Goal: Contribute content: Contribute content

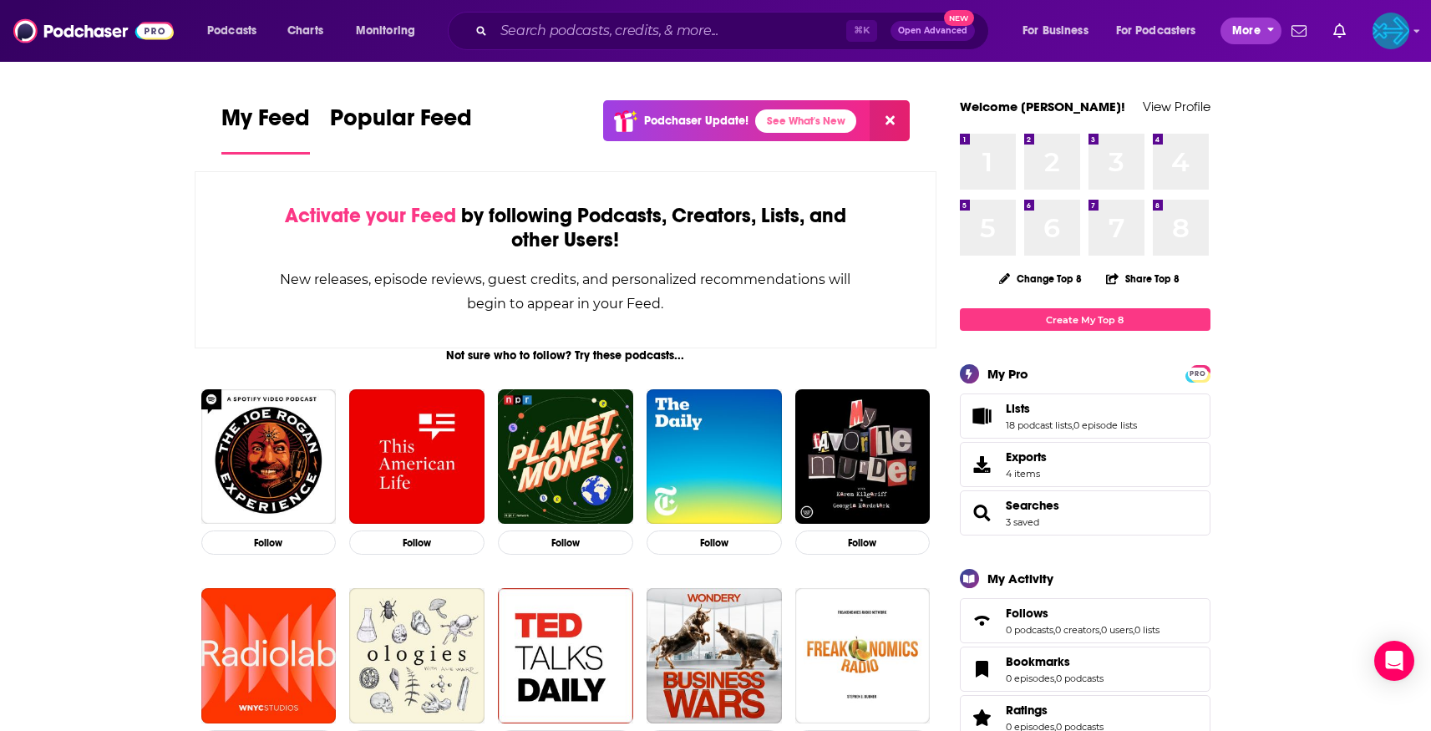
click at [1260, 33] on button "More" at bounding box center [1250, 31] width 61 height 27
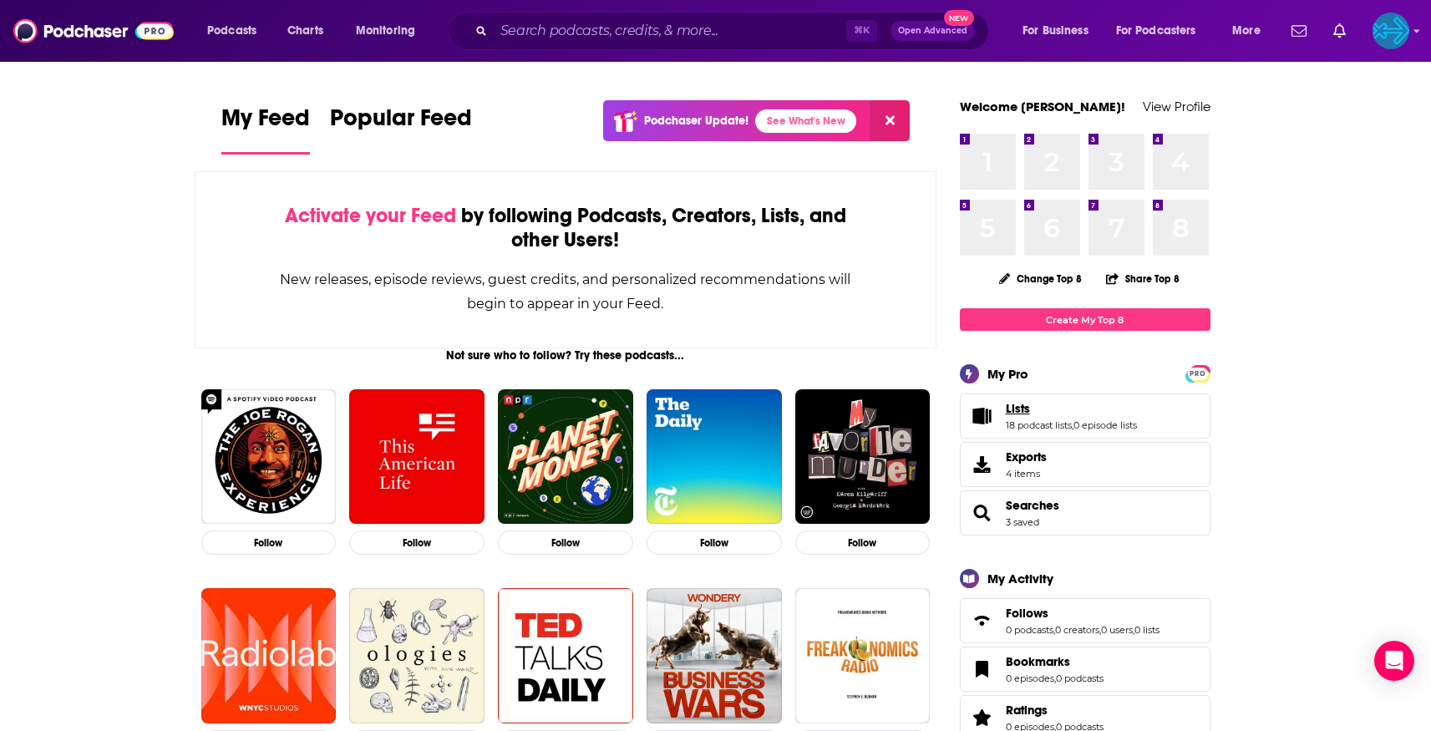
click at [1027, 411] on span "Lists" at bounding box center [1018, 408] width 24 height 15
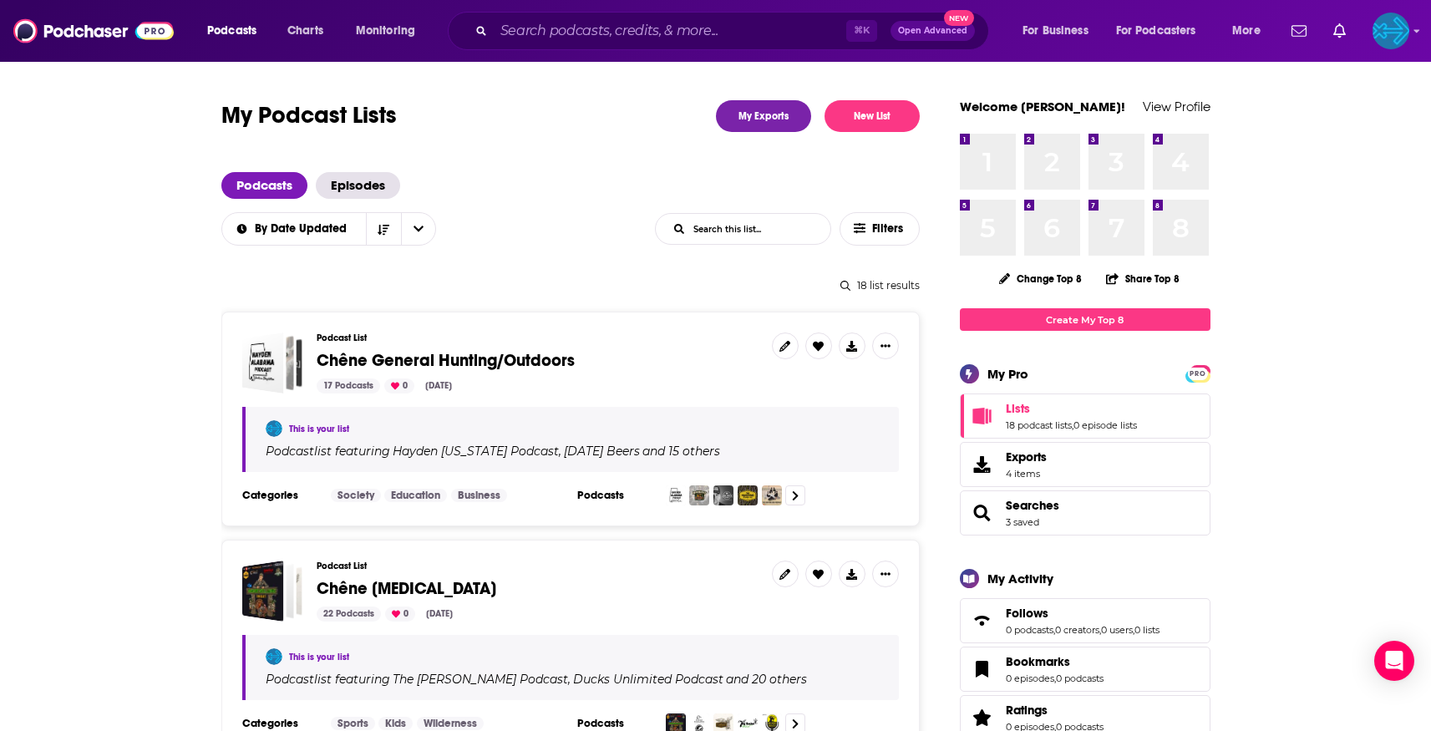
click at [492, 358] on span "Chêne General Hunting/Outdoors" at bounding box center [446, 360] width 258 height 21
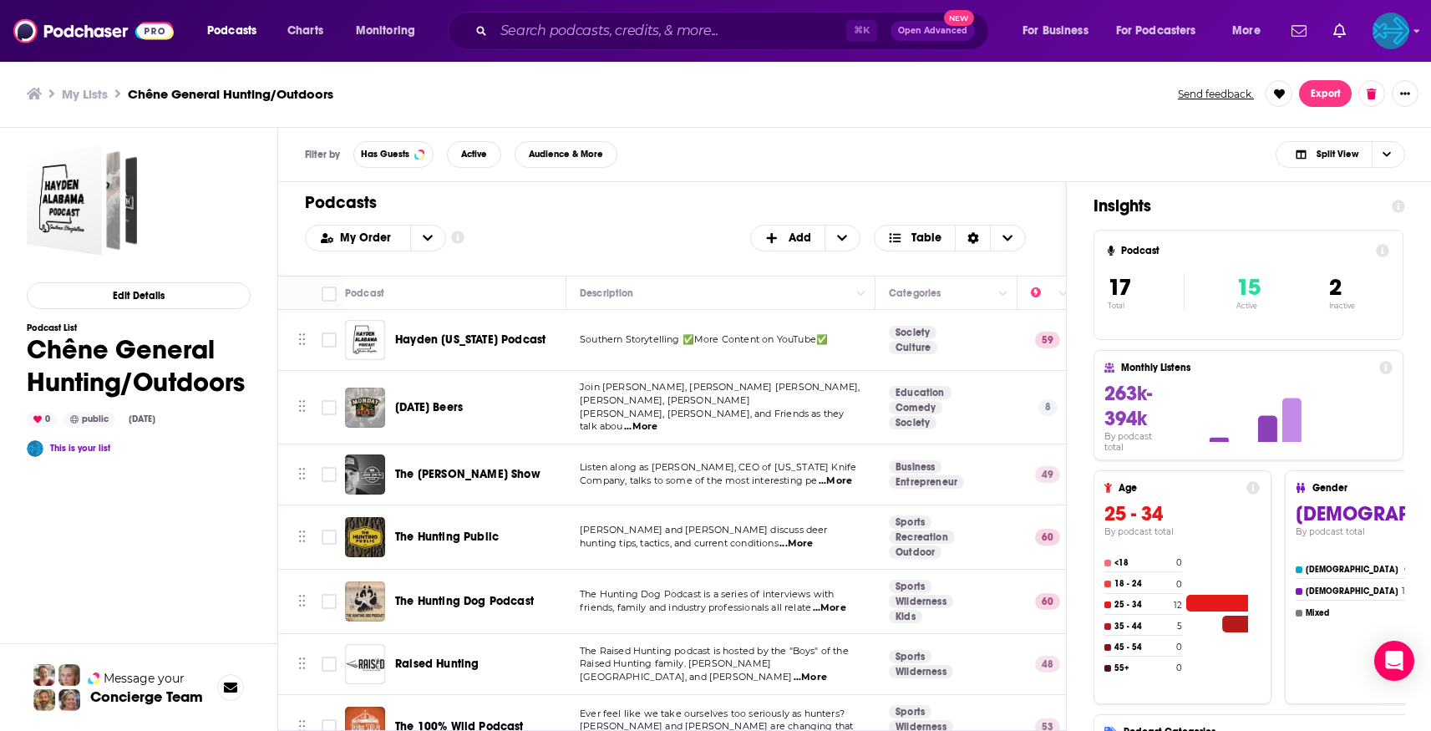
click at [85, 101] on h3 "My Lists" at bounding box center [85, 94] width 46 height 16
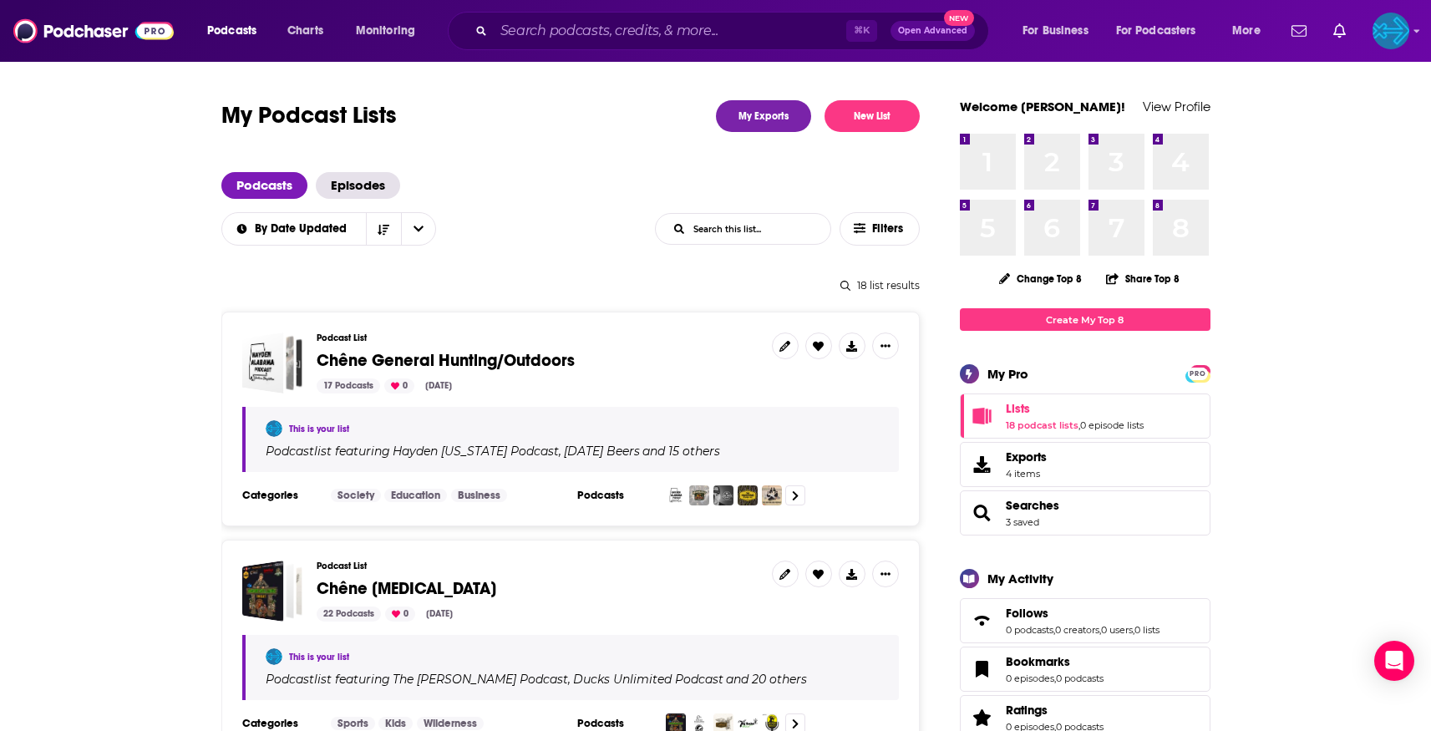
click at [843, 116] on button "New List" at bounding box center [871, 116] width 95 height 32
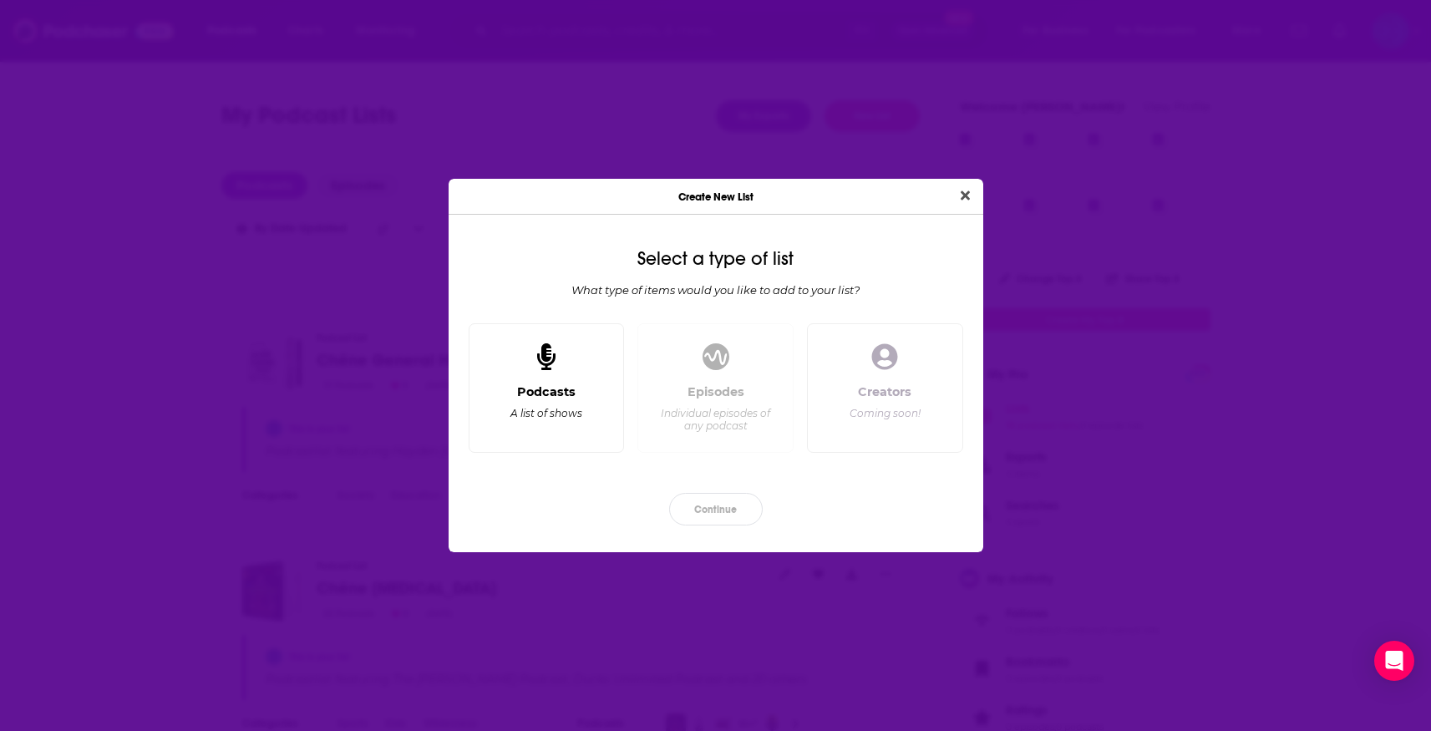
click at [571, 359] on div "Podcasts A list of shows" at bounding box center [547, 388] width 156 height 130
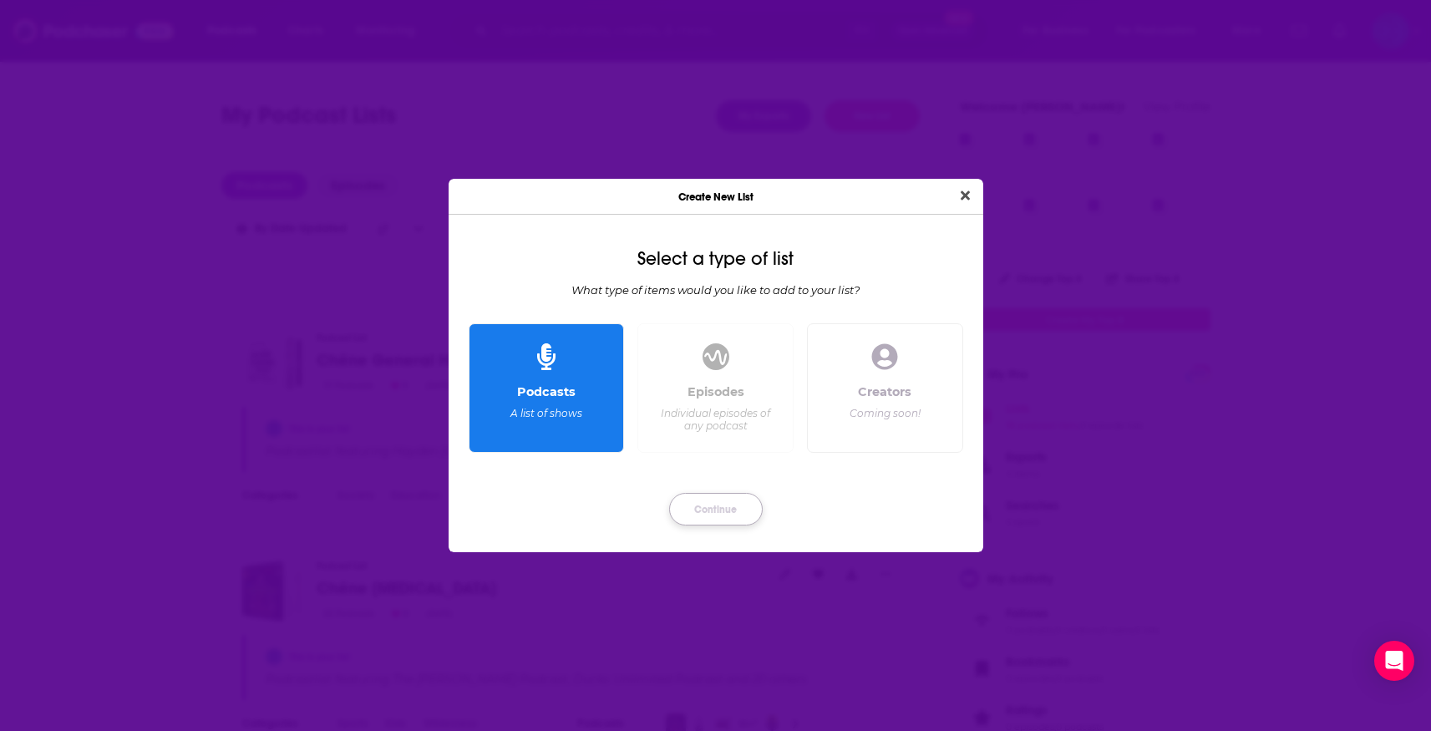
click at [738, 501] on button "Continue" at bounding box center [716, 509] width 94 height 33
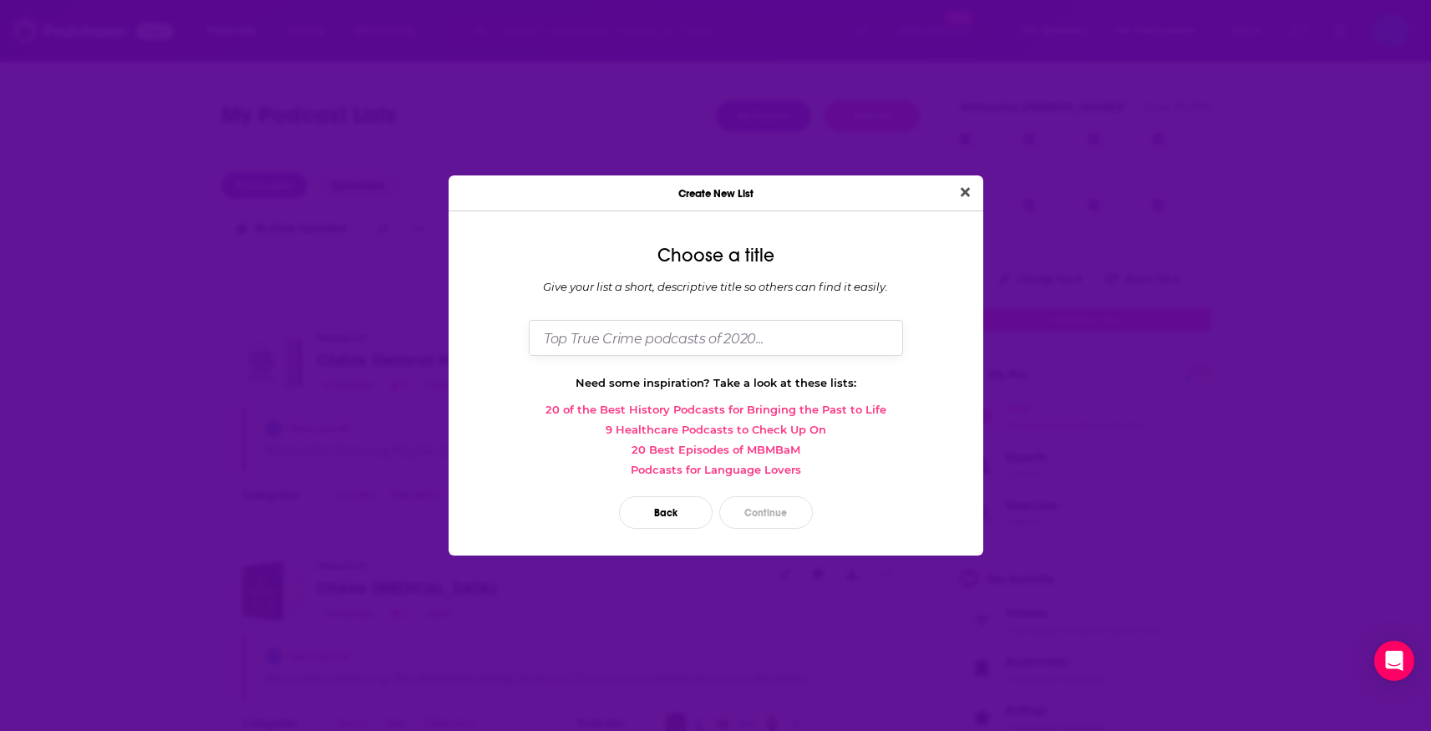
click at [641, 326] on input "Dialog" at bounding box center [716, 338] width 374 height 36
type input "Chêne Expansion"
click at [954, 182] on button "Close" at bounding box center [965, 192] width 23 height 21
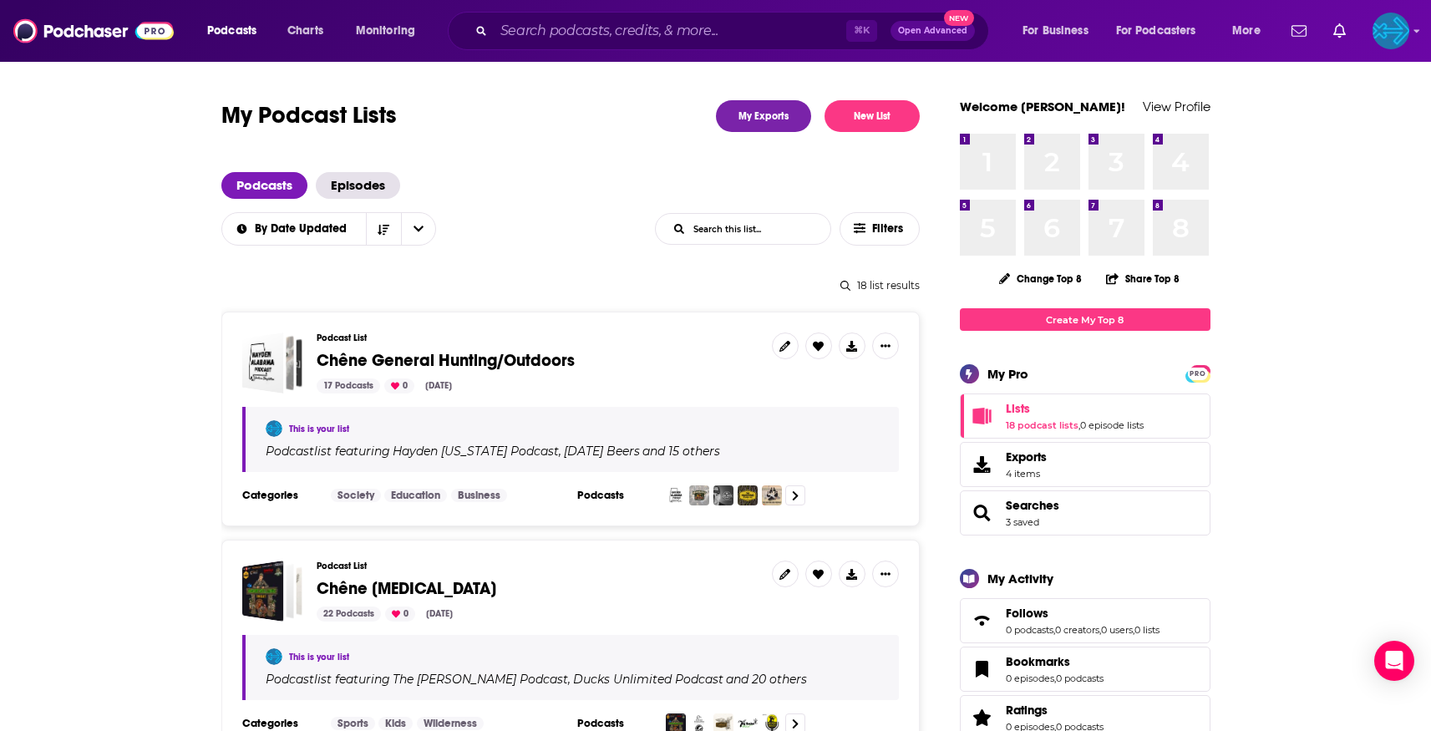
click at [783, 231] on input "List Search Input" at bounding box center [743, 229] width 175 height 30
type input "chene"
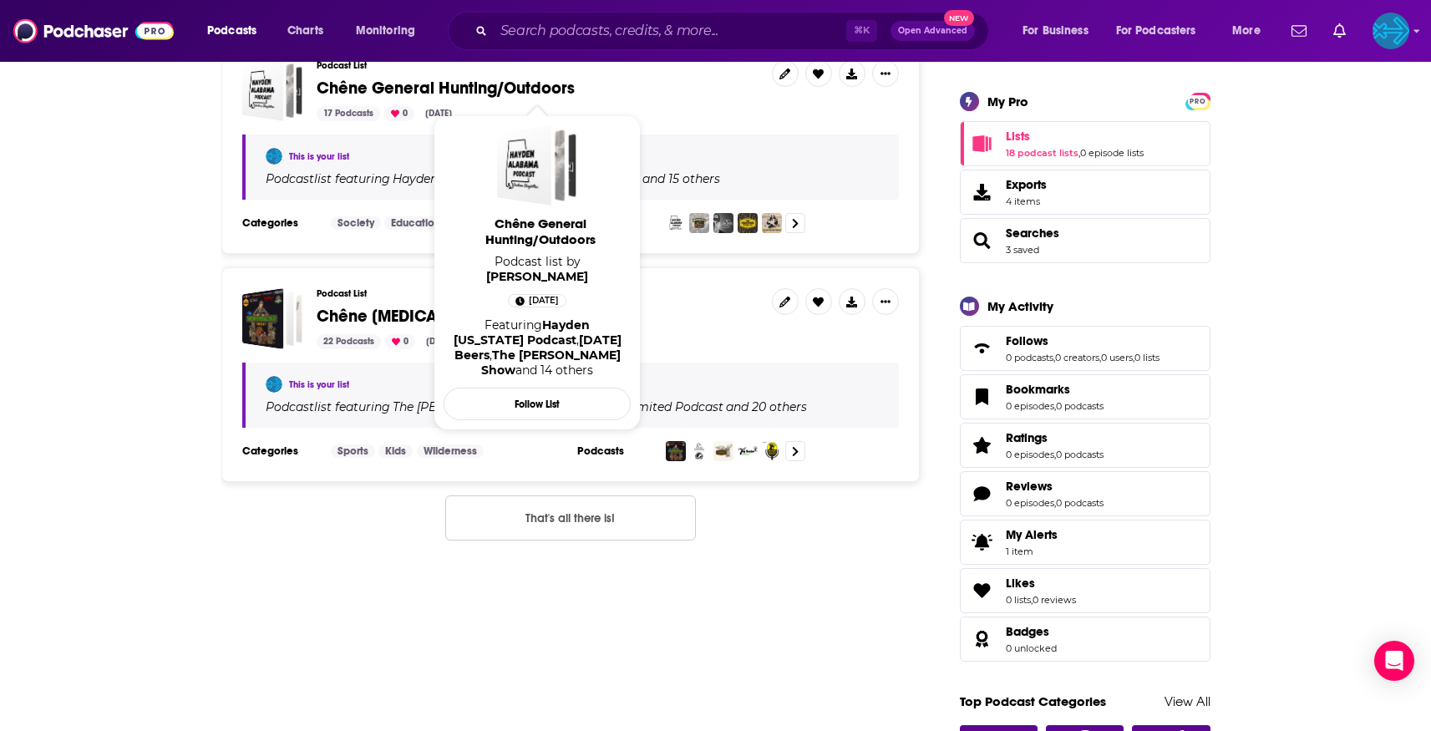
scroll to position [273, 0]
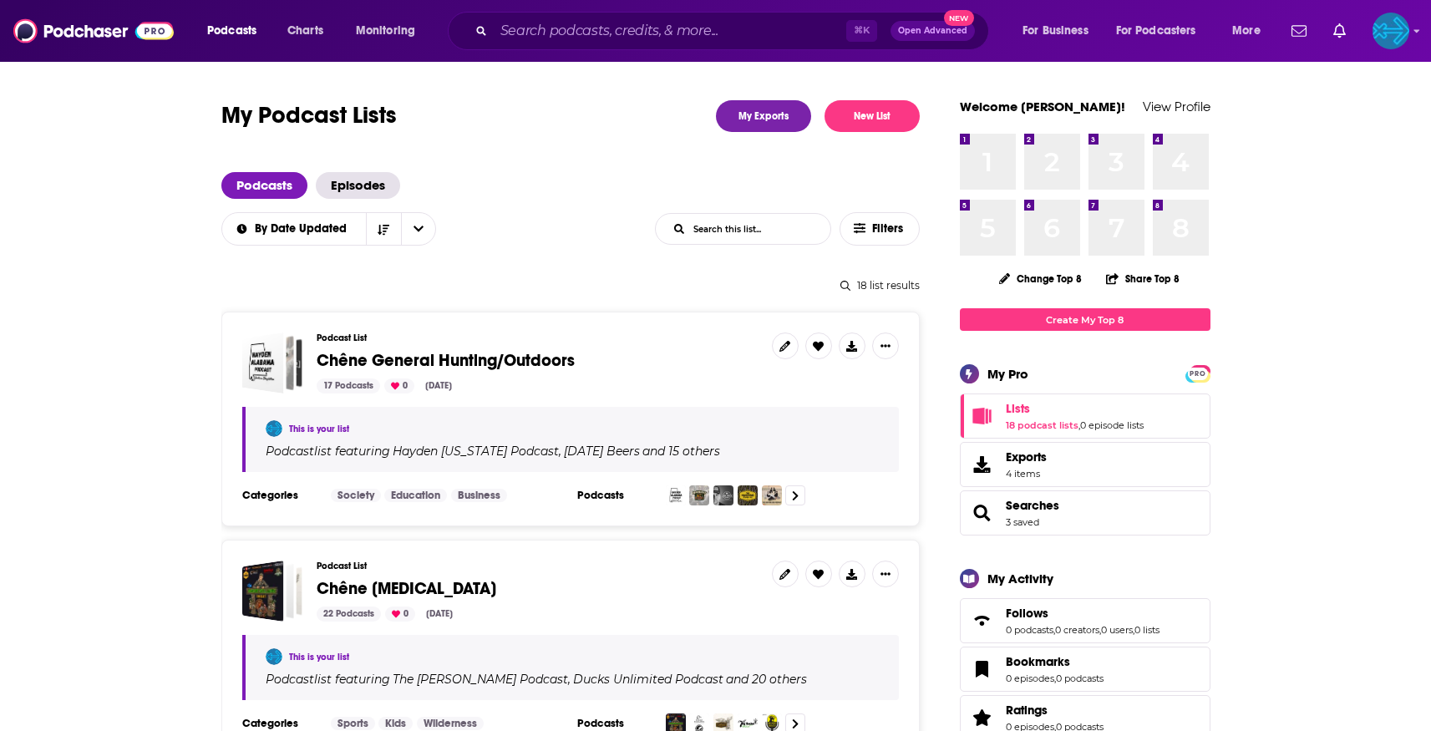
click at [779, 231] on input "List Search Input" at bounding box center [743, 229] width 175 height 30
type input "chene"
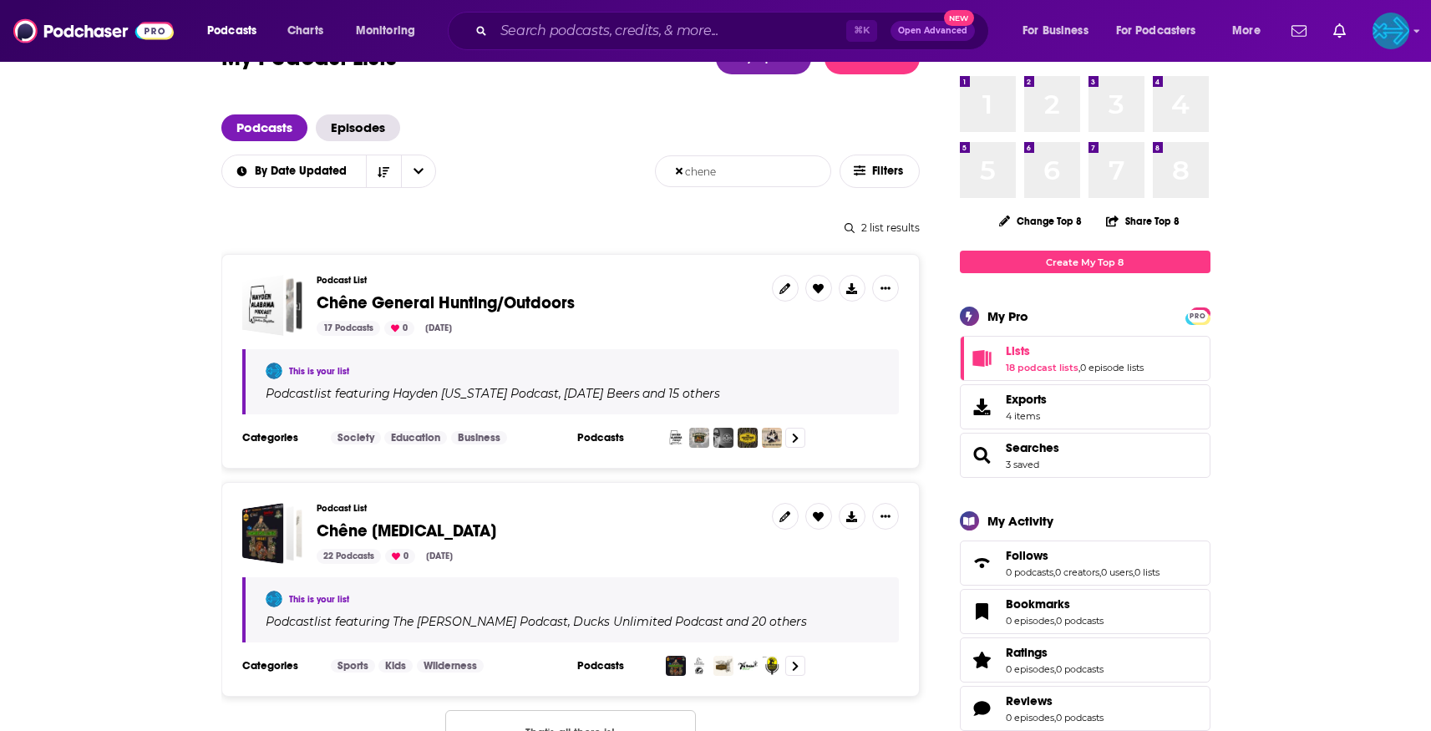
scroll to position [12, 0]
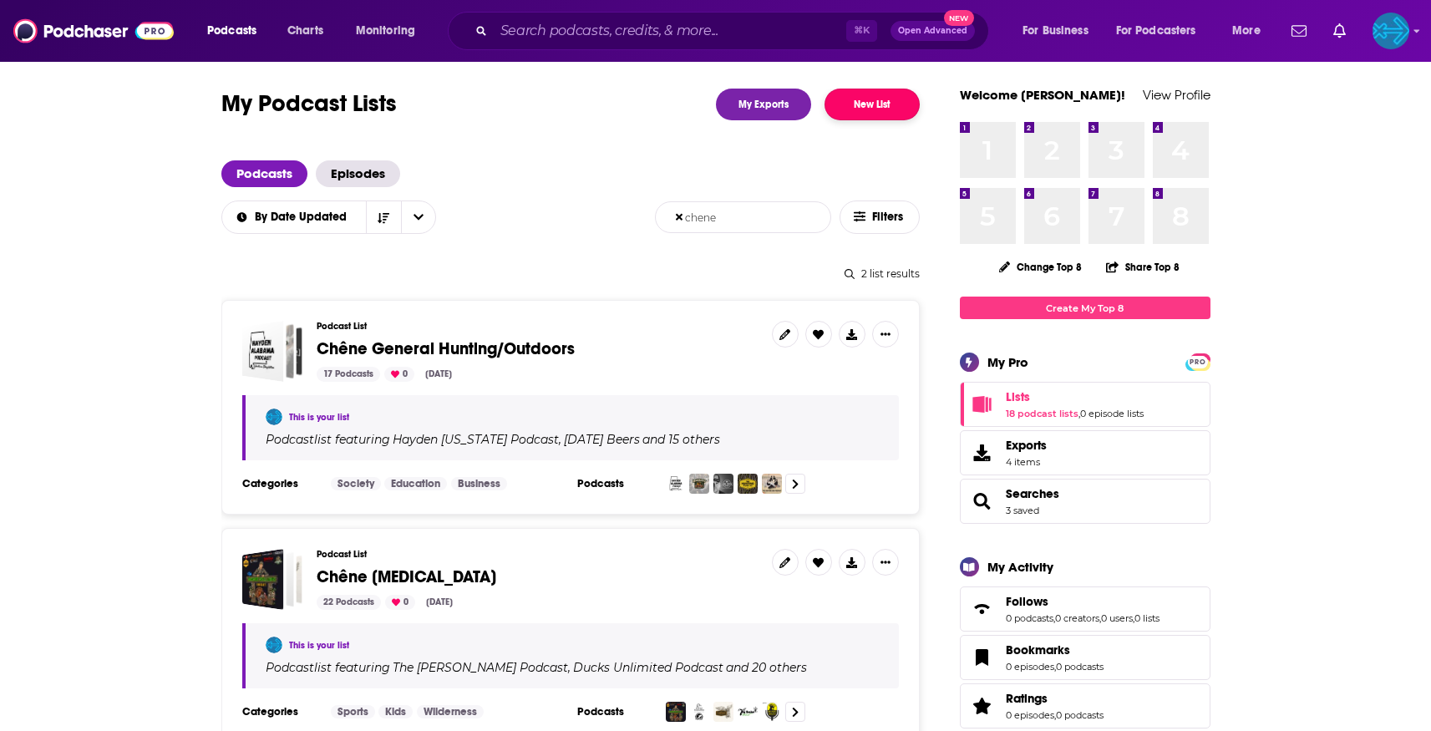
click at [869, 110] on button "New List" at bounding box center [871, 105] width 95 height 32
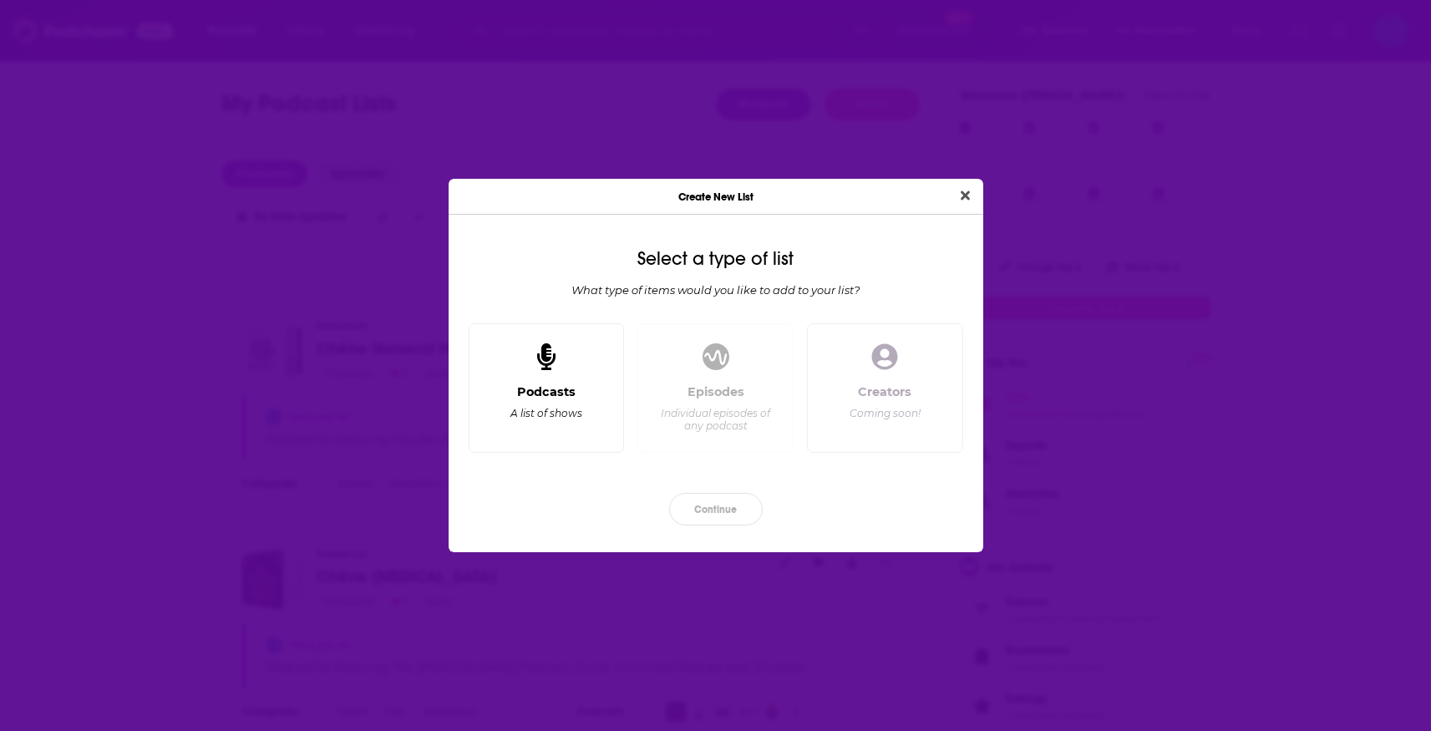
click at [556, 357] on div "Dialog" at bounding box center [546, 357] width 40 height 40
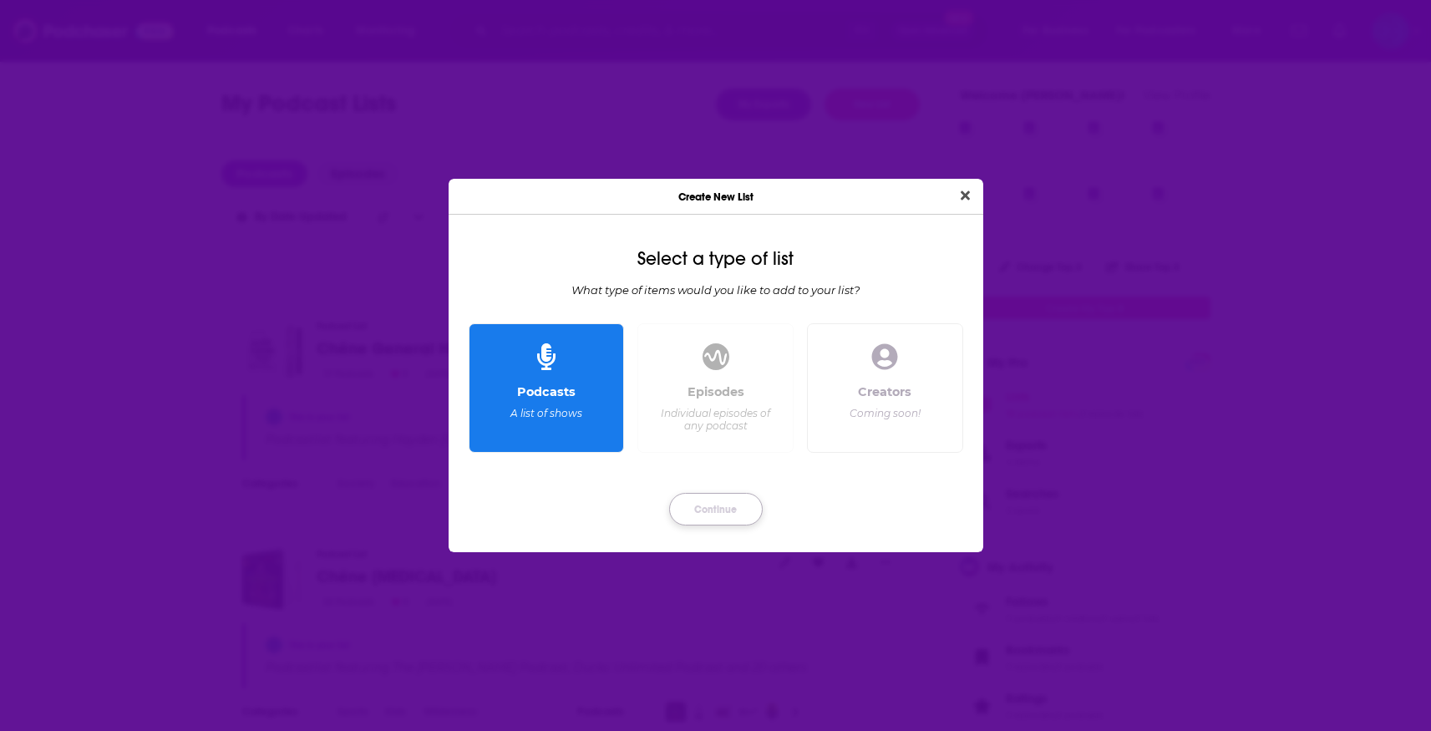
click at [702, 512] on button "Continue" at bounding box center [716, 509] width 94 height 33
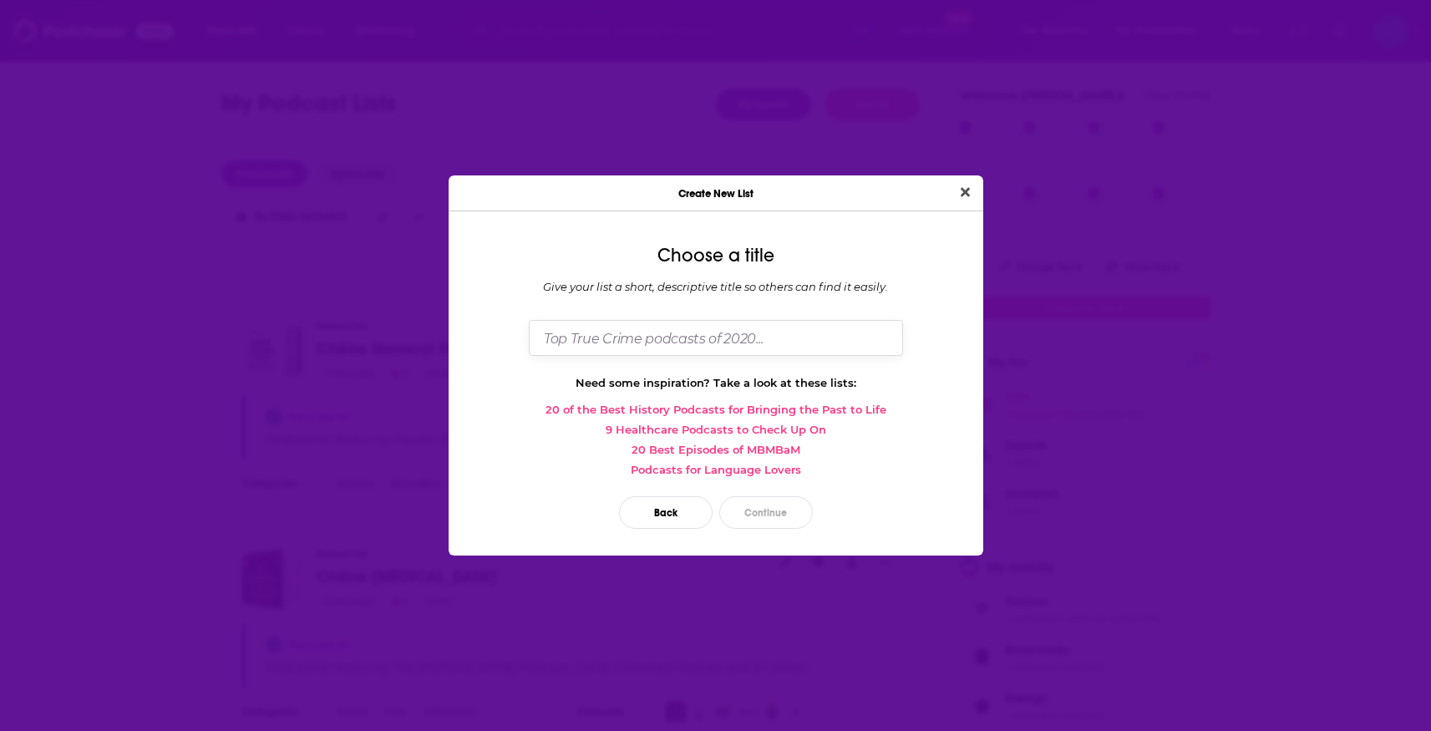
click at [679, 348] on input "Dialog" at bounding box center [716, 338] width 374 height 36
type input "Chêne Expansion"
click at [756, 525] on button "Continue" at bounding box center [766, 512] width 94 height 33
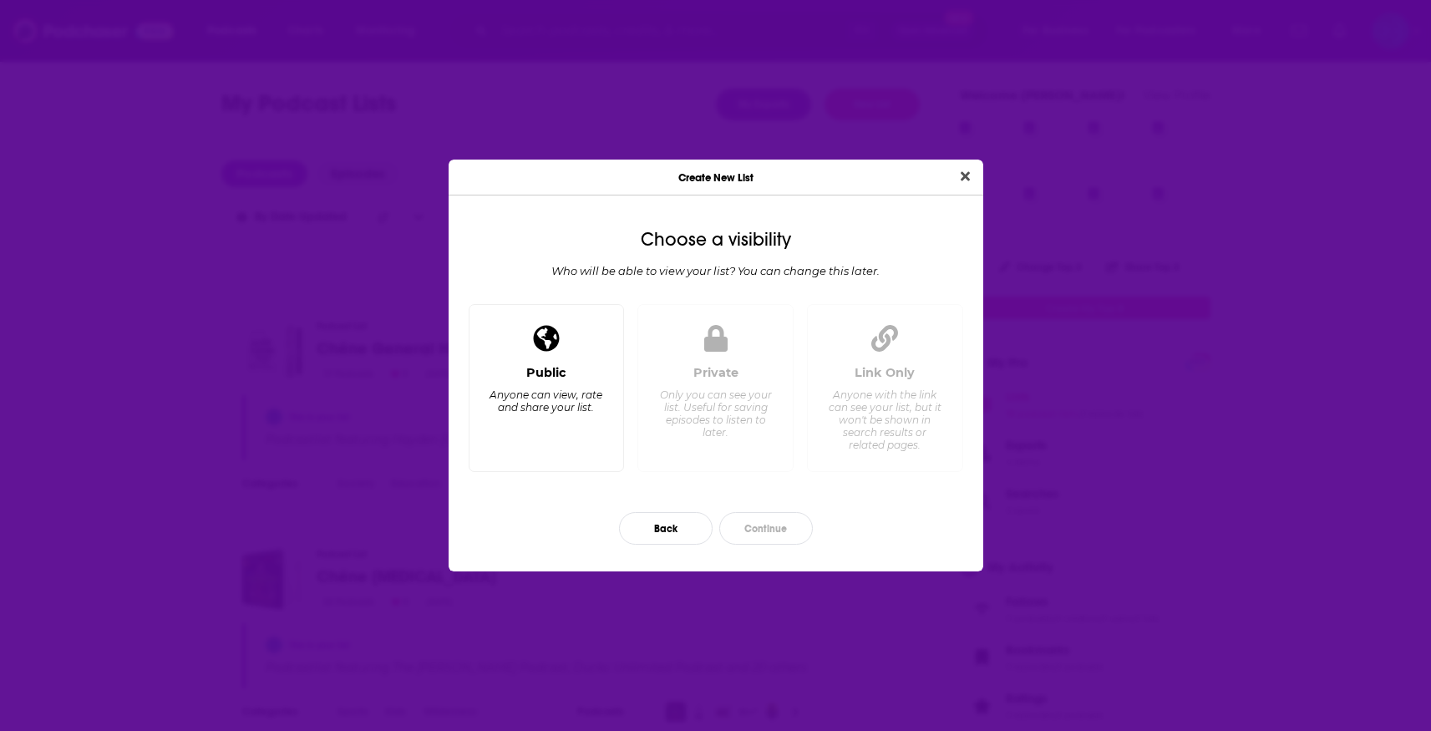
drag, startPoint x: 556, startPoint y: 377, endPoint x: 614, endPoint y: 418, distance: 70.7
click at [556, 377] on div "Public" at bounding box center [546, 372] width 40 height 15
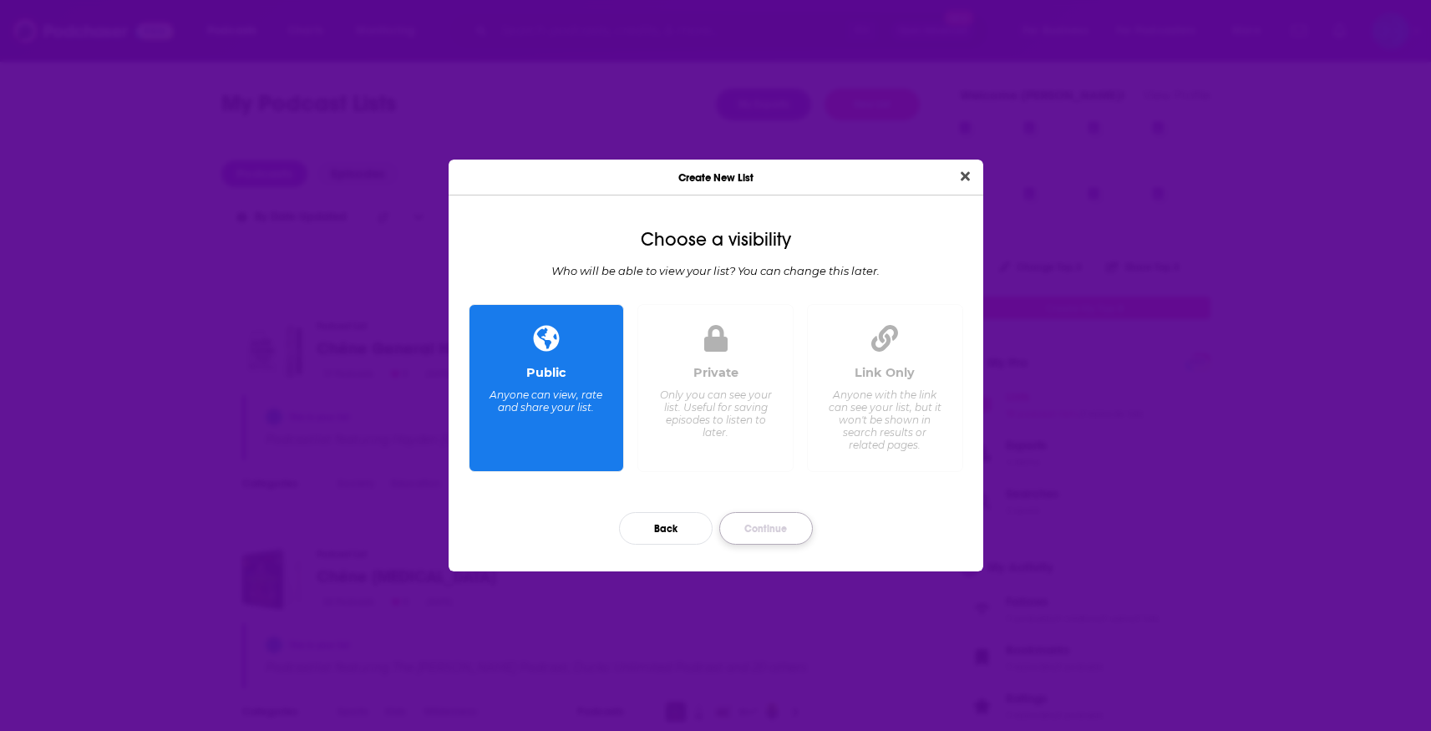
click at [767, 530] on button "Continue" at bounding box center [766, 528] width 94 height 33
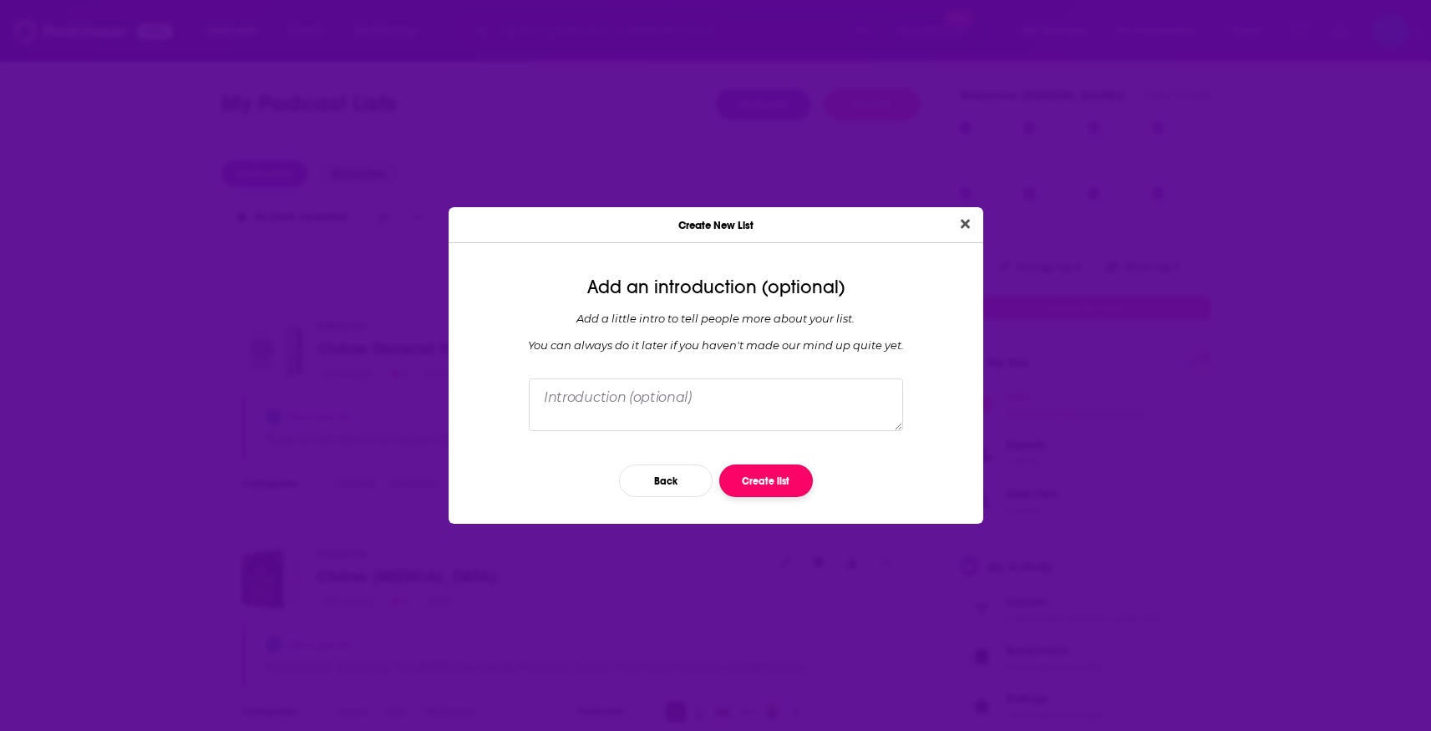
click at [758, 481] on button "Create list" at bounding box center [766, 480] width 94 height 33
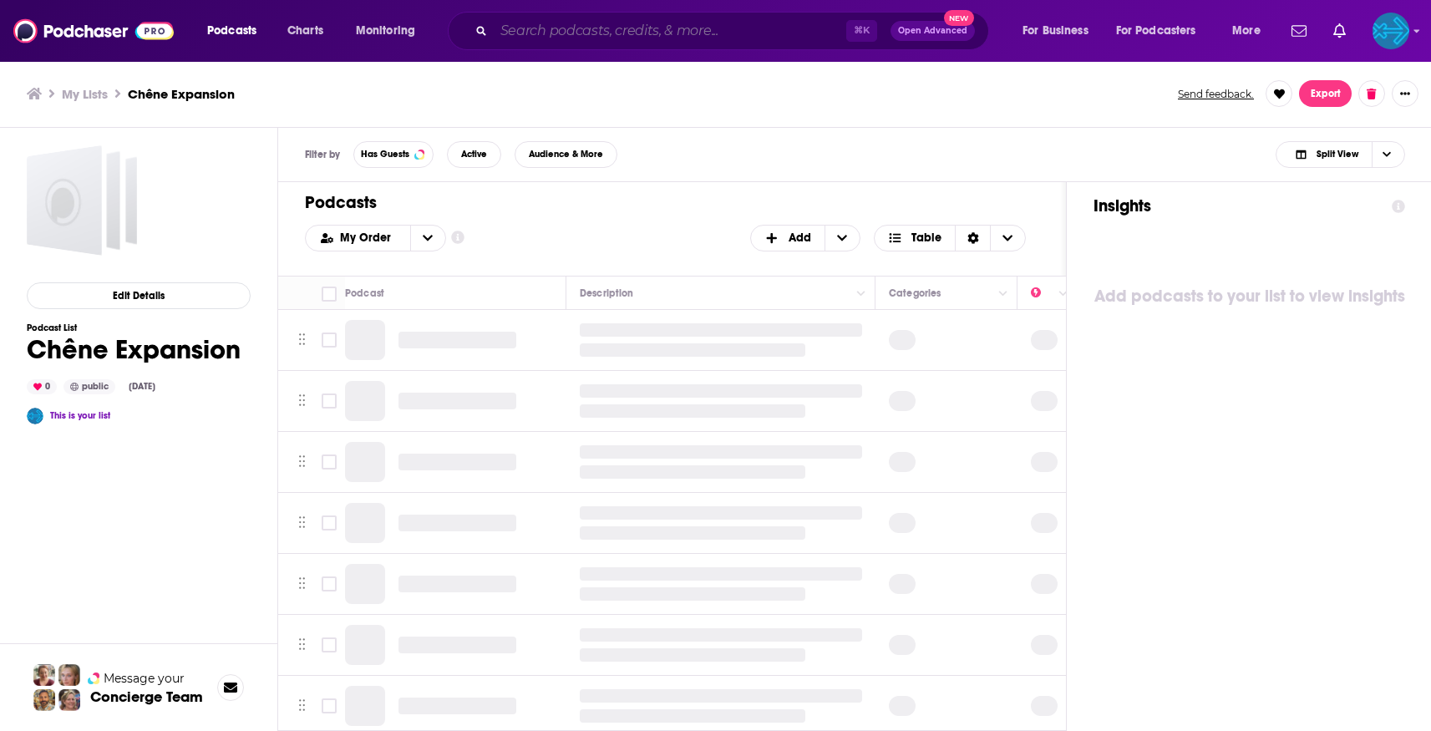
click at [546, 28] on input "Search podcasts, credits, & more..." at bounding box center [670, 31] width 352 height 27
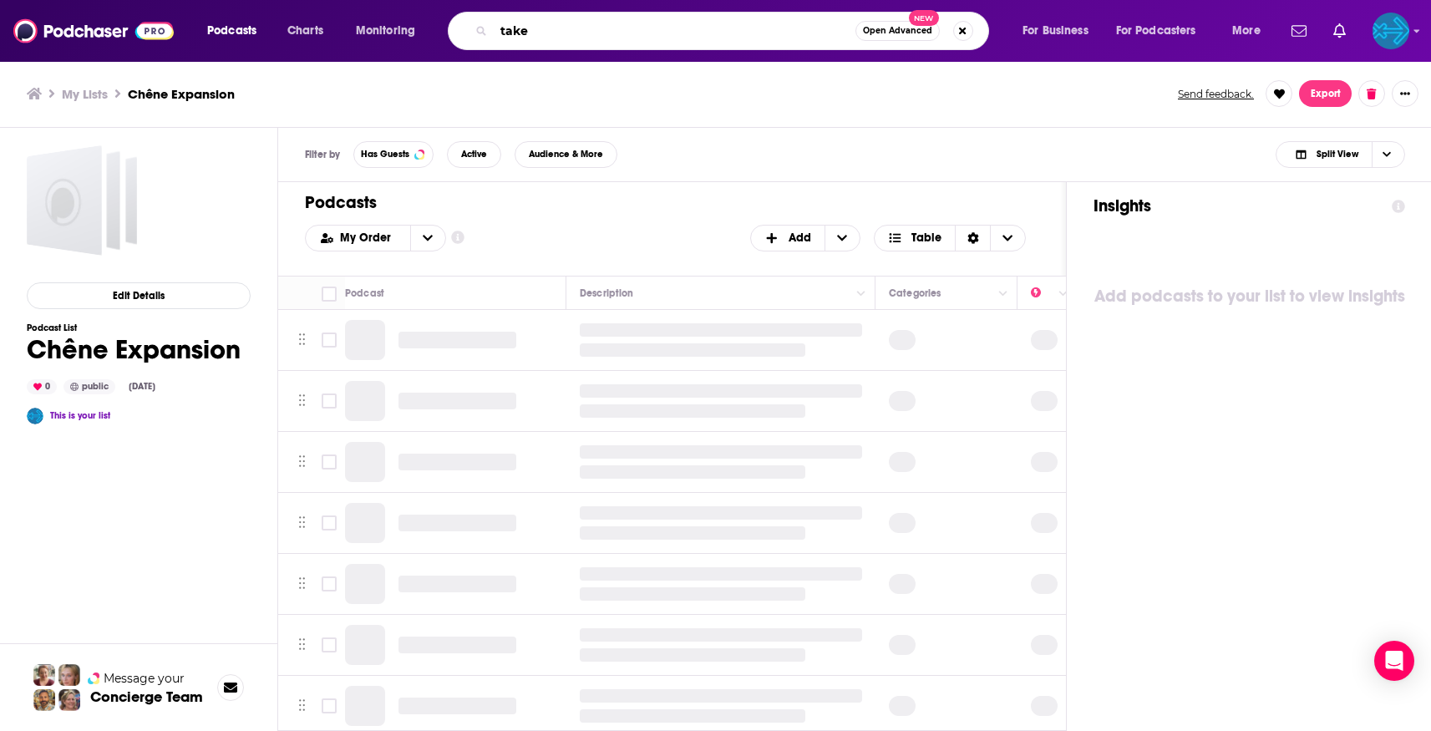
type input "take"
click at [680, 172] on div "Filter by Has Guests Active Audience & More Split View" at bounding box center [854, 155] width 1153 height 54
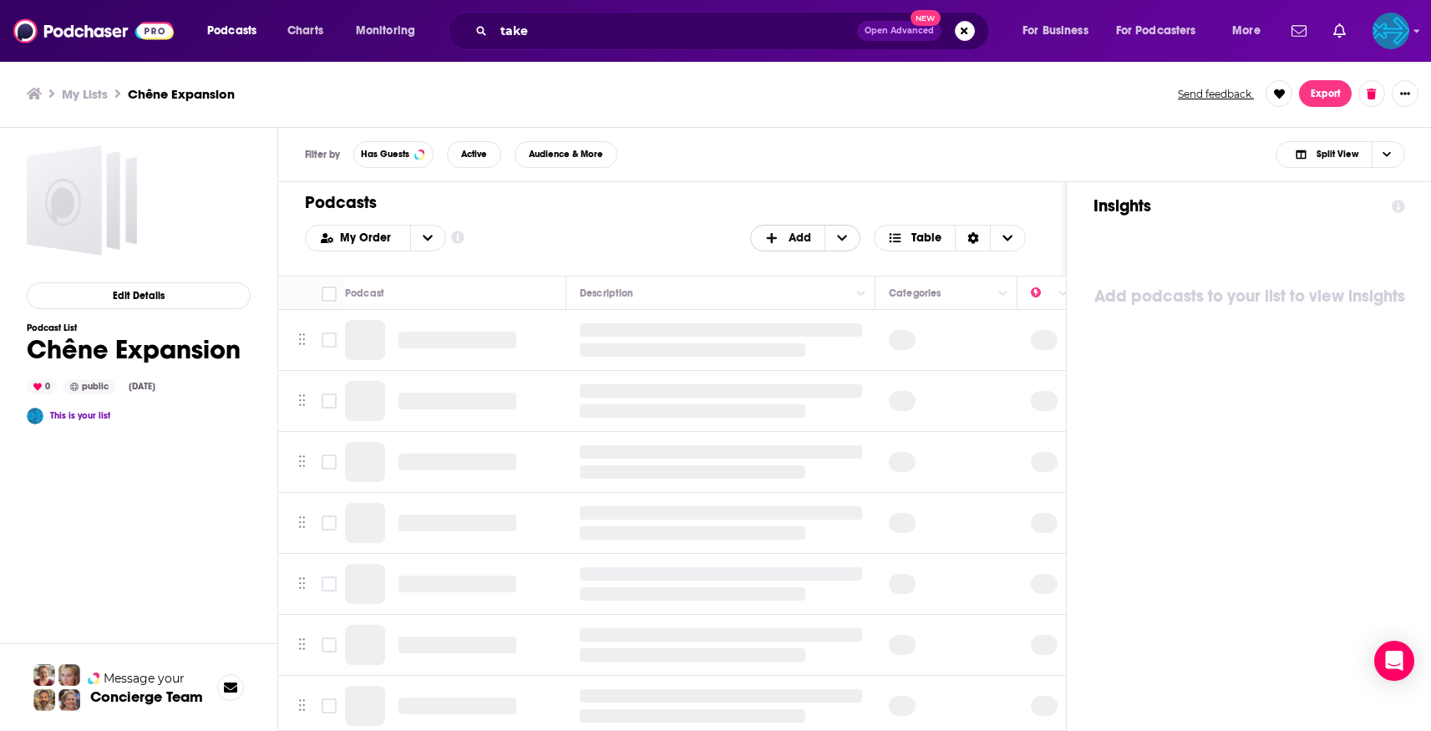
click at [791, 235] on span "Add" at bounding box center [799, 238] width 23 height 12
click at [793, 270] on span "Add Podcasts" at bounding box center [805, 265] width 85 height 9
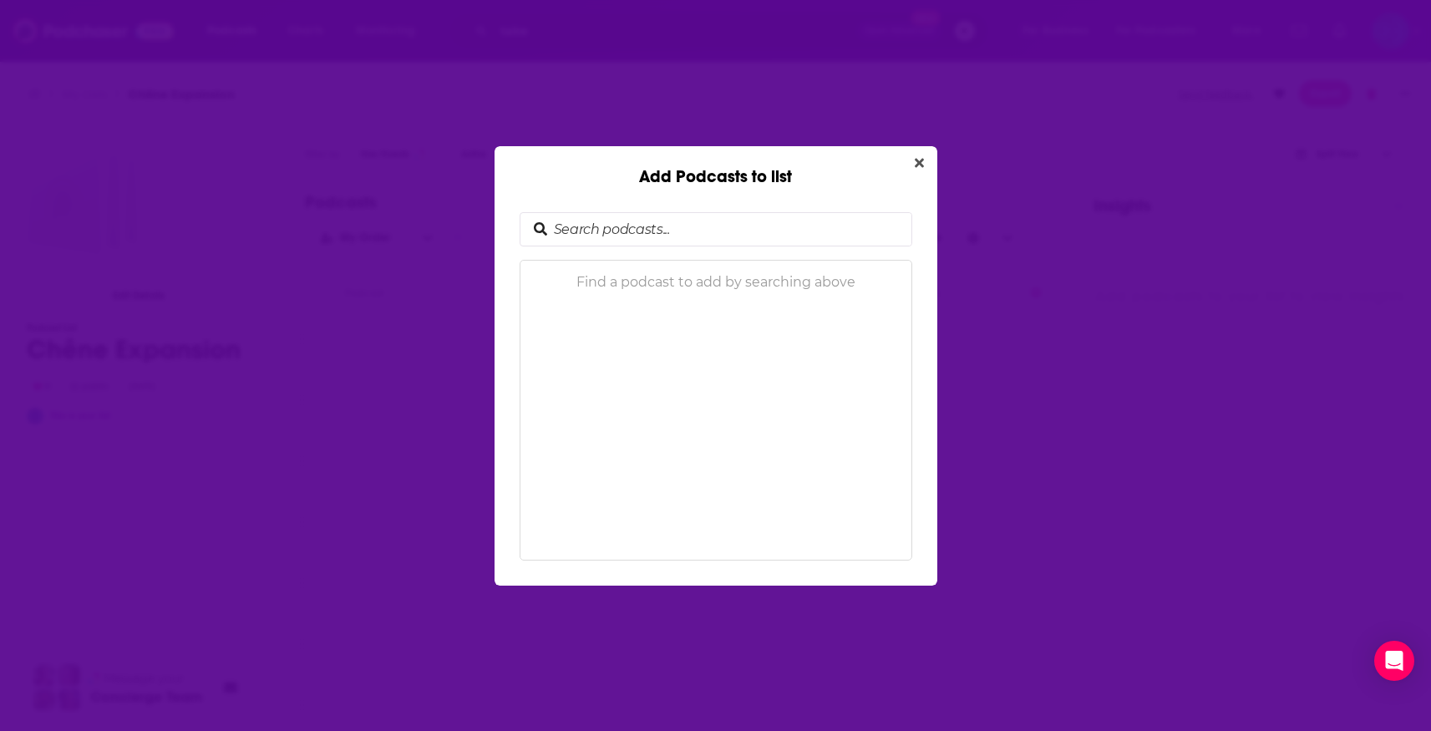
click at [621, 238] on input "Add Podcasts to list" at bounding box center [729, 229] width 364 height 33
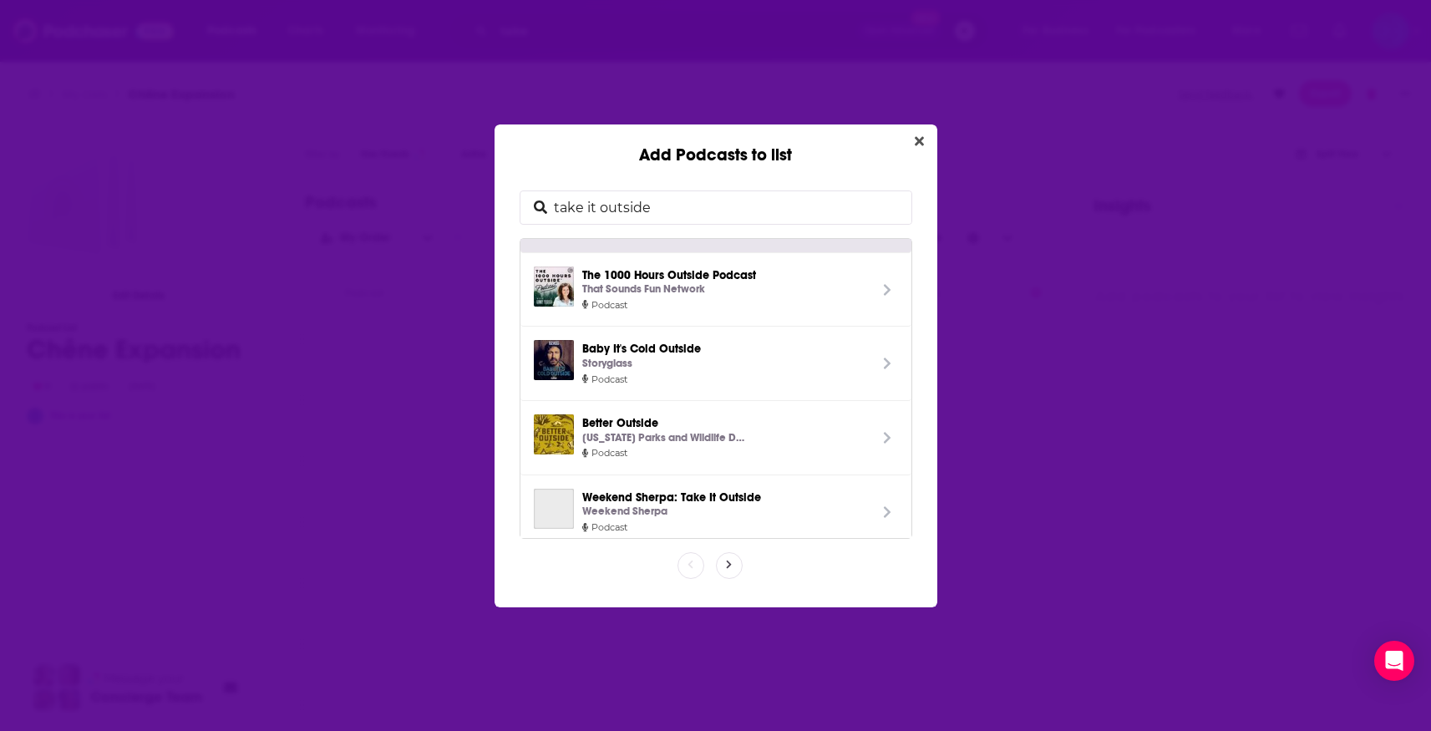
scroll to position [293, 0]
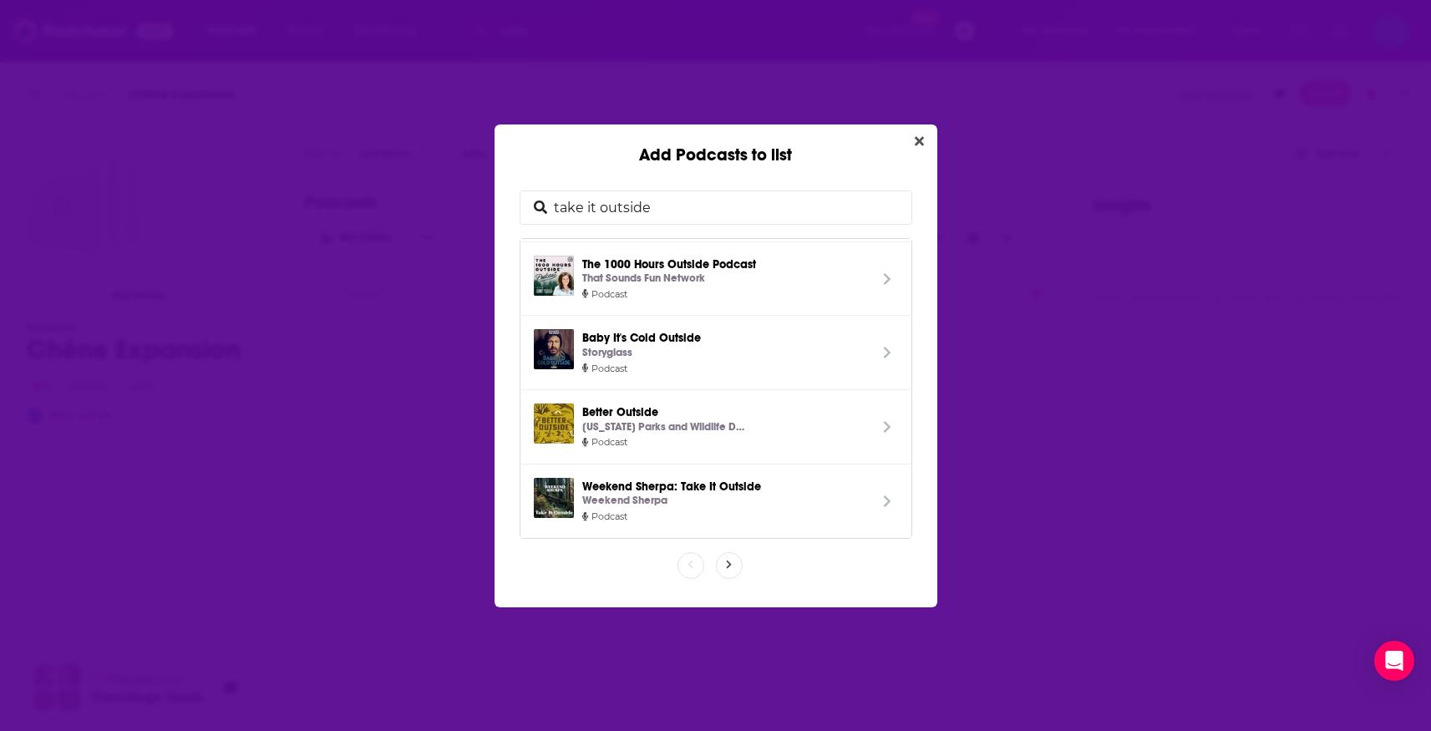
click at [718, 571] on span "Add Podcasts to list" at bounding box center [729, 565] width 25 height 25
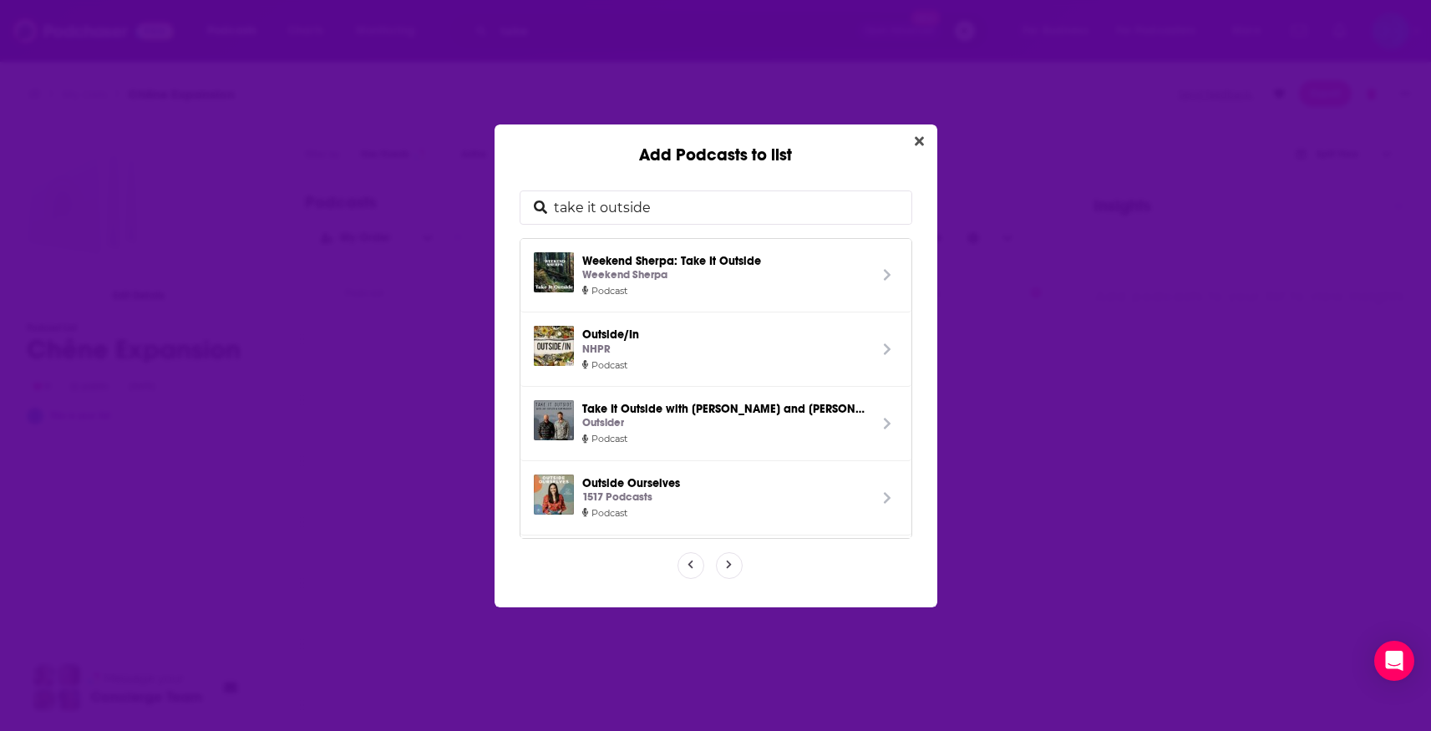
drag, startPoint x: 718, startPoint y: 206, endPoint x: 503, endPoint y: 190, distance: 216.1
click at [503, 190] on div "take it outside Weekend Sherpa: Take It Outside Weekend Sherpa Podcast Outside/…" at bounding box center [715, 386] width 443 height 442
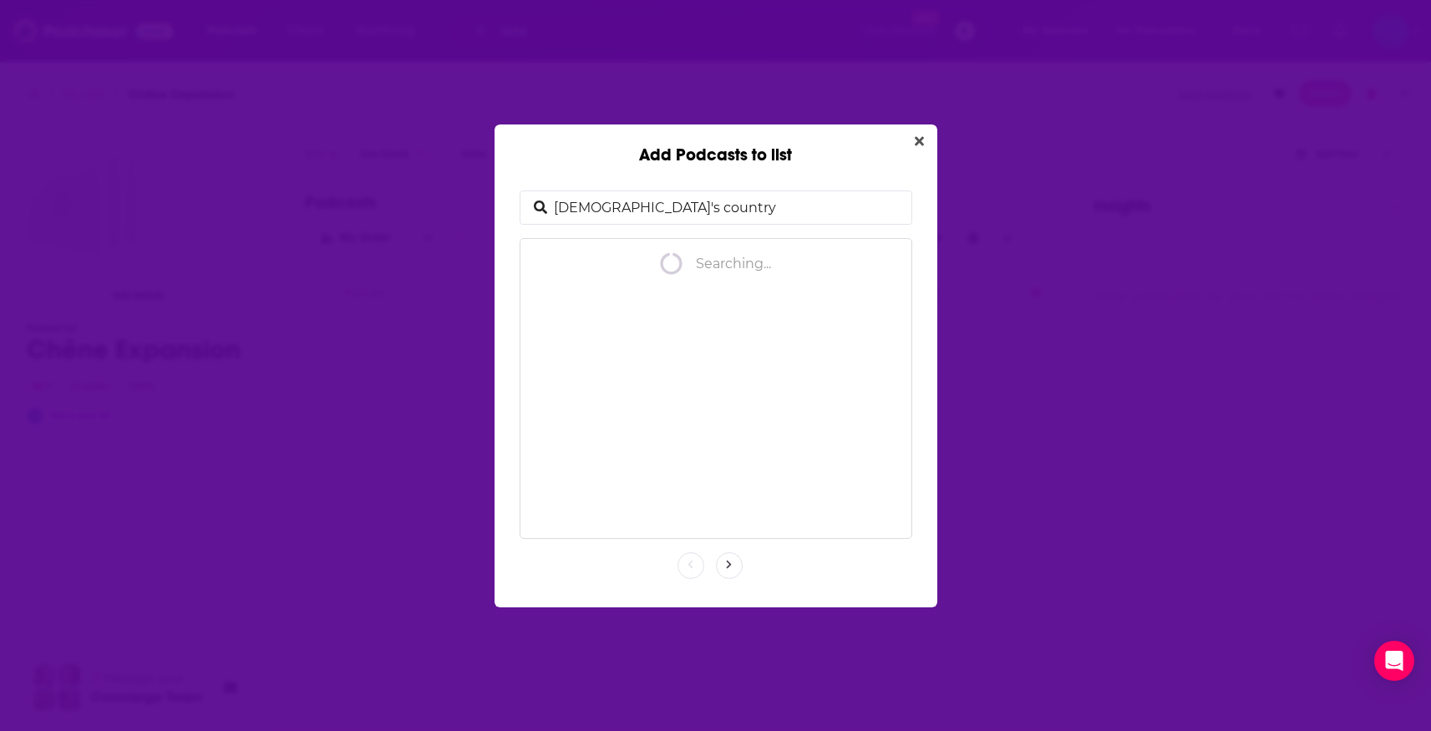
type input "[DEMOGRAPHIC_DATA]'s country"
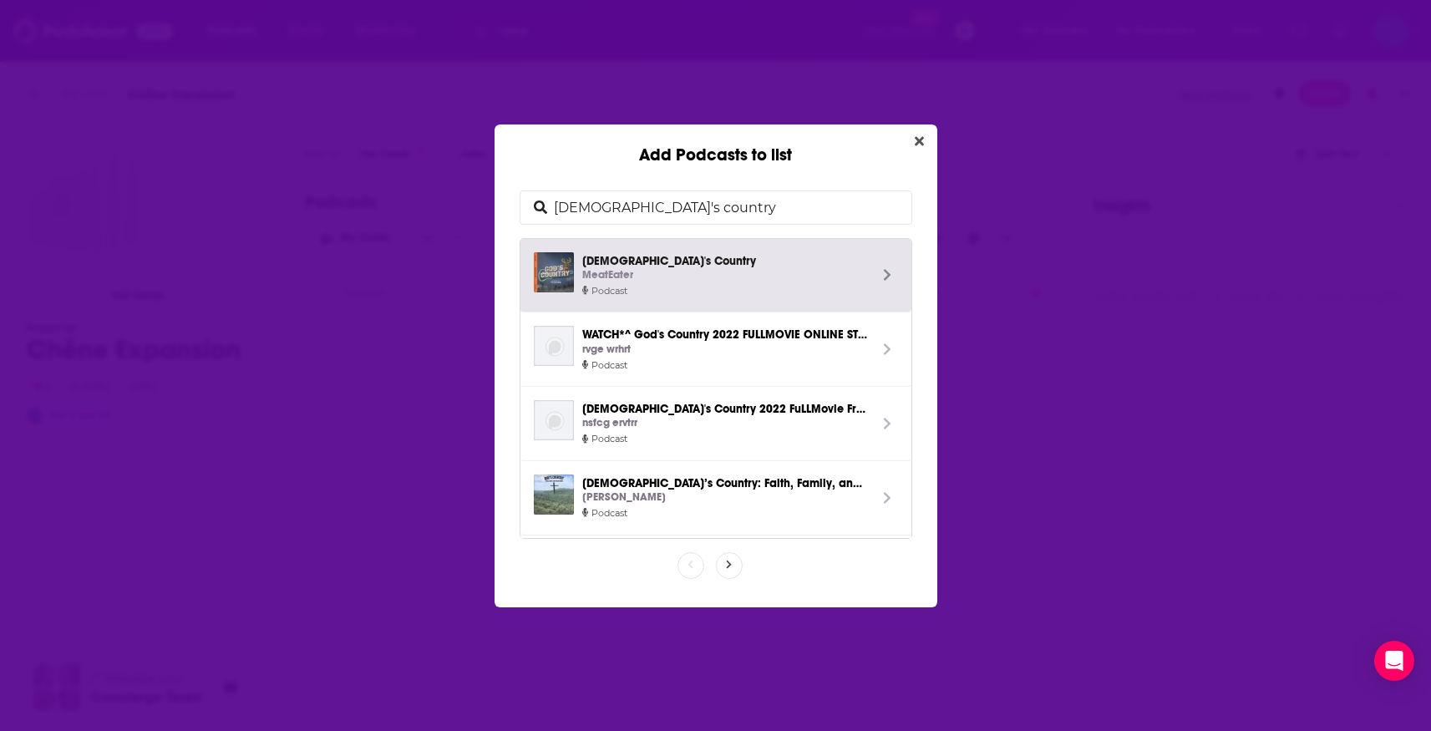
click at [668, 275] on div "MeatEater" at bounding box center [725, 275] width 286 height 18
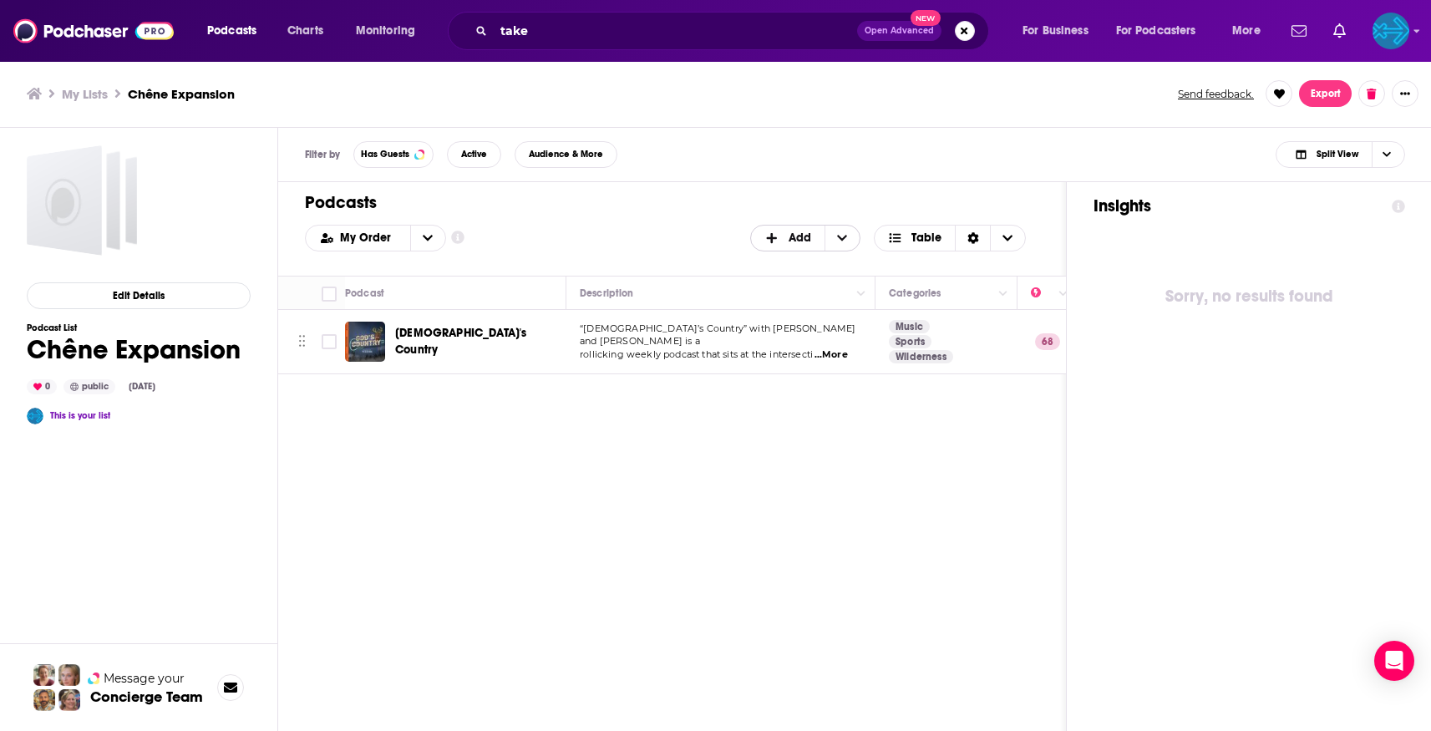
click at [801, 237] on span "Add" at bounding box center [799, 238] width 23 height 12
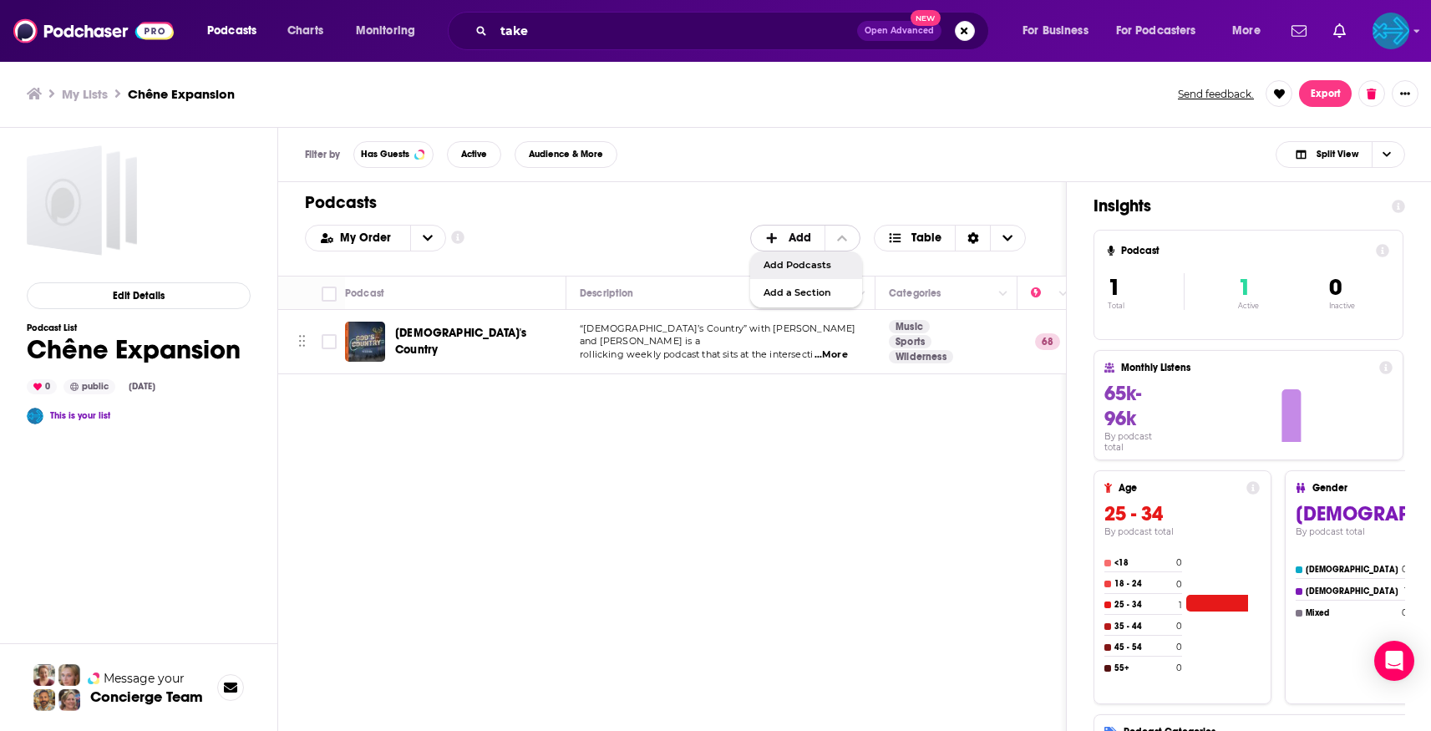
click at [799, 266] on span "Add Podcasts" at bounding box center [805, 265] width 85 height 9
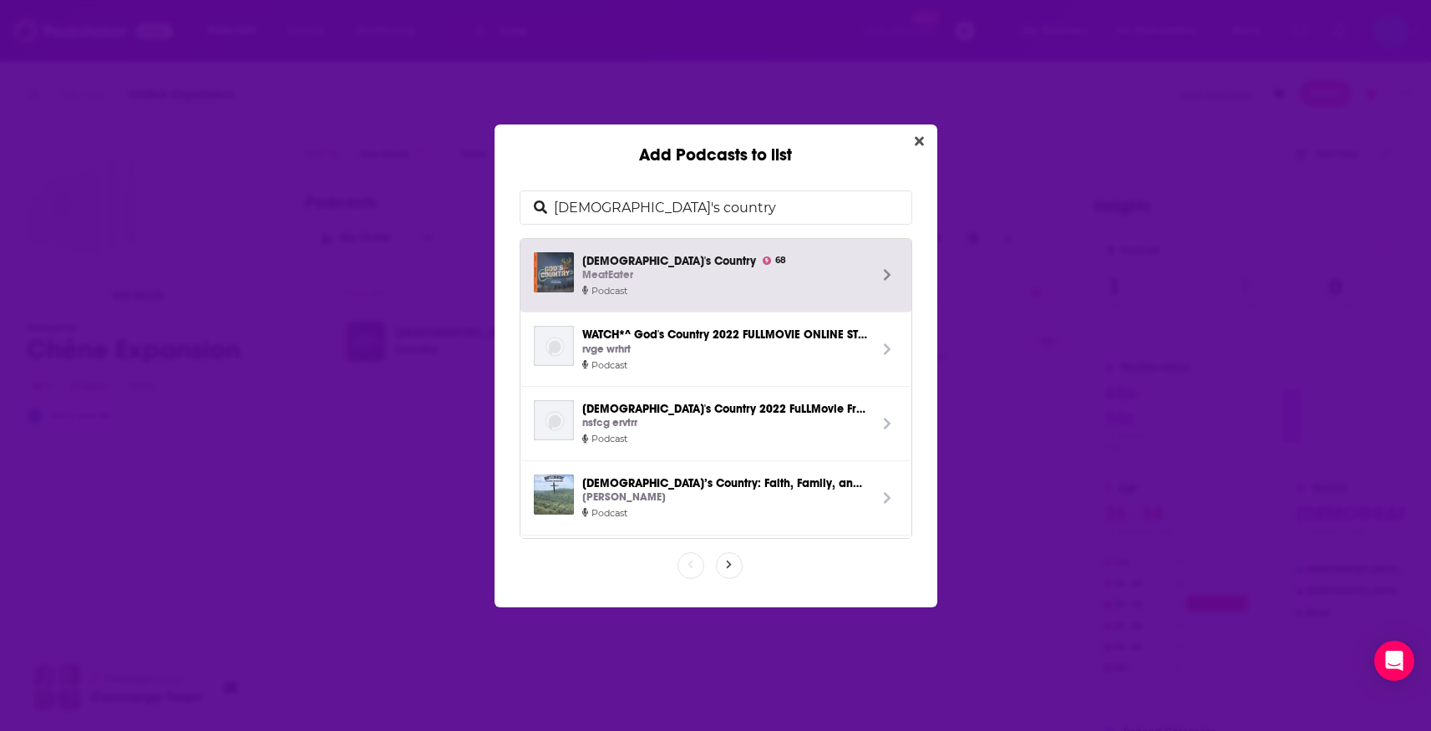
drag, startPoint x: 658, startPoint y: 206, endPoint x: 423, endPoint y: 189, distance: 236.2
click at [423, 189] on div "Add Podcasts to list [DEMOGRAPHIC_DATA]'s country [DEMOGRAPHIC_DATA]'s Country …" at bounding box center [715, 365] width 1431 height 731
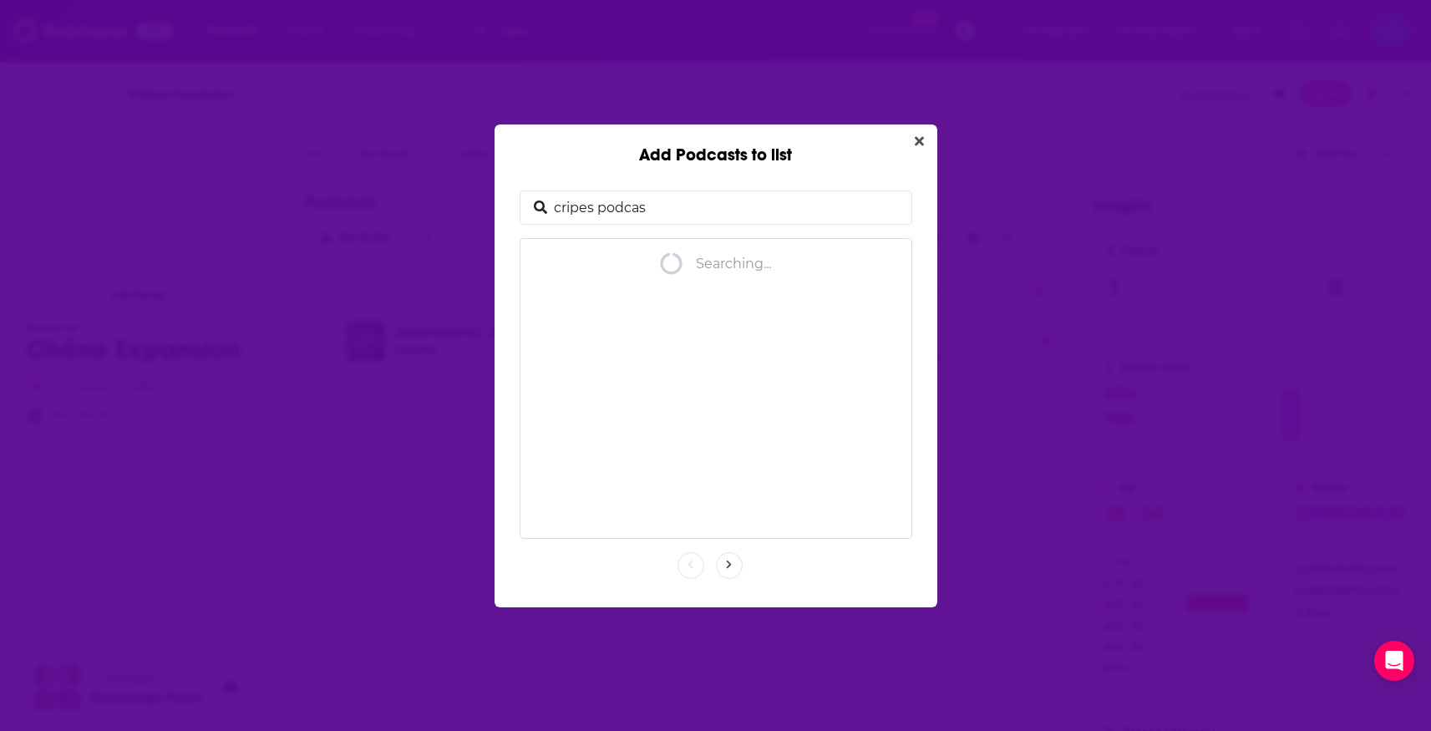
type input "cripes podcast"
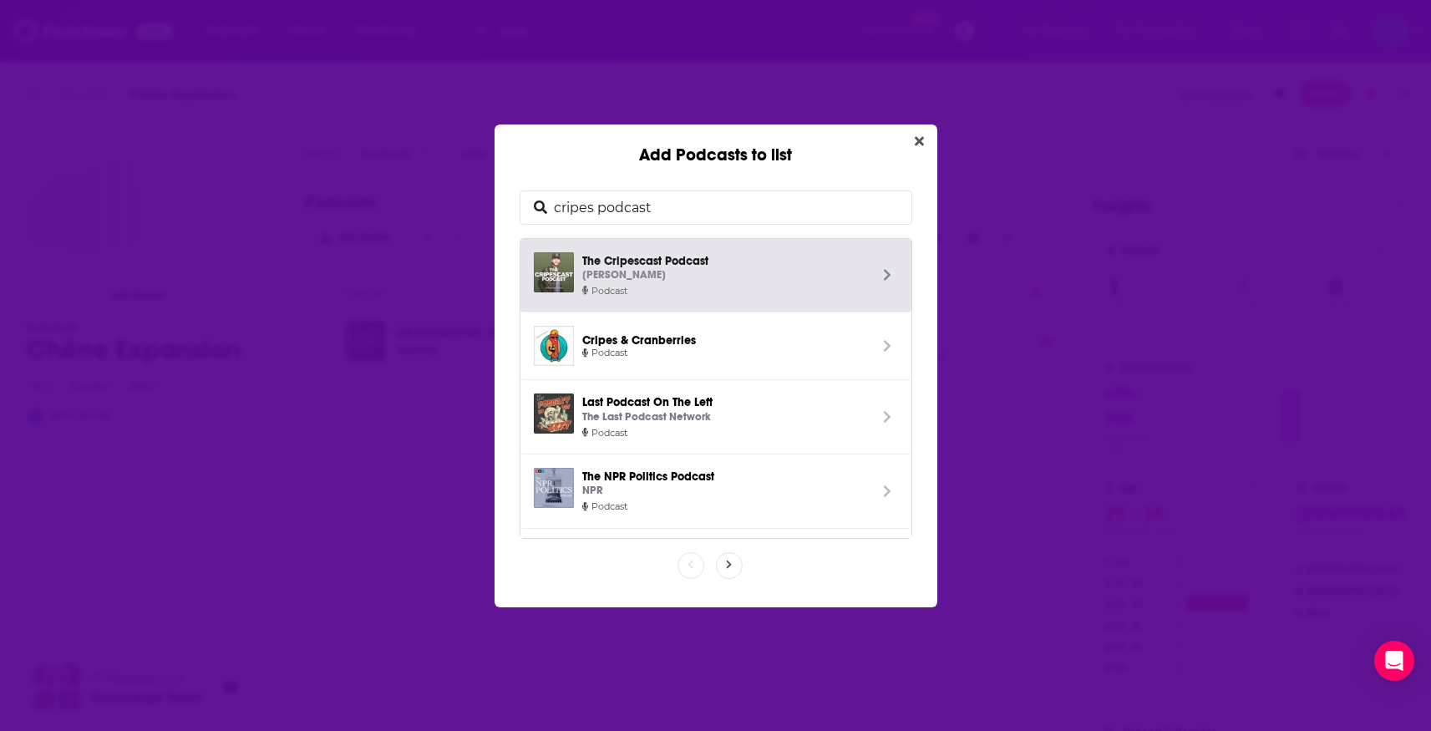
click at [677, 271] on div "[PERSON_NAME]" at bounding box center [725, 275] width 286 height 18
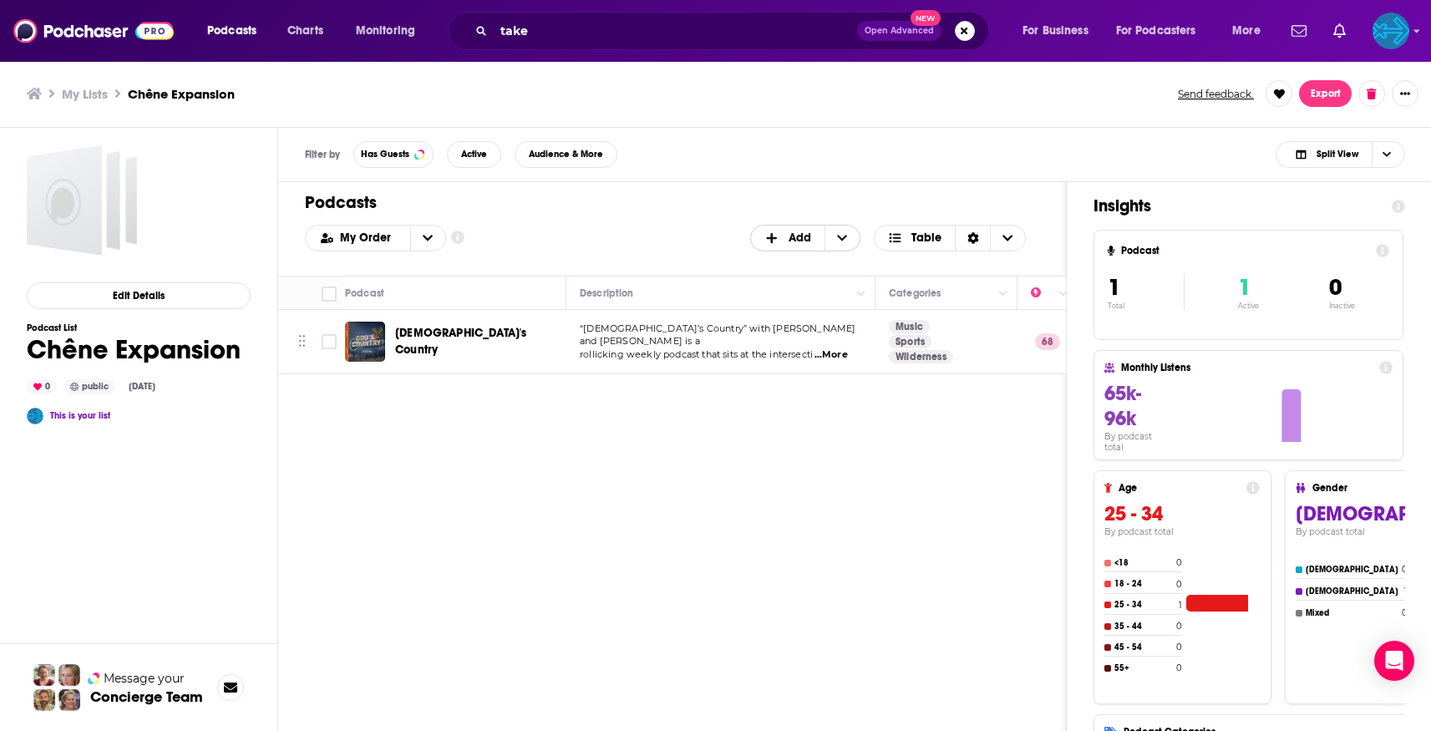
click at [804, 236] on span "Add" at bounding box center [799, 238] width 23 height 12
click at [787, 268] on span "Add Podcasts" at bounding box center [805, 265] width 85 height 9
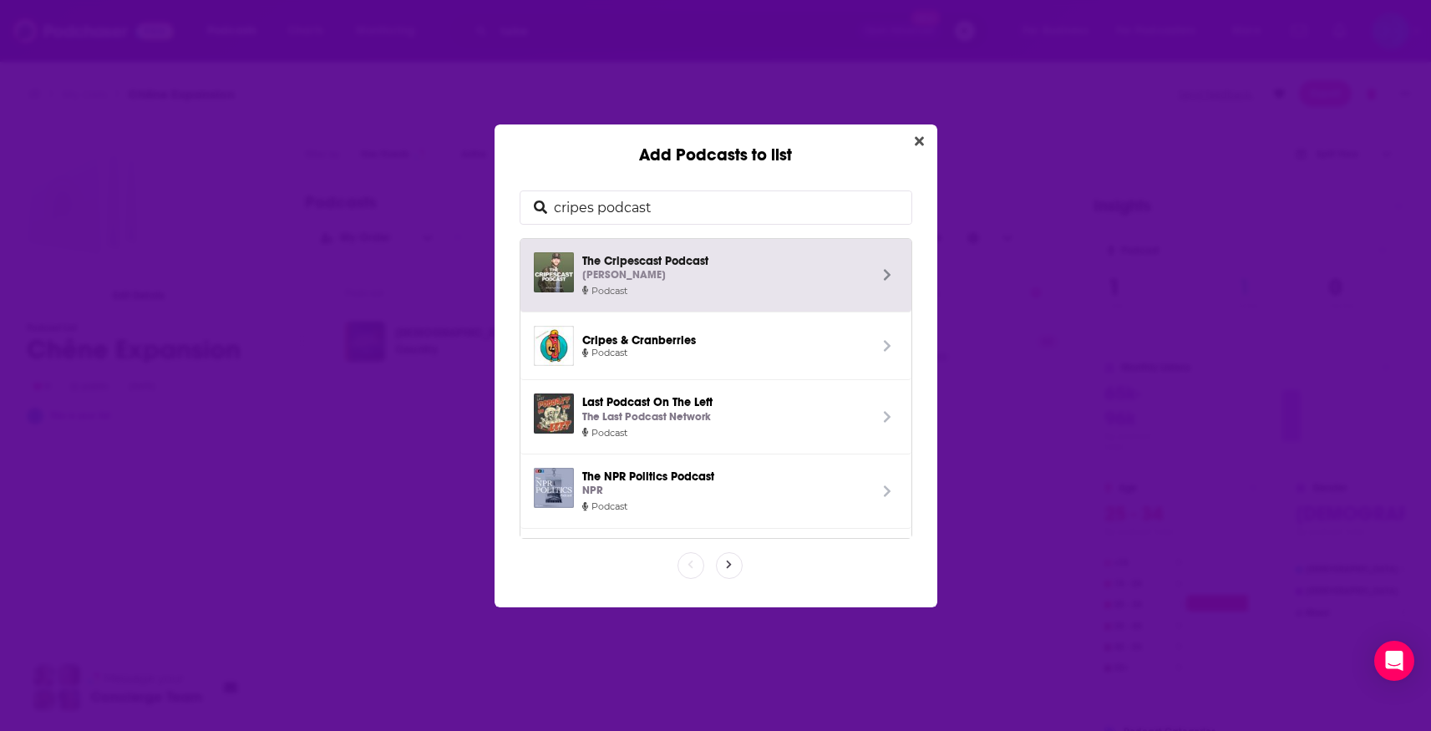
drag, startPoint x: 659, startPoint y: 206, endPoint x: 407, endPoint y: 168, distance: 255.1
click at [407, 168] on div "Add Podcasts to list cripes podcast The Cripescast Podcast [PERSON_NAME] Podcas…" at bounding box center [715, 365] width 1431 height 731
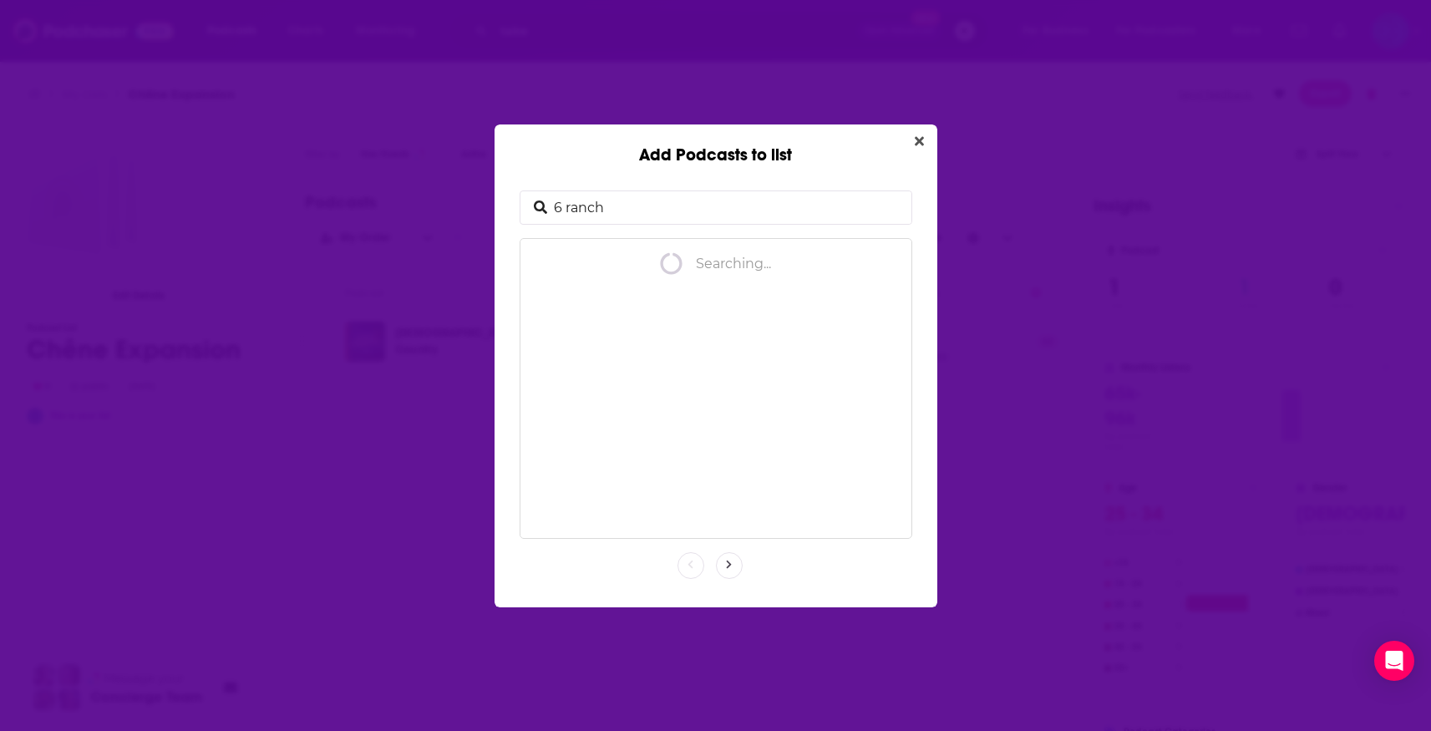
type input "6 ranch"
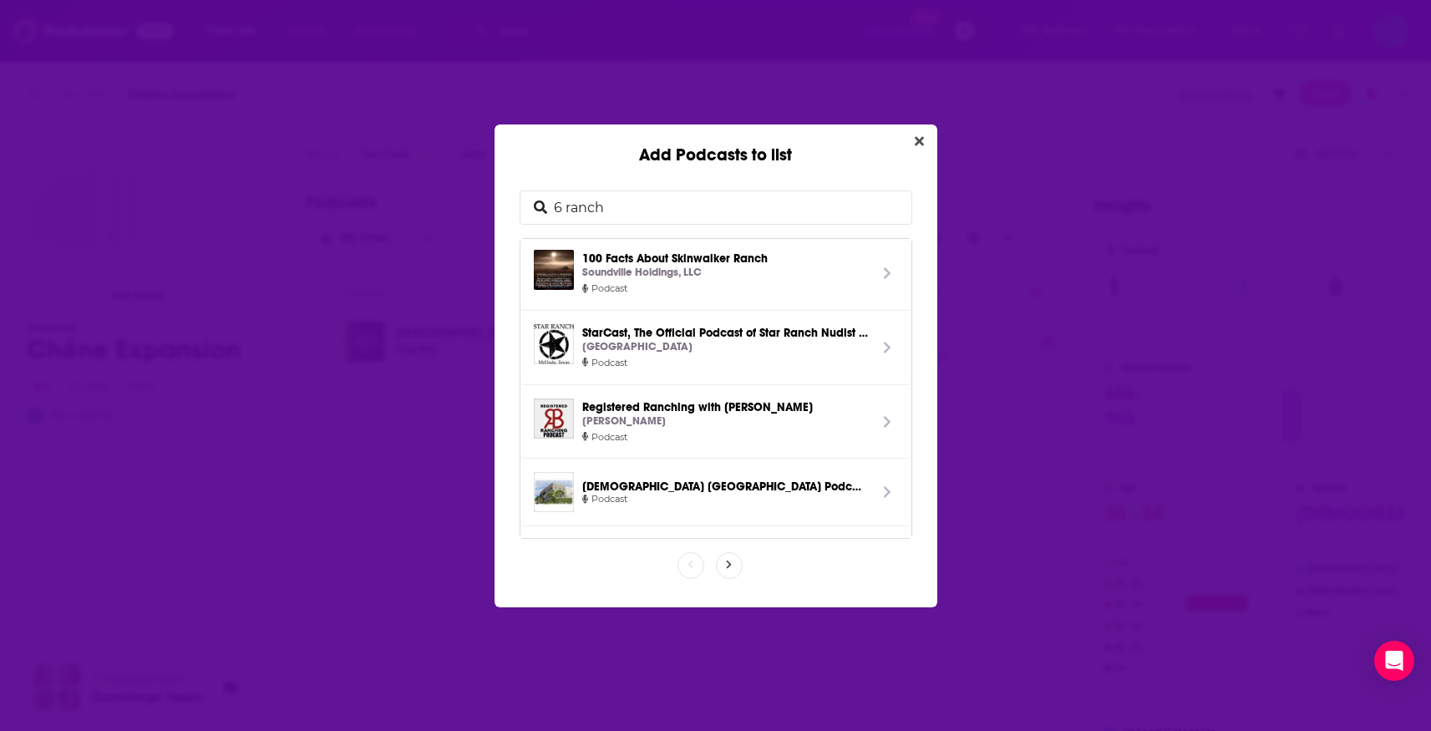
scroll to position [286, 0]
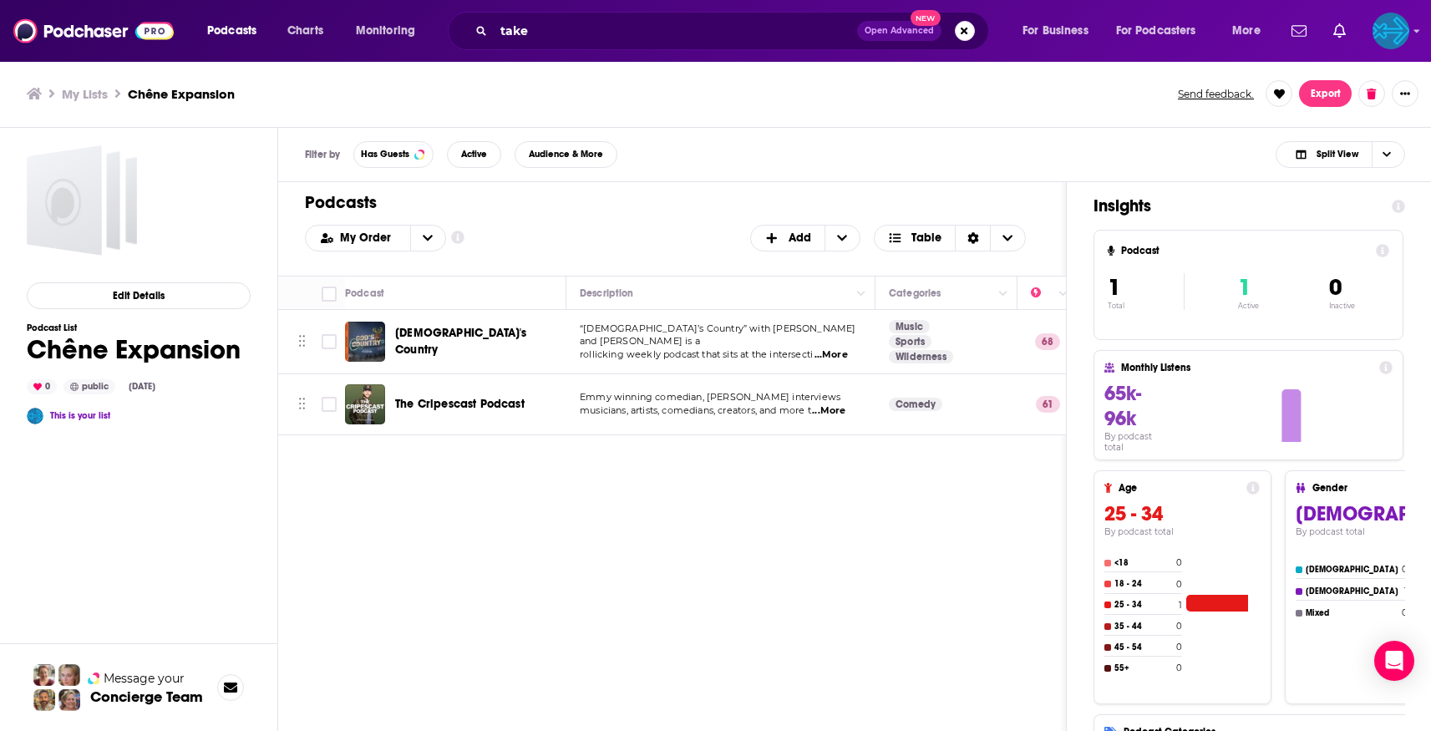
click at [741, 553] on div "Podcasts Add My Order Customize Your List Order Select the “My Order” sort and …" at bounding box center [672, 523] width 788 height 683
click at [822, 231] on span "Add" at bounding box center [787, 238] width 73 height 28
click at [799, 266] on span "Add Podcasts" at bounding box center [805, 265] width 85 height 9
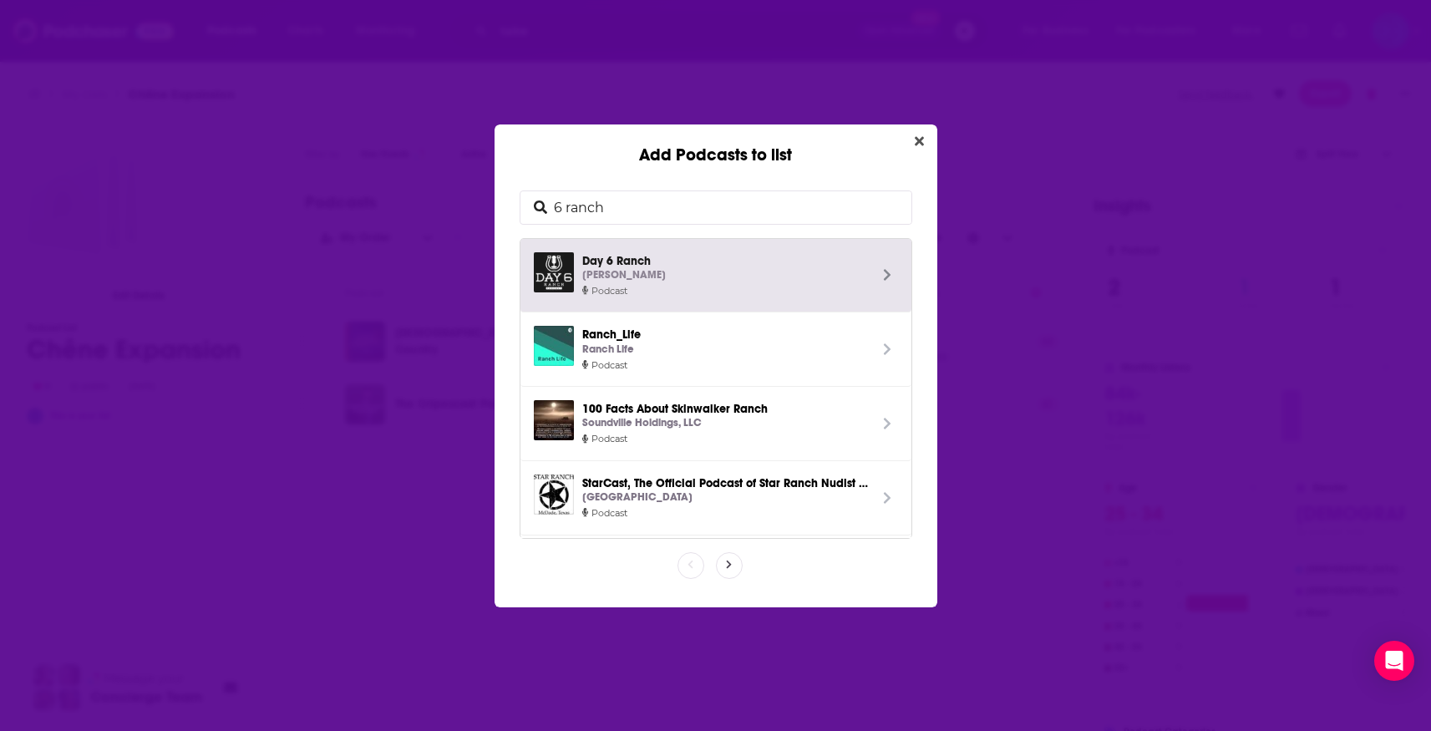
click at [636, 205] on input "6 ranch" at bounding box center [729, 207] width 364 height 33
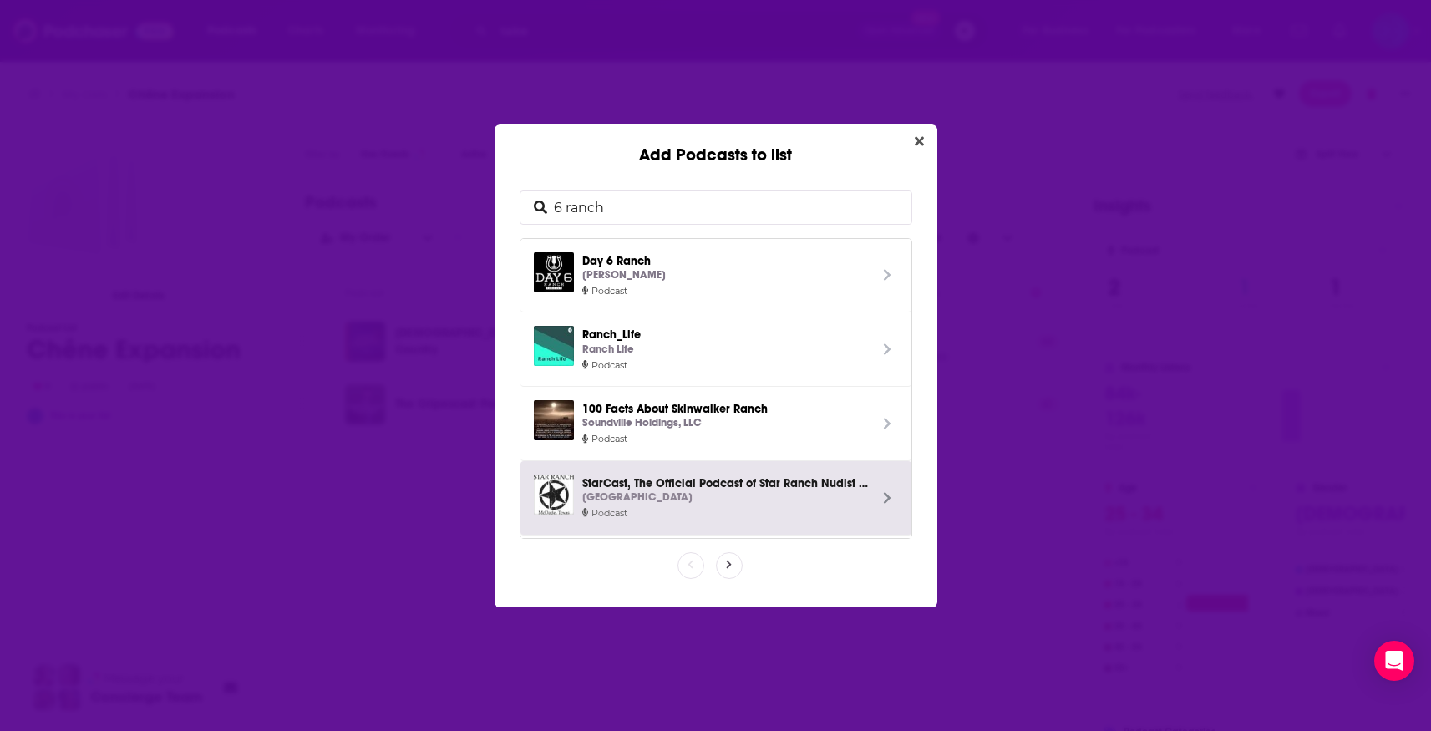
click at [731, 561] on icon "Add Podcasts to list" at bounding box center [729, 565] width 7 height 10
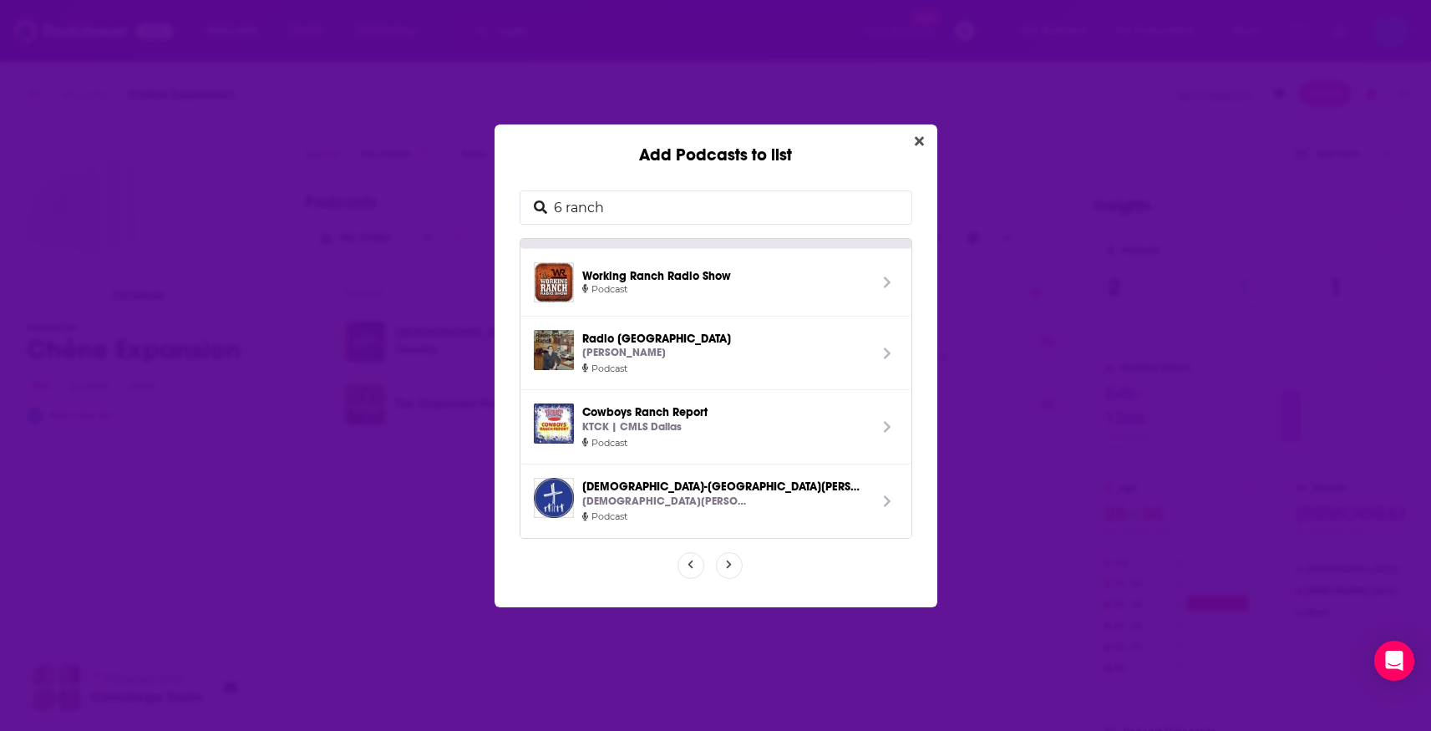
click at [732, 569] on span "Add Podcasts to list" at bounding box center [729, 565] width 25 height 25
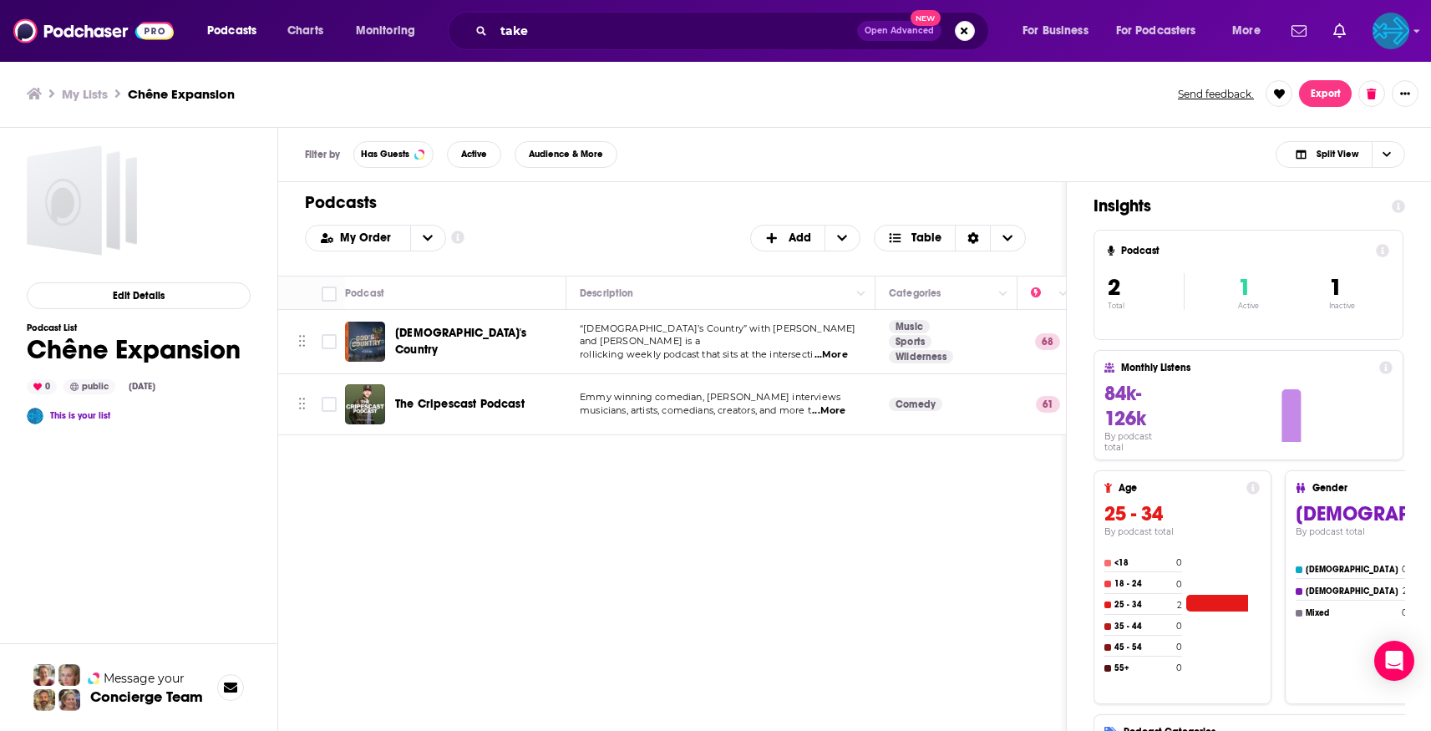
click at [436, 478] on div "Add Podcasts to list 6 ranch Soil Sisters: Rehabilitating [US_STATE] Farm and R…" at bounding box center [715, 365] width 1431 height 731
click at [799, 241] on span "Add" at bounding box center [799, 238] width 23 height 12
click at [792, 265] on span "Add Podcasts" at bounding box center [805, 265] width 85 height 9
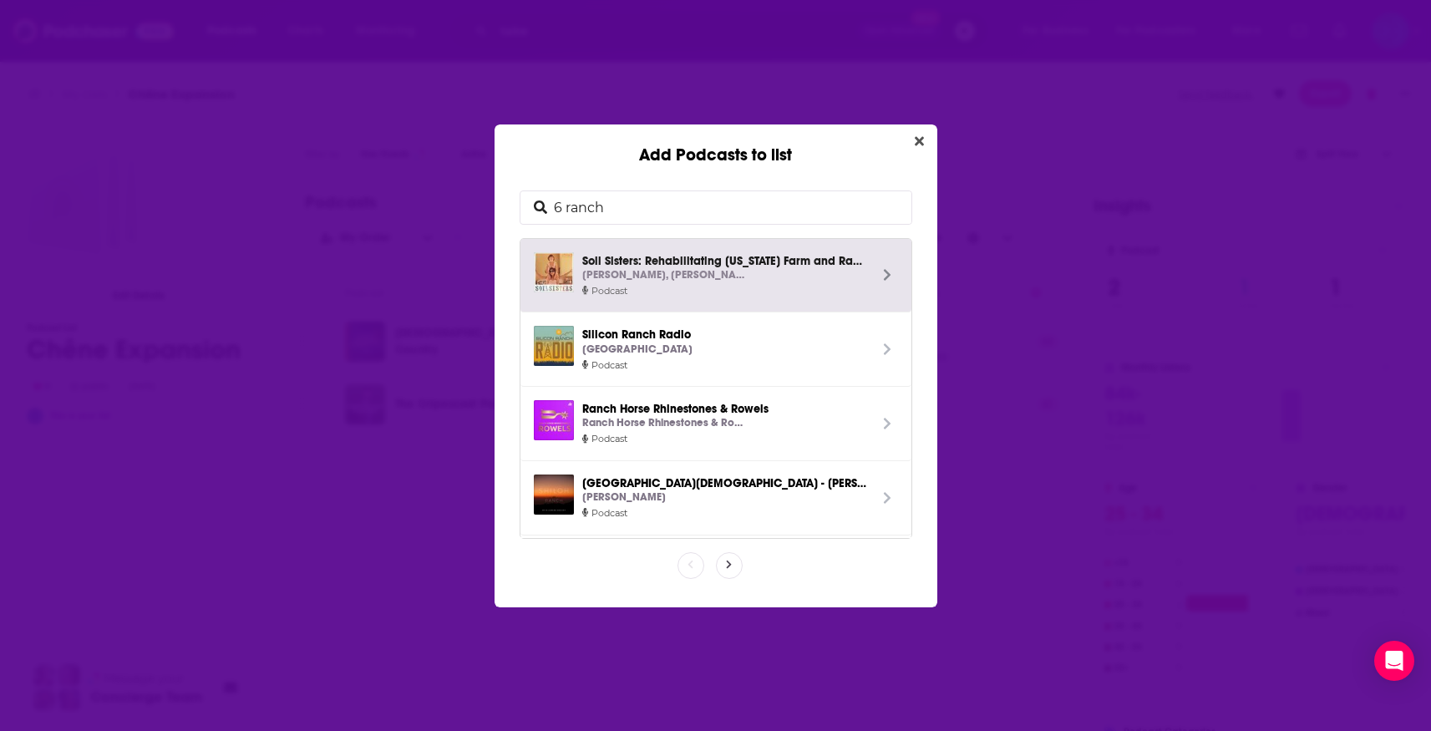
drag, startPoint x: 659, startPoint y: 203, endPoint x: 330, endPoint y: 175, distance: 330.3
click at [330, 175] on div "Add Podcasts to list 6 ranch Soil Sisters: Rehabilitating [US_STATE] Farm and R…" at bounding box center [715, 365] width 1431 height 731
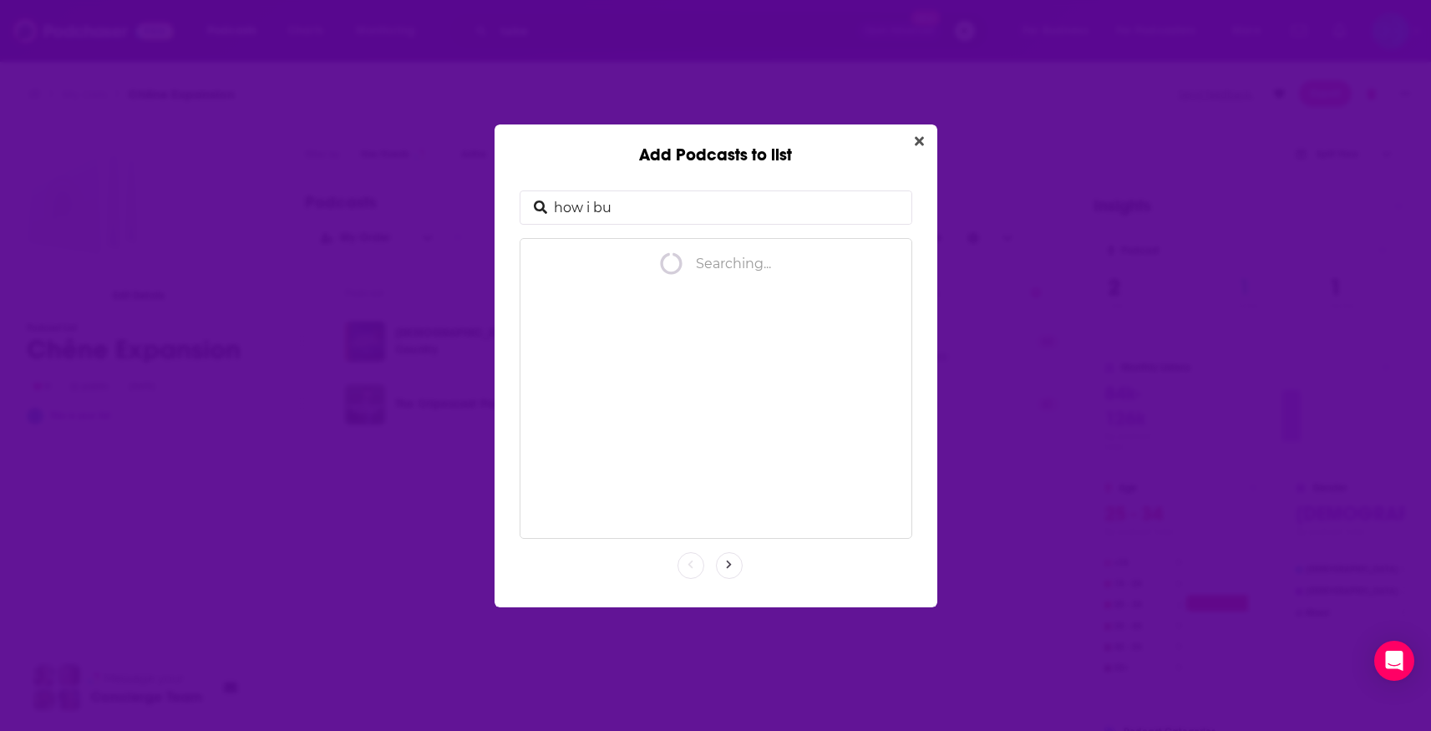
type input "how i [PERSON_NAME]"
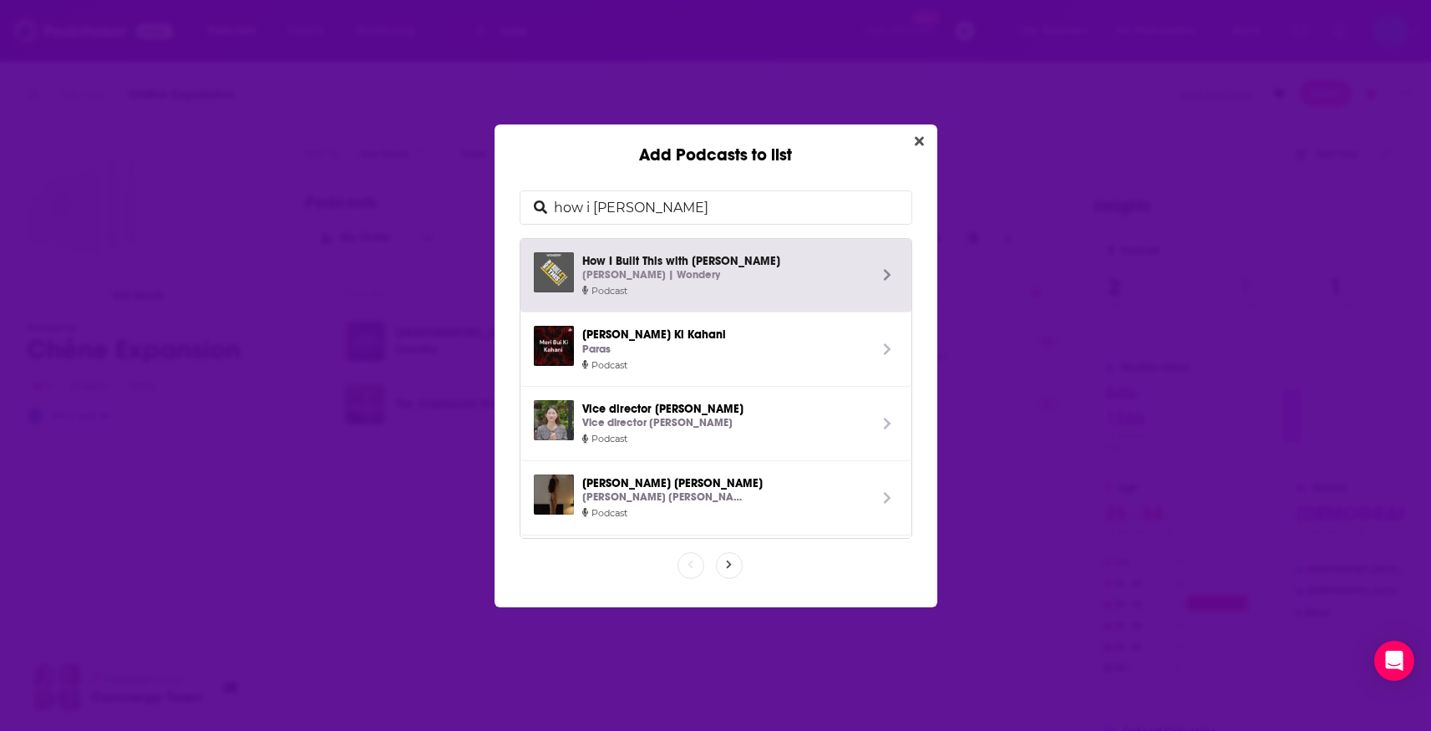
click at [709, 280] on div "[PERSON_NAME] | Wondery" at bounding box center [725, 275] width 286 height 18
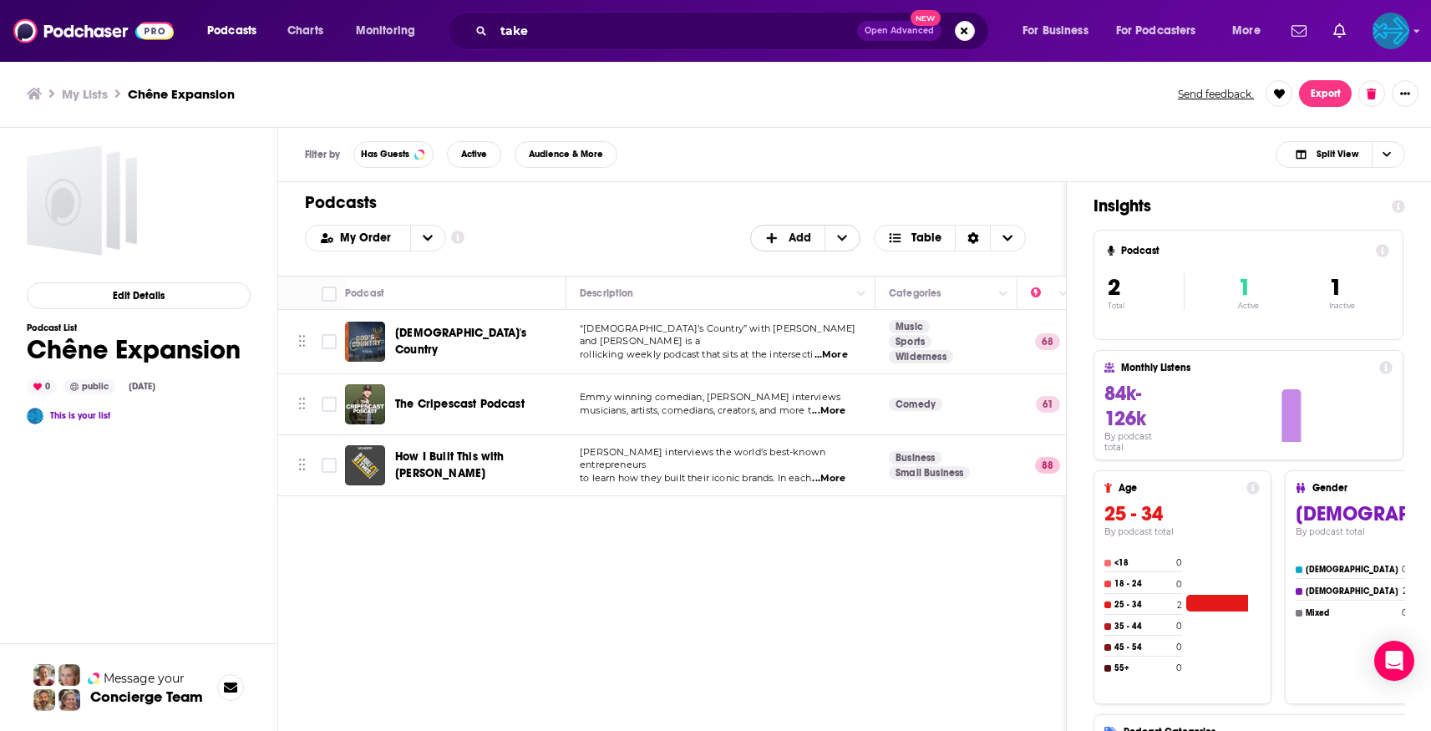
click at [783, 235] on span "+ Add" at bounding box center [775, 238] width 22 height 12
click at [779, 256] on div "Add Podcasts" at bounding box center [806, 265] width 112 height 28
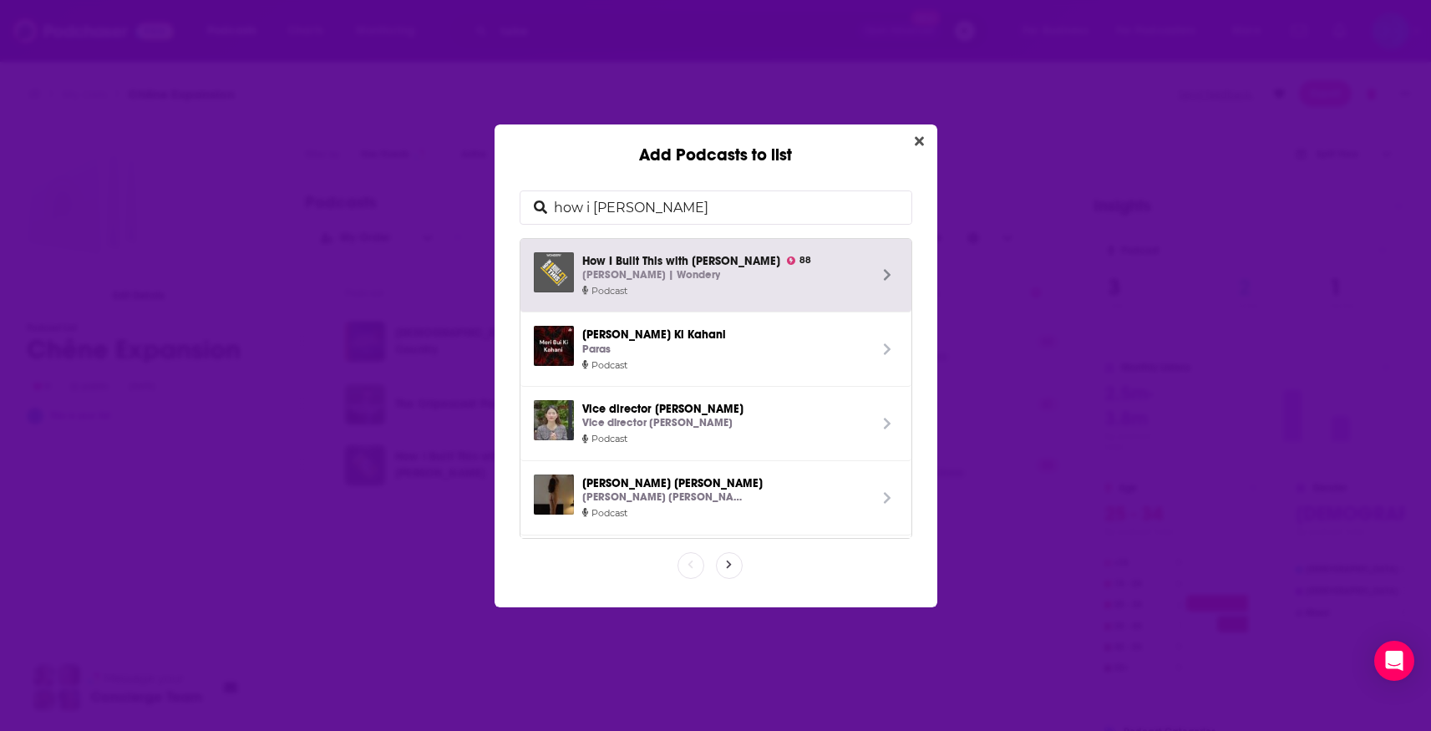
drag, startPoint x: 453, startPoint y: 195, endPoint x: 393, endPoint y: 190, distance: 61.2
click at [393, 190] on div "Add Podcasts to list how i [PERSON_NAME] How I Built This with [PERSON_NAME] 88…" at bounding box center [715, 365] width 1431 height 731
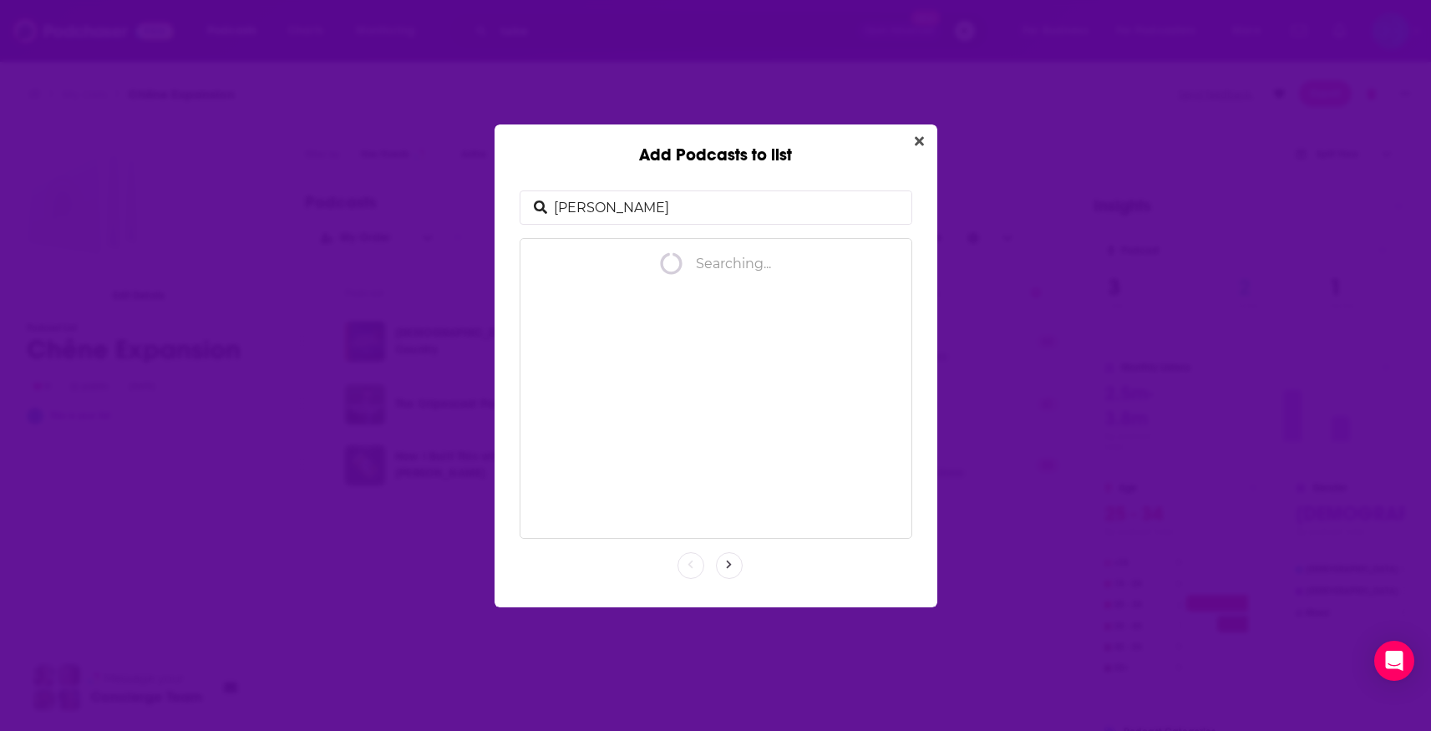
type input "[PERSON_NAME]"
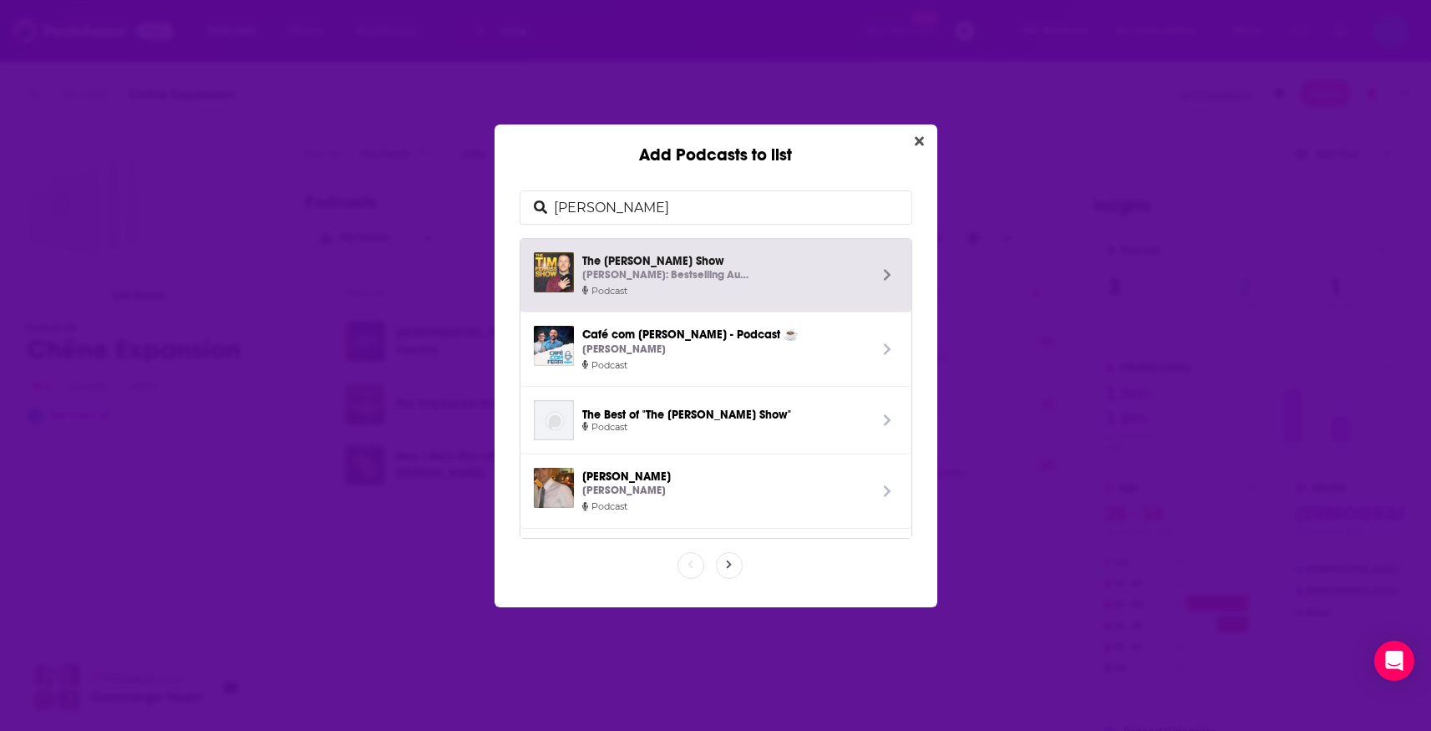
click at [608, 261] on span "The [PERSON_NAME] Show [PERSON_NAME]: Bestselling Author, Human Guinea Pig" at bounding box center [725, 268] width 286 height 32
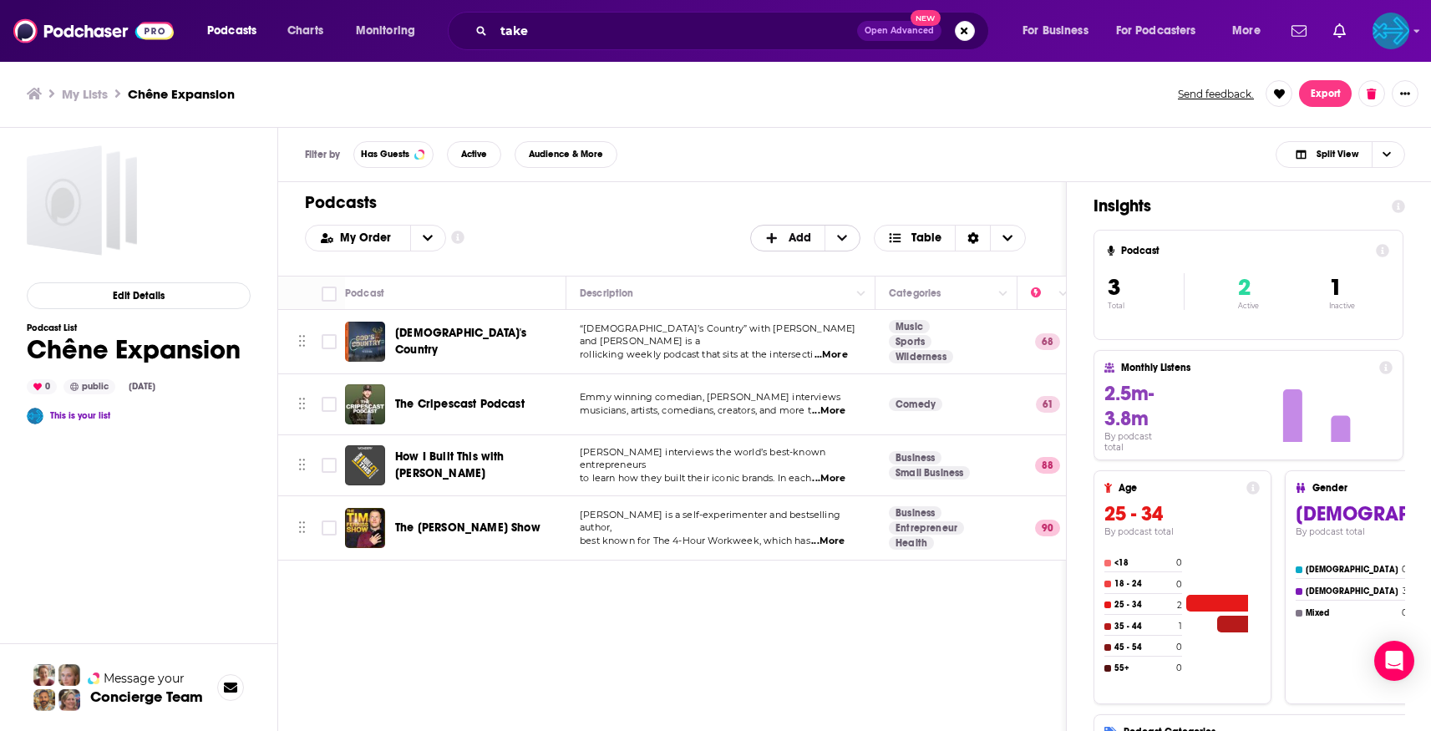
click at [793, 238] on span "Add" at bounding box center [799, 238] width 23 height 12
click at [793, 256] on div "Add Podcasts" at bounding box center [806, 265] width 112 height 28
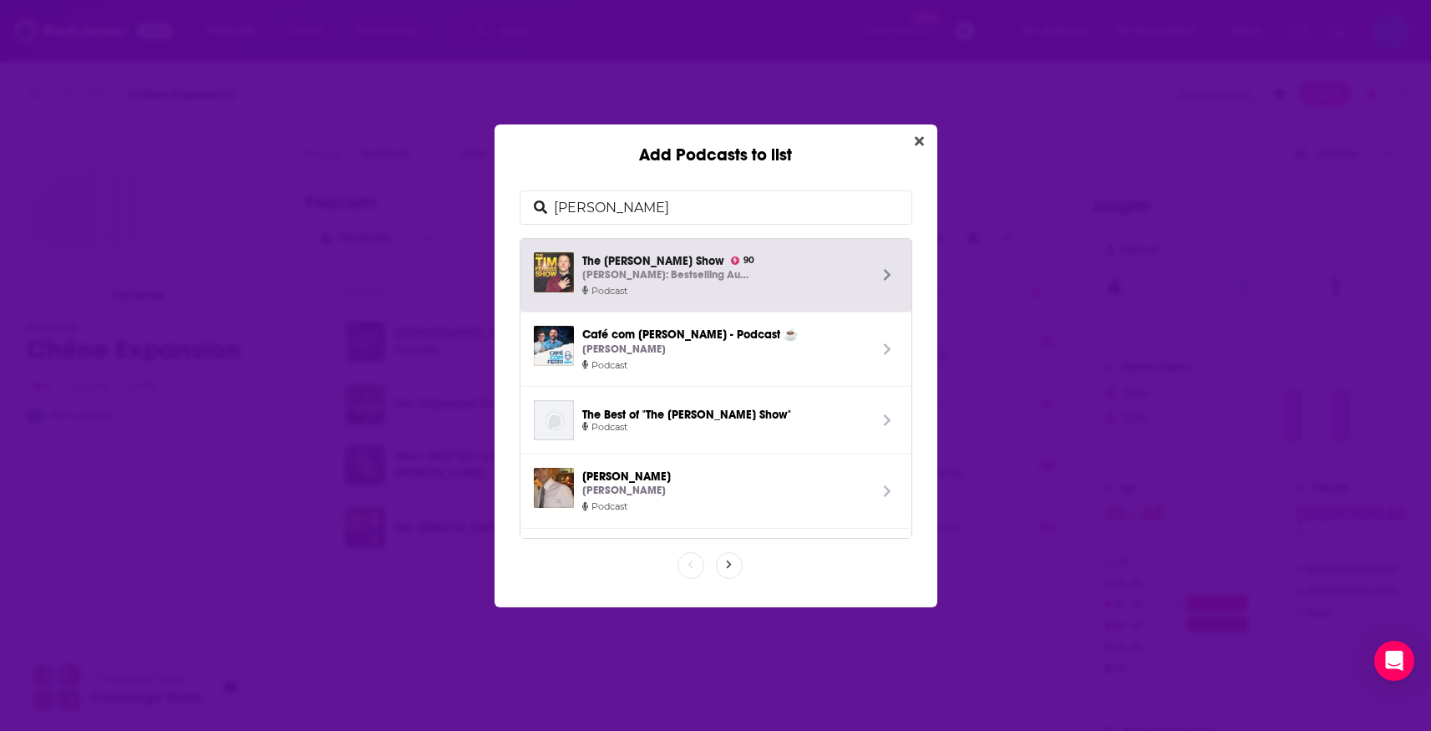
drag, startPoint x: 600, startPoint y: 200, endPoint x: 439, endPoint y: 191, distance: 160.6
click at [439, 191] on div "Add Podcasts to list [PERSON_NAME] The [PERSON_NAME] Show 90 [PERSON_NAME]: Bes…" at bounding box center [715, 365] width 1431 height 731
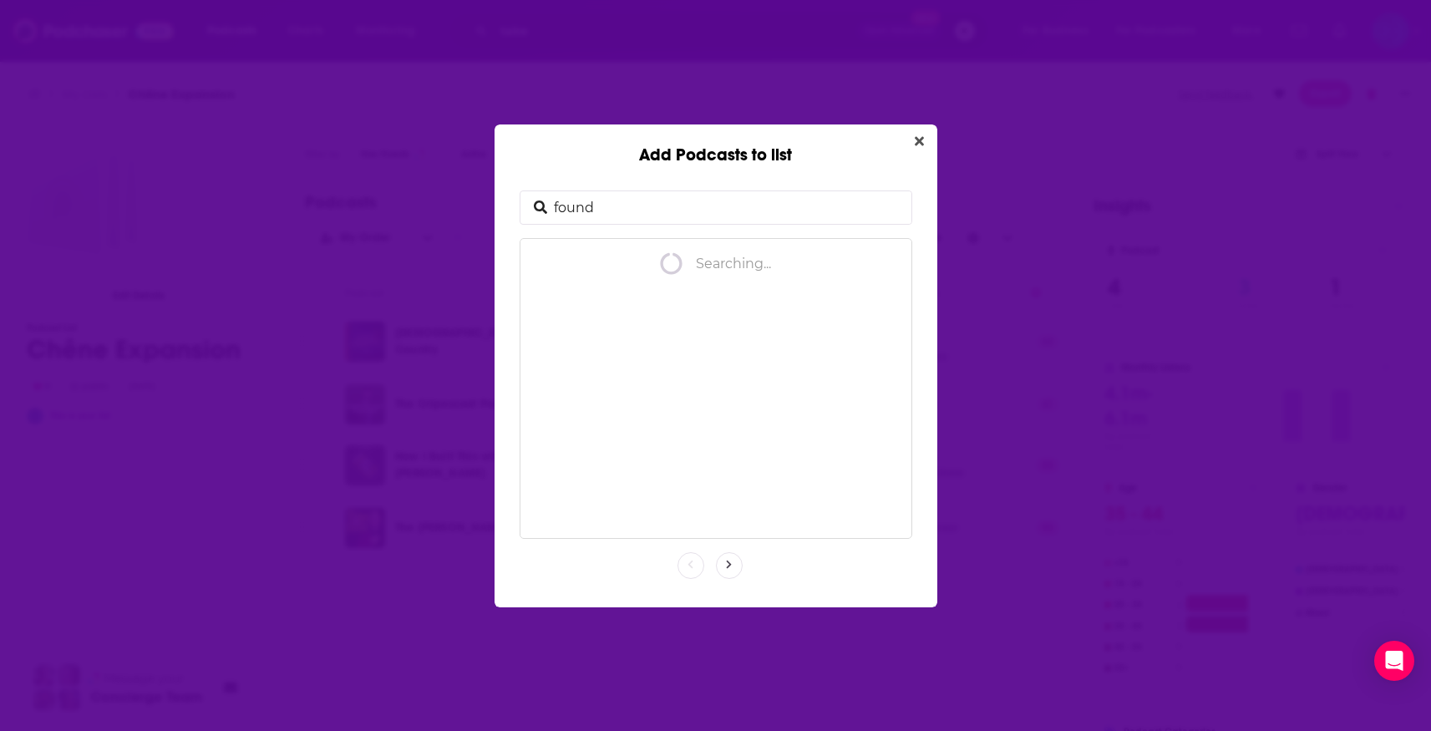
type input "foundr"
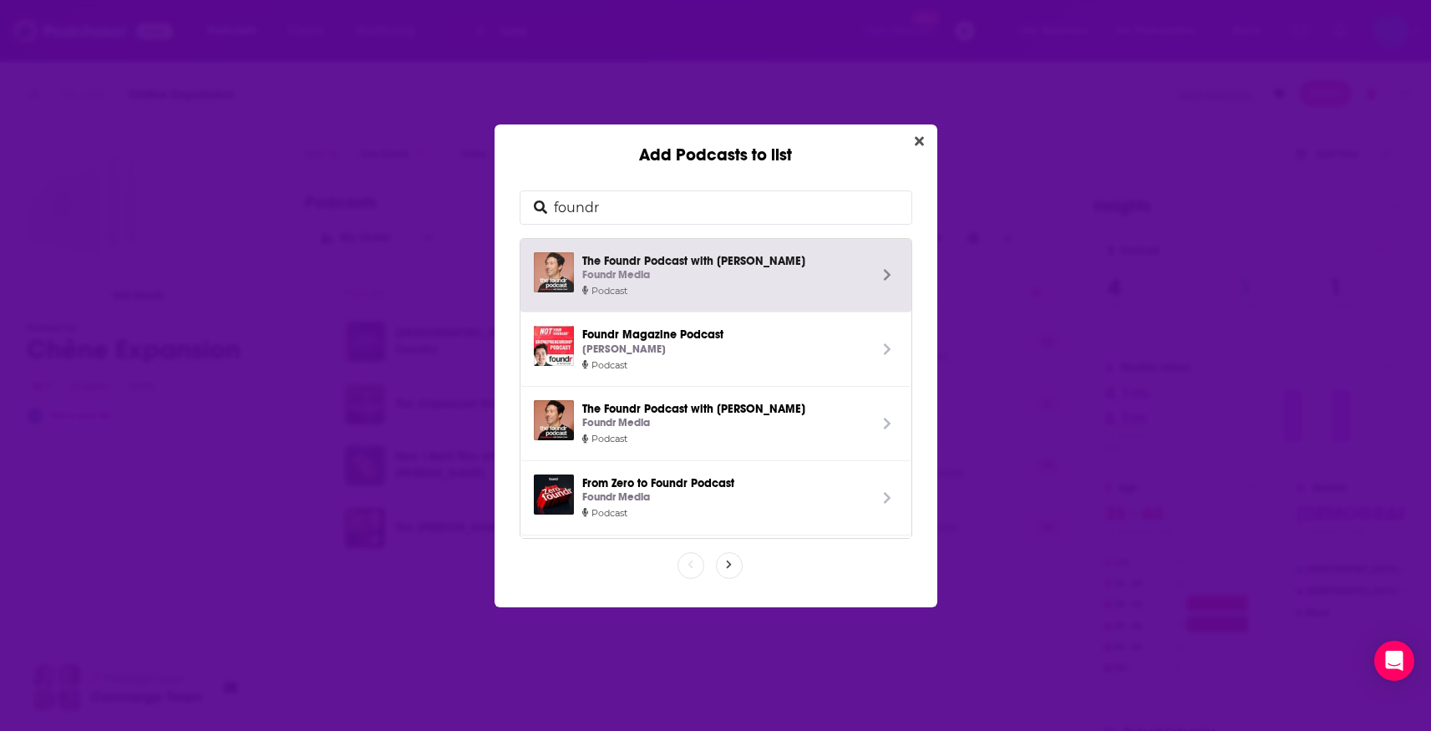
click at [650, 277] on div "Foundr Media" at bounding box center [725, 275] width 286 height 18
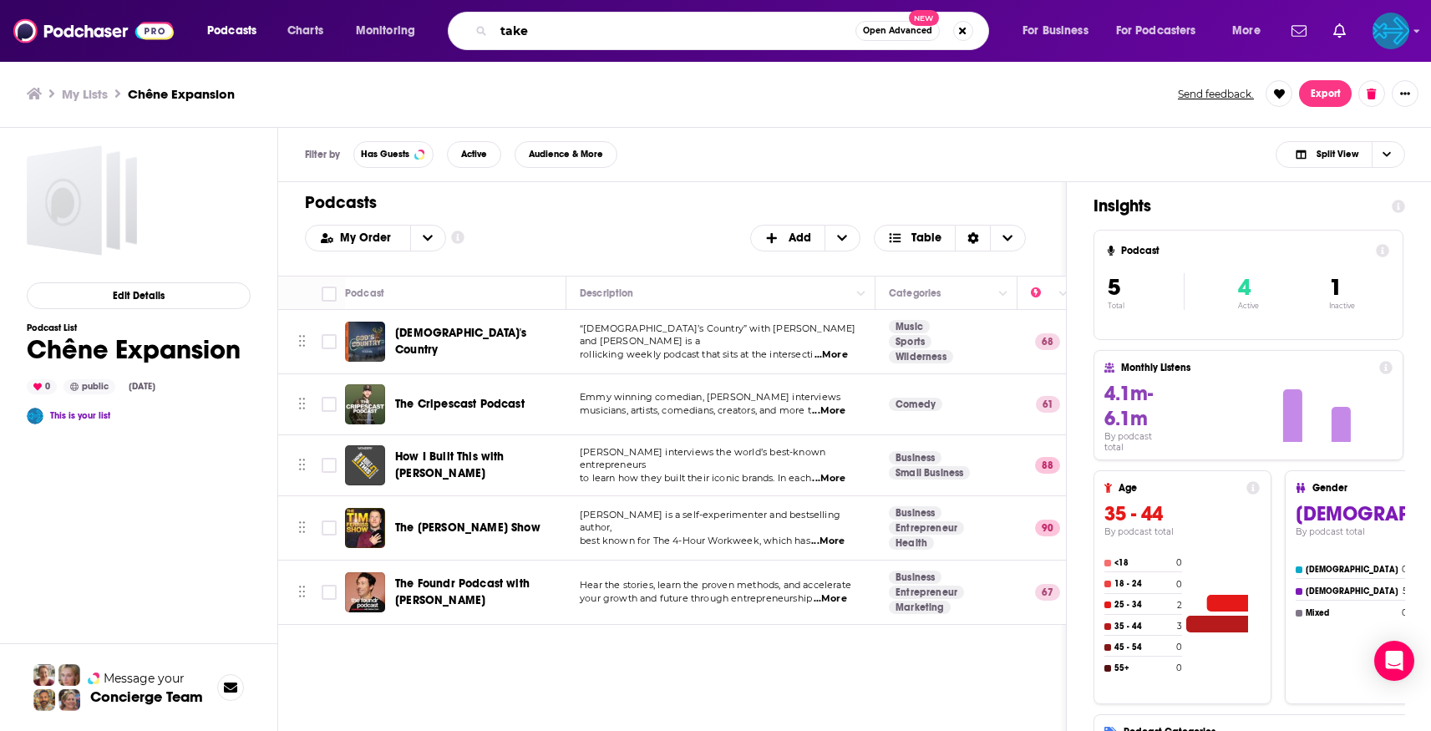
click at [621, 35] on input "take" at bounding box center [675, 31] width 362 height 27
type input "take it outside"
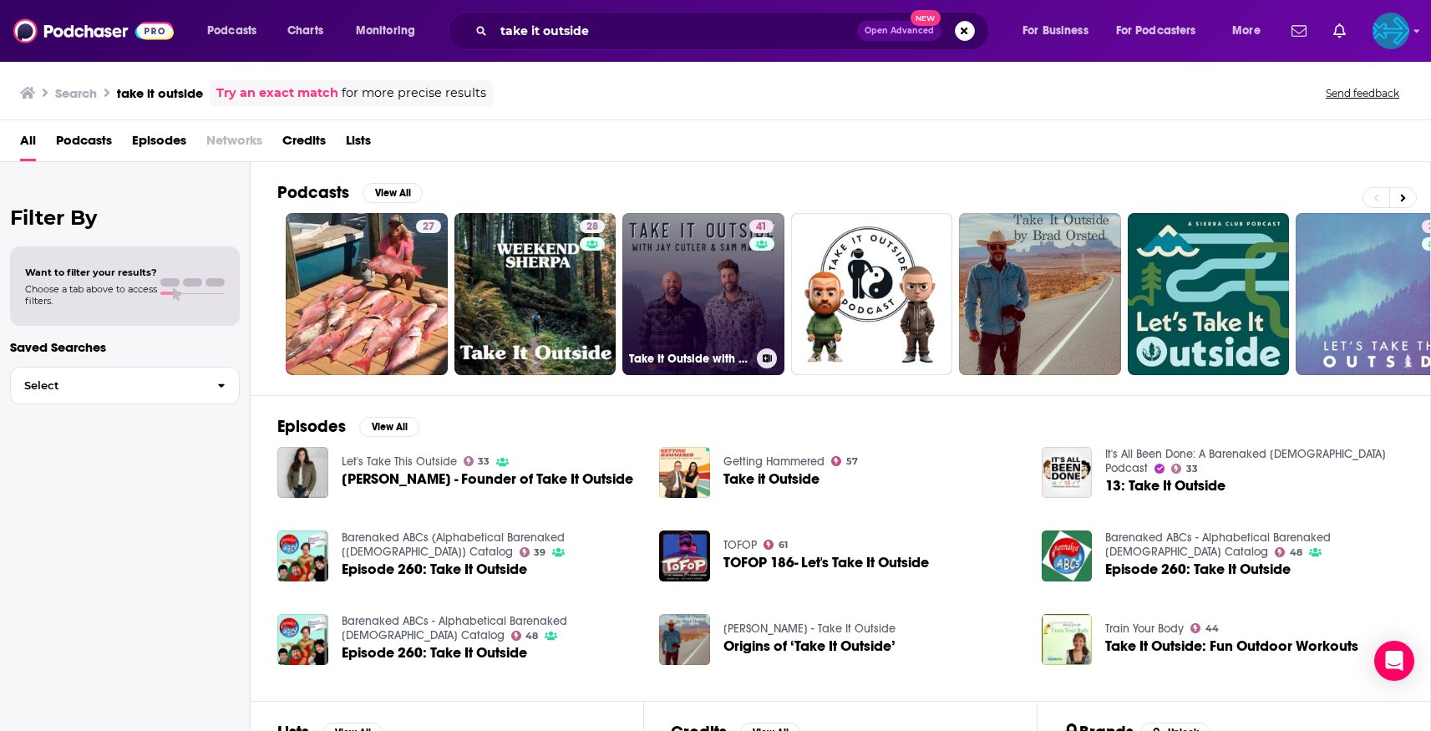
click at [669, 294] on link "41 Take It Outside with [PERSON_NAME] and [PERSON_NAME]" at bounding box center [703, 294] width 162 height 162
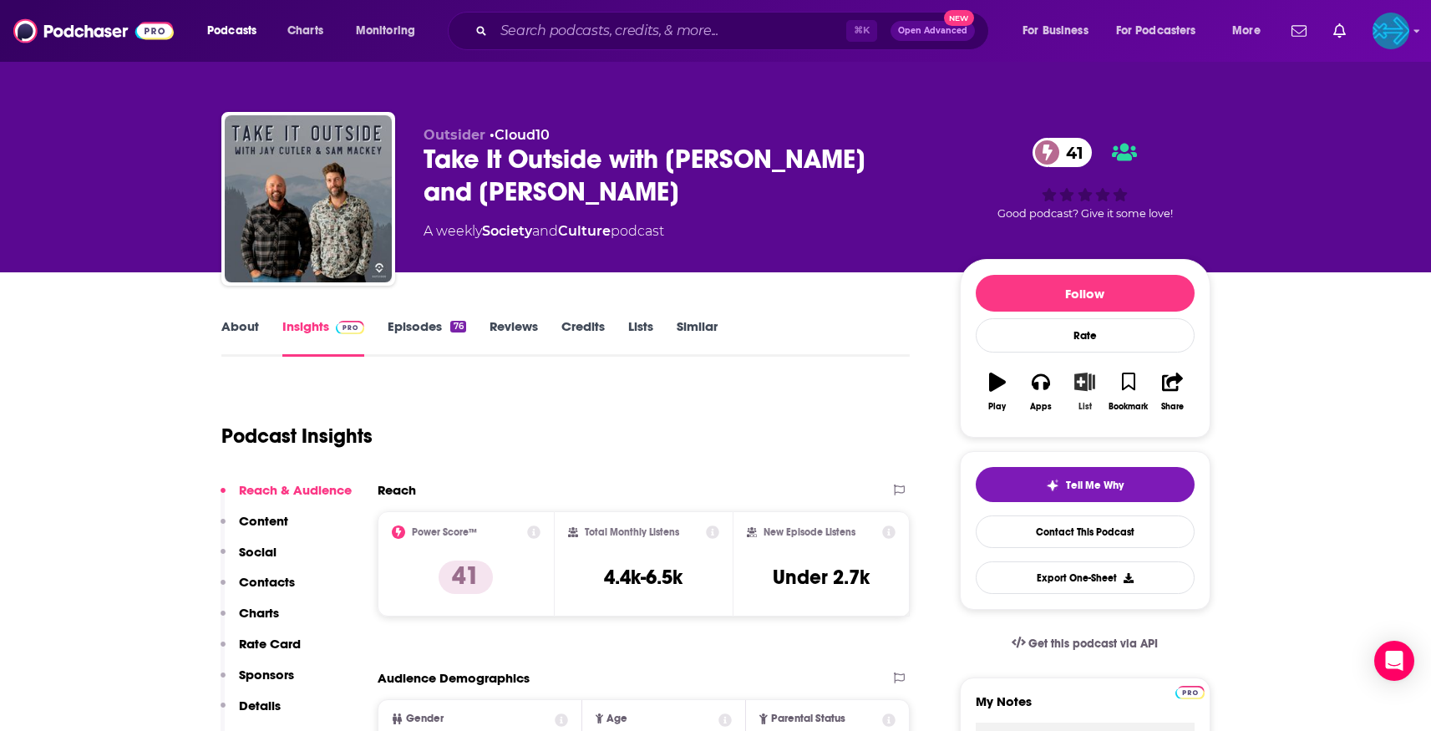
click at [1086, 393] on button "List" at bounding box center [1083, 392] width 43 height 60
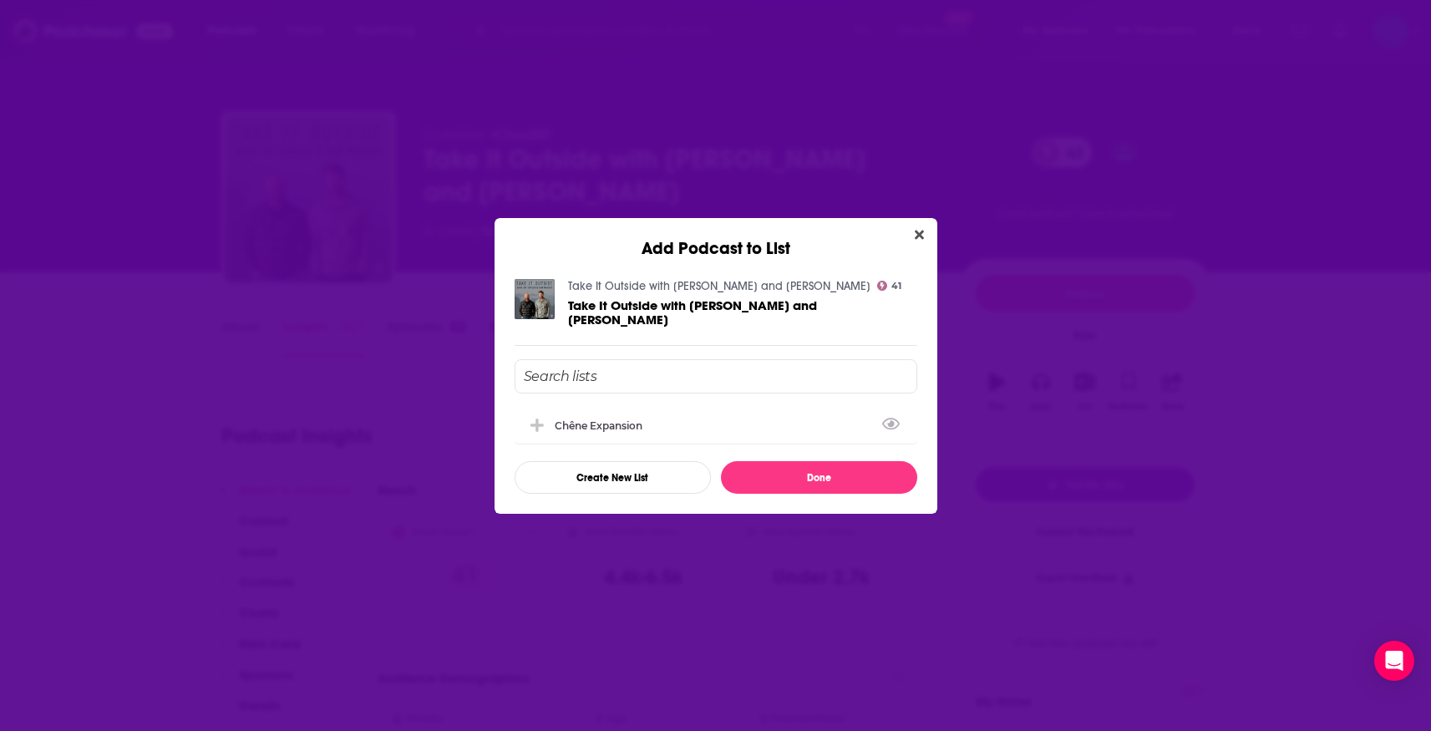
click at [638, 367] on input "Add Podcast To List" at bounding box center [715, 376] width 403 height 34
click at [624, 418] on div "Chêne Expansion" at bounding box center [604, 424] width 98 height 13
click at [808, 470] on button "Done" at bounding box center [819, 477] width 196 height 33
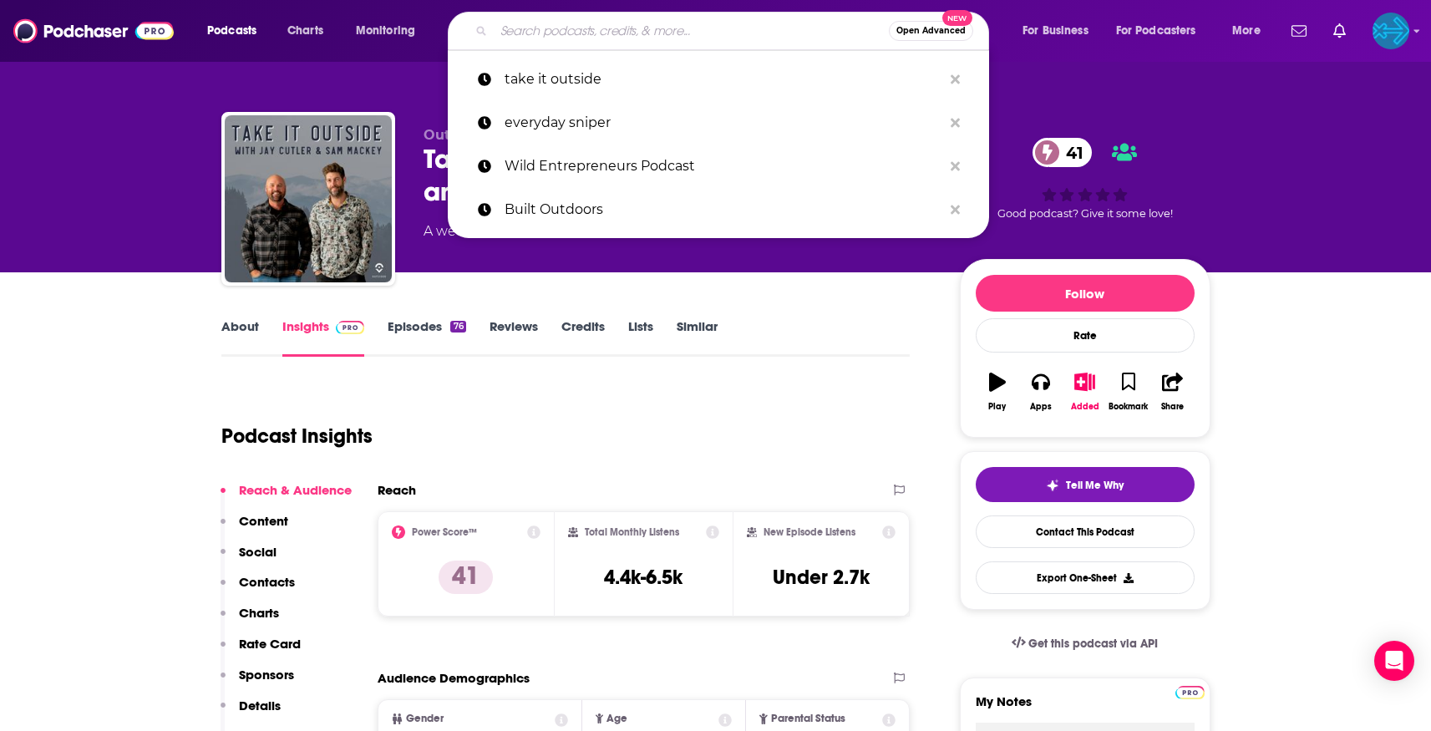
click at [561, 33] on input "Search podcasts, credits, & more..." at bounding box center [691, 31] width 395 height 27
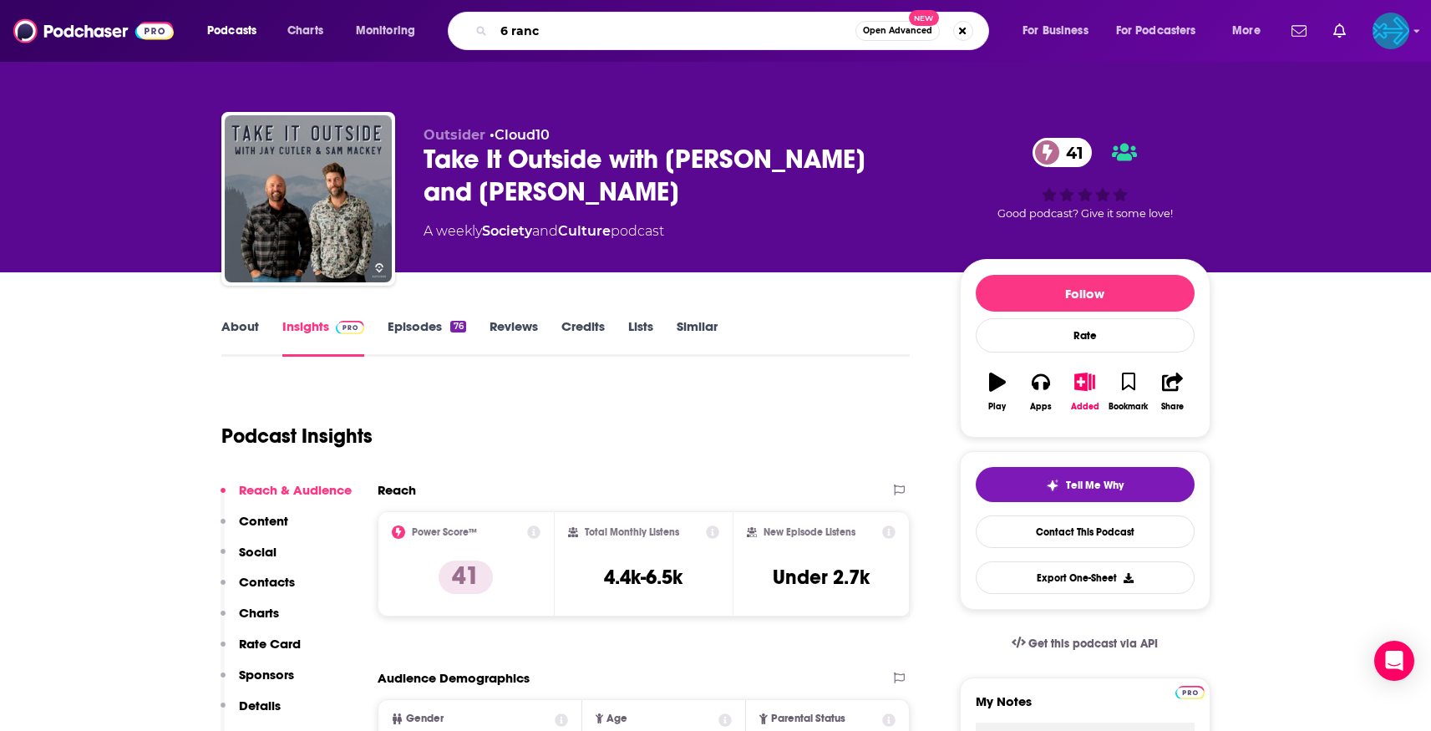
type input "6 ranch"
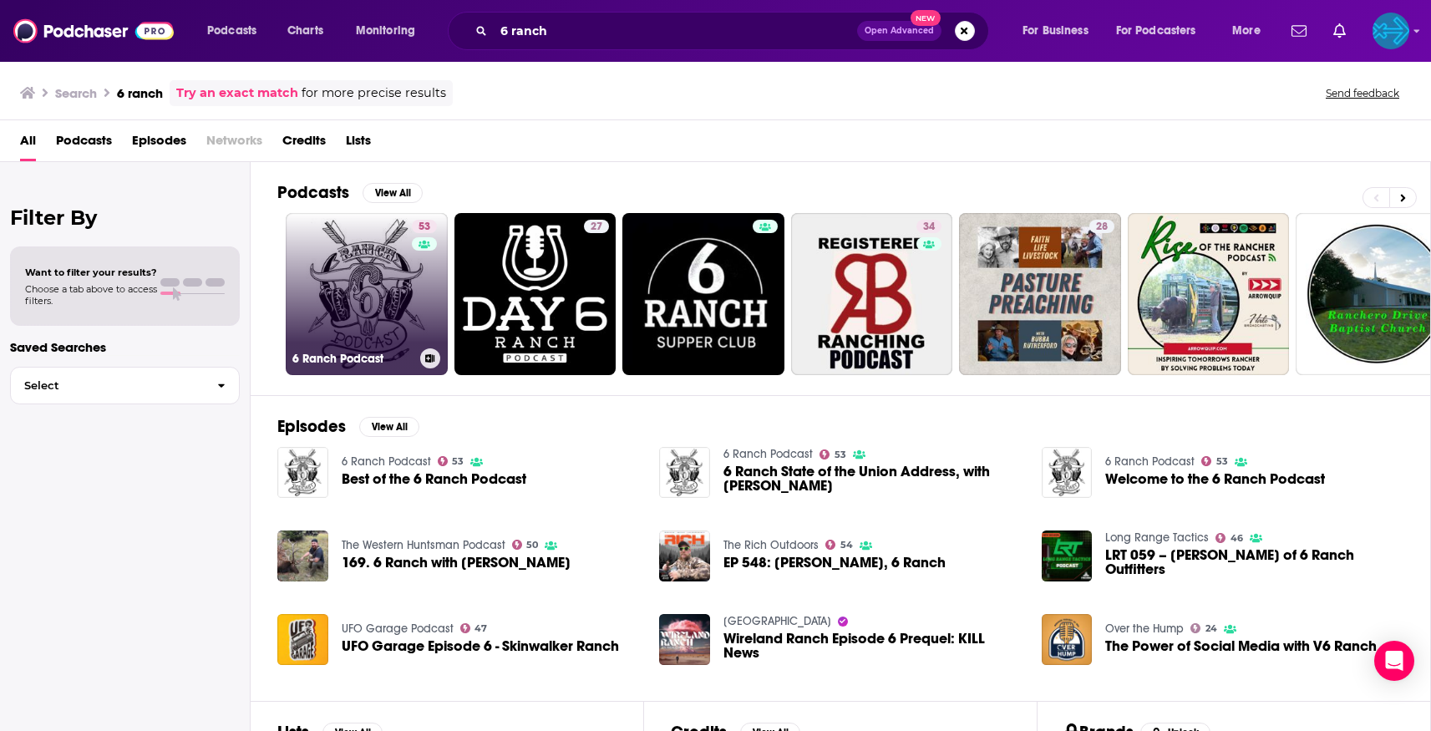
click at [400, 298] on link "53 6 Ranch Podcast" at bounding box center [367, 294] width 162 height 162
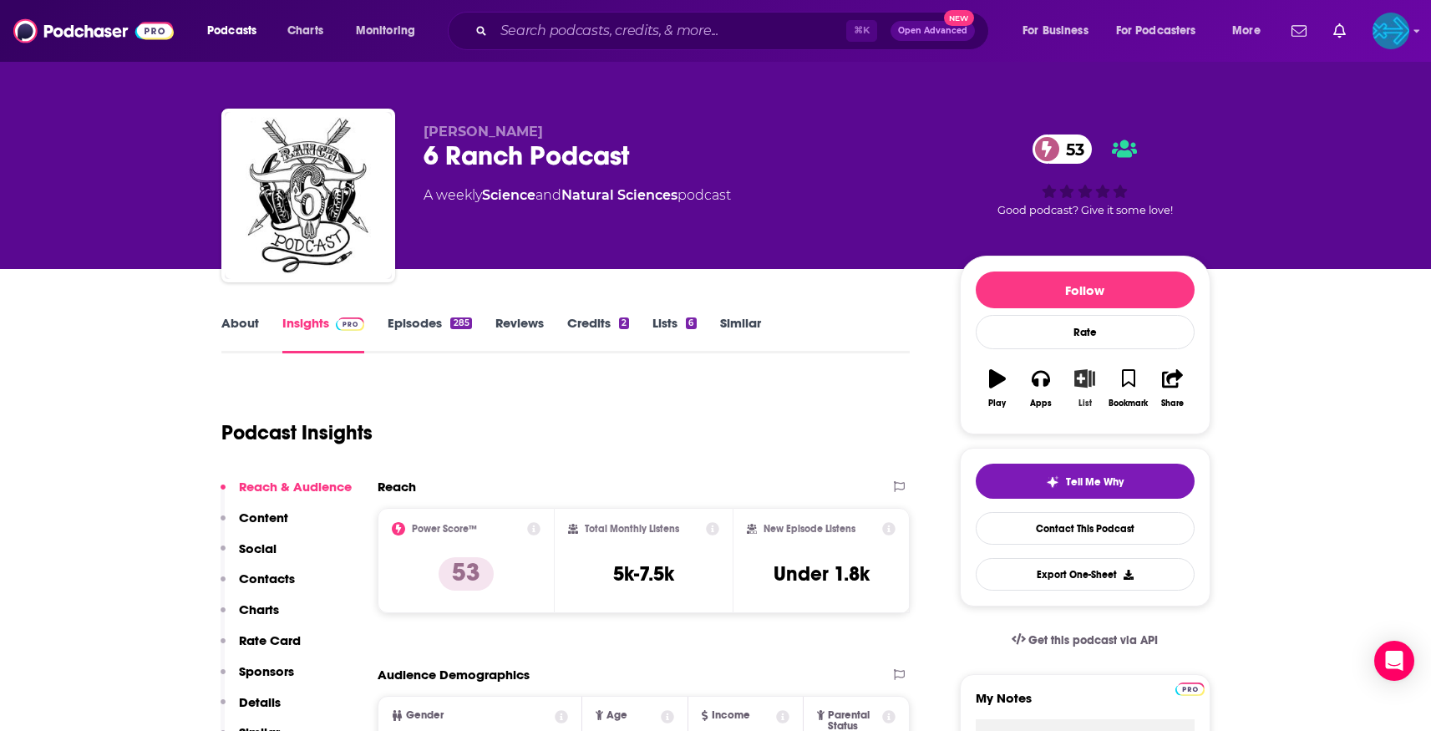
click at [1087, 384] on icon "button" at bounding box center [1084, 378] width 21 height 18
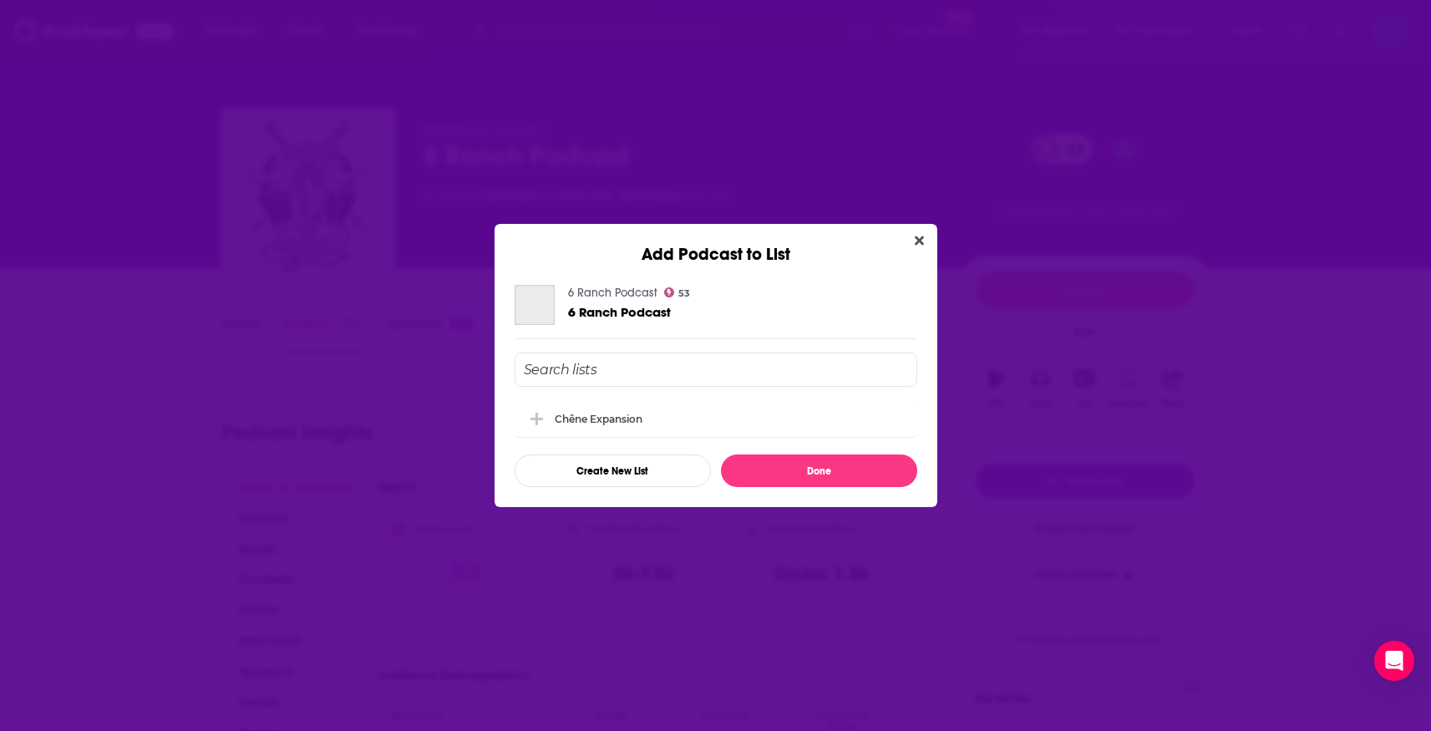
scroll to position [0, 0]
click at [661, 431] on div "Chêne Expansion" at bounding box center [715, 417] width 403 height 37
click at [811, 467] on button "Done" at bounding box center [819, 470] width 196 height 33
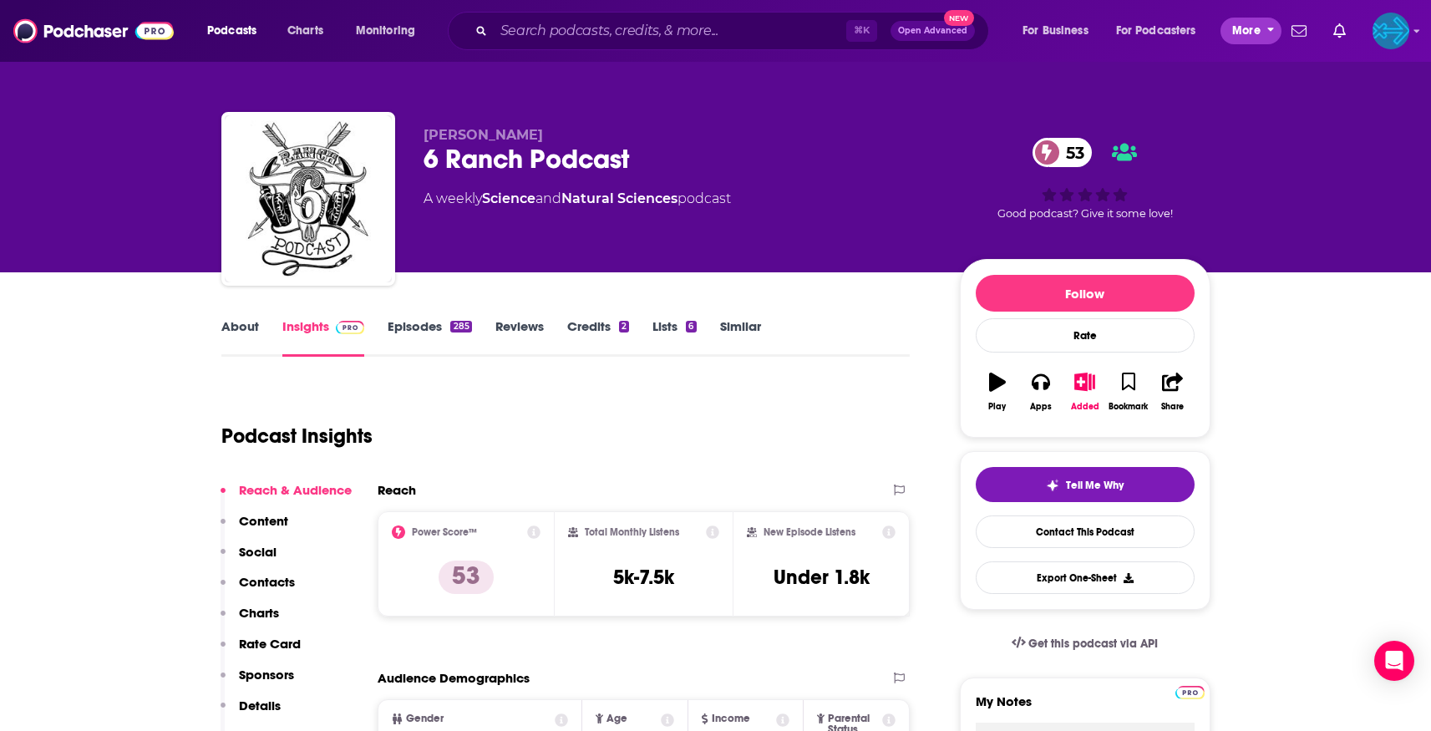
click at [1241, 28] on span "More" at bounding box center [1246, 30] width 28 height 23
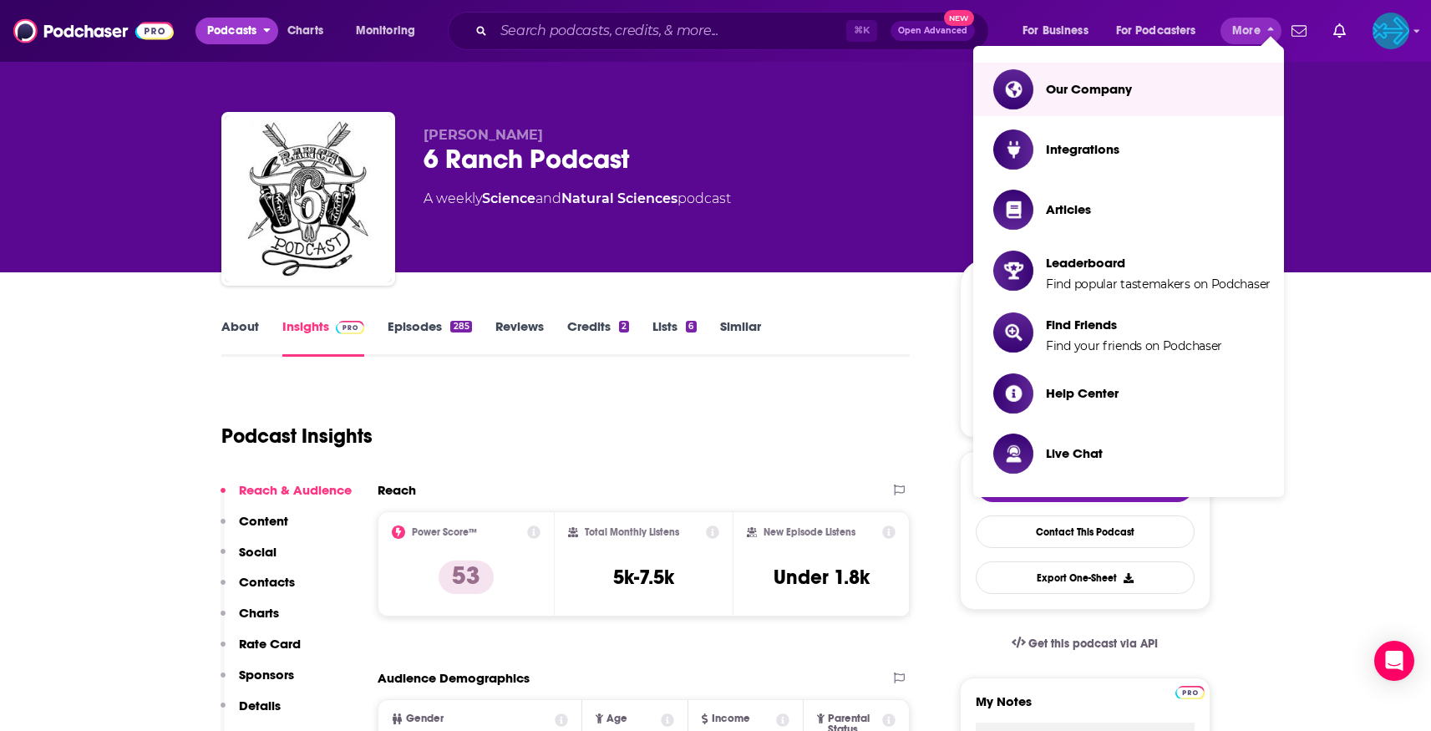
click at [232, 33] on span "Podcasts" at bounding box center [231, 30] width 49 height 23
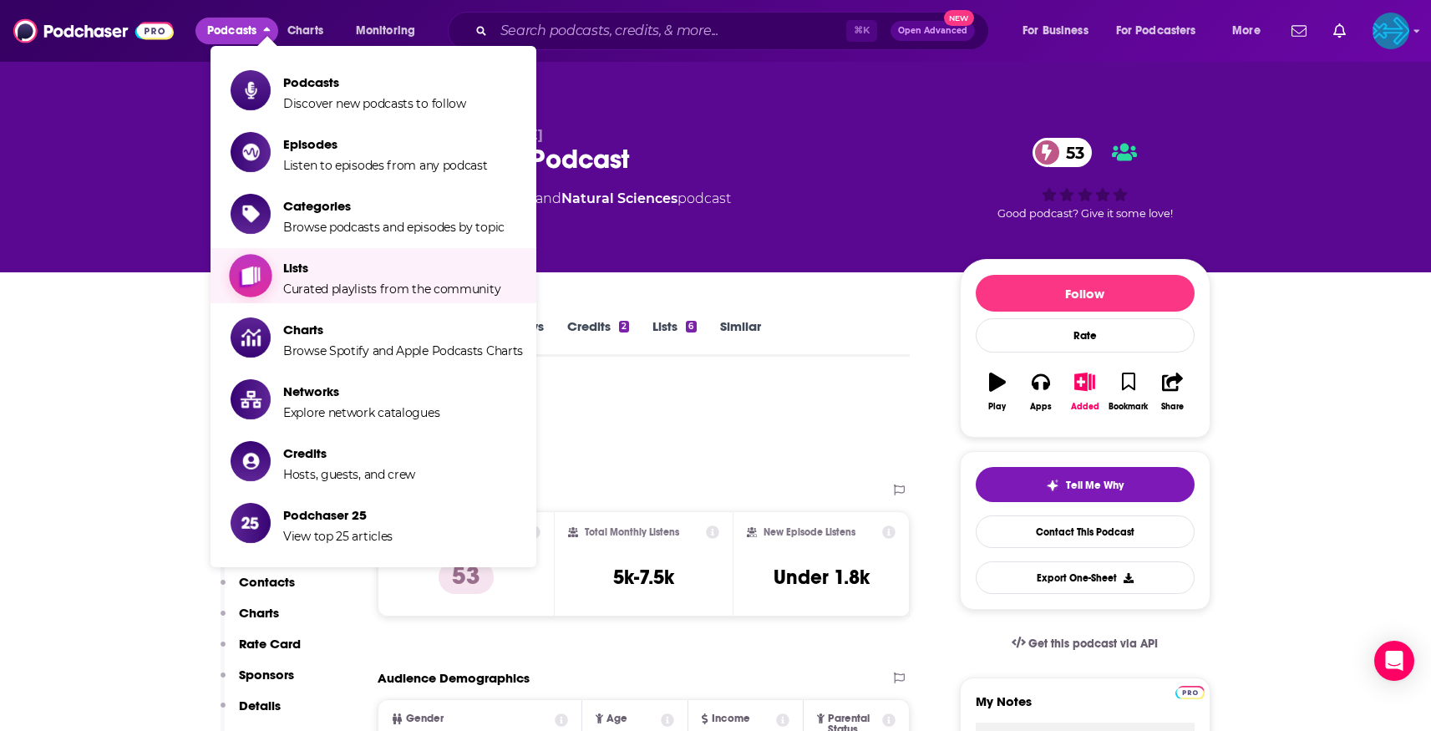
click at [358, 266] on span "Lists" at bounding box center [391, 268] width 217 height 16
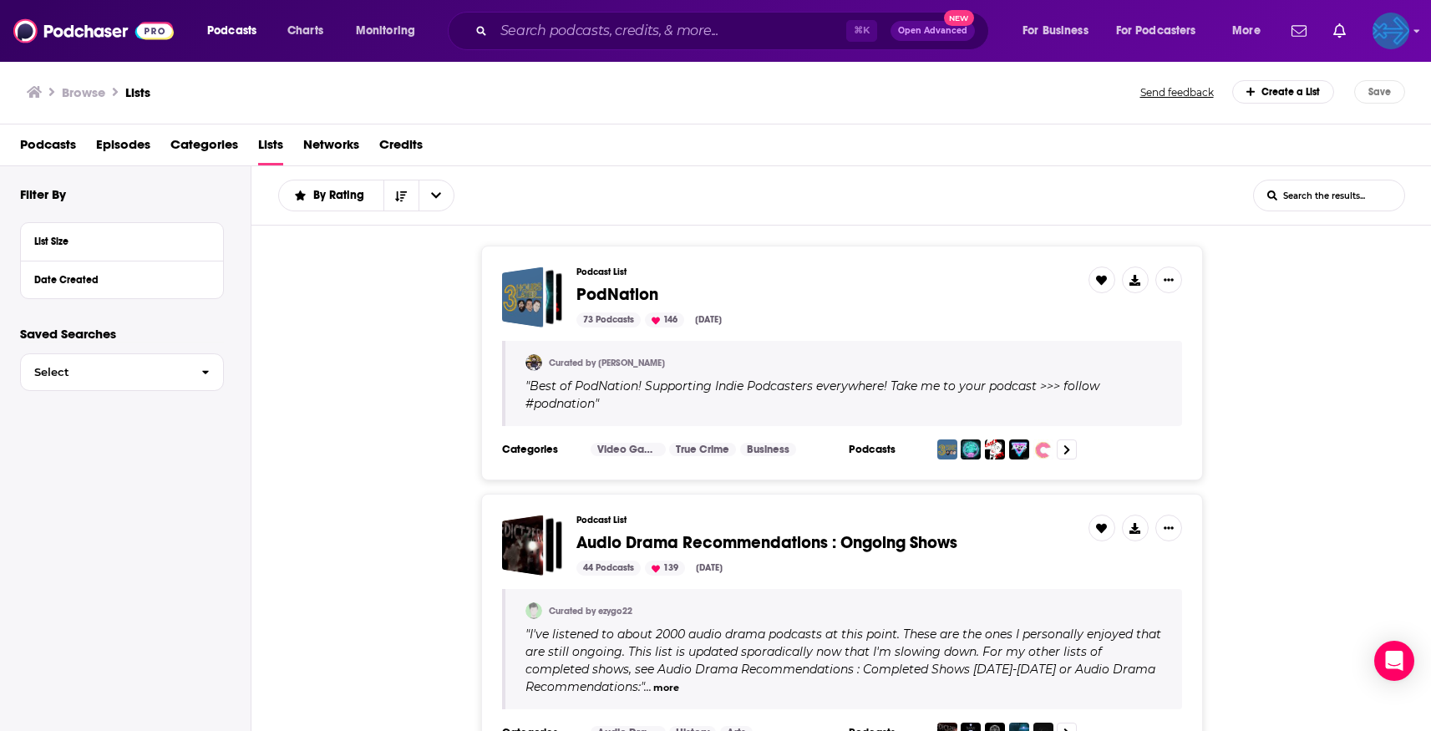
click at [1392, 28] on img "Logged in as backbonemedia" at bounding box center [1390, 31] width 37 height 37
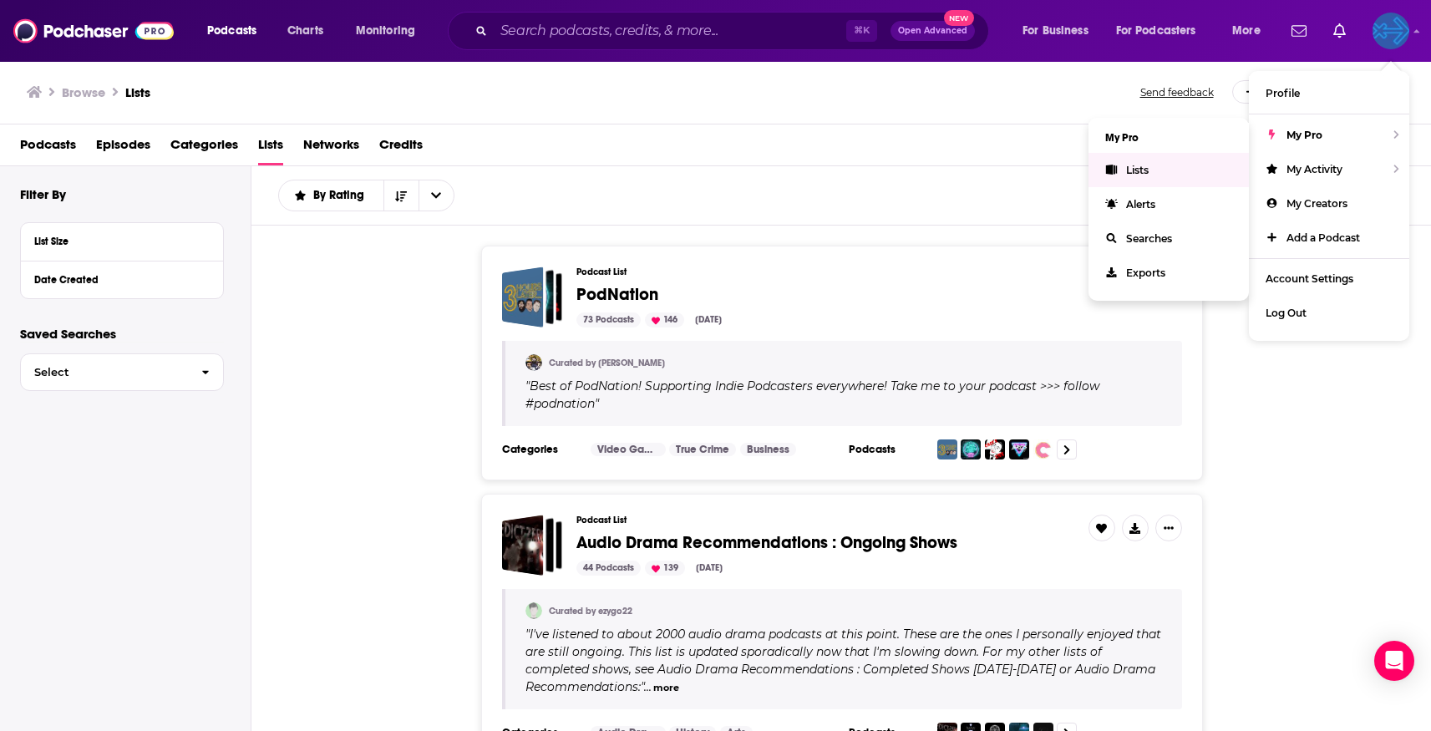
click at [1158, 169] on link "Lists" at bounding box center [1168, 170] width 160 height 34
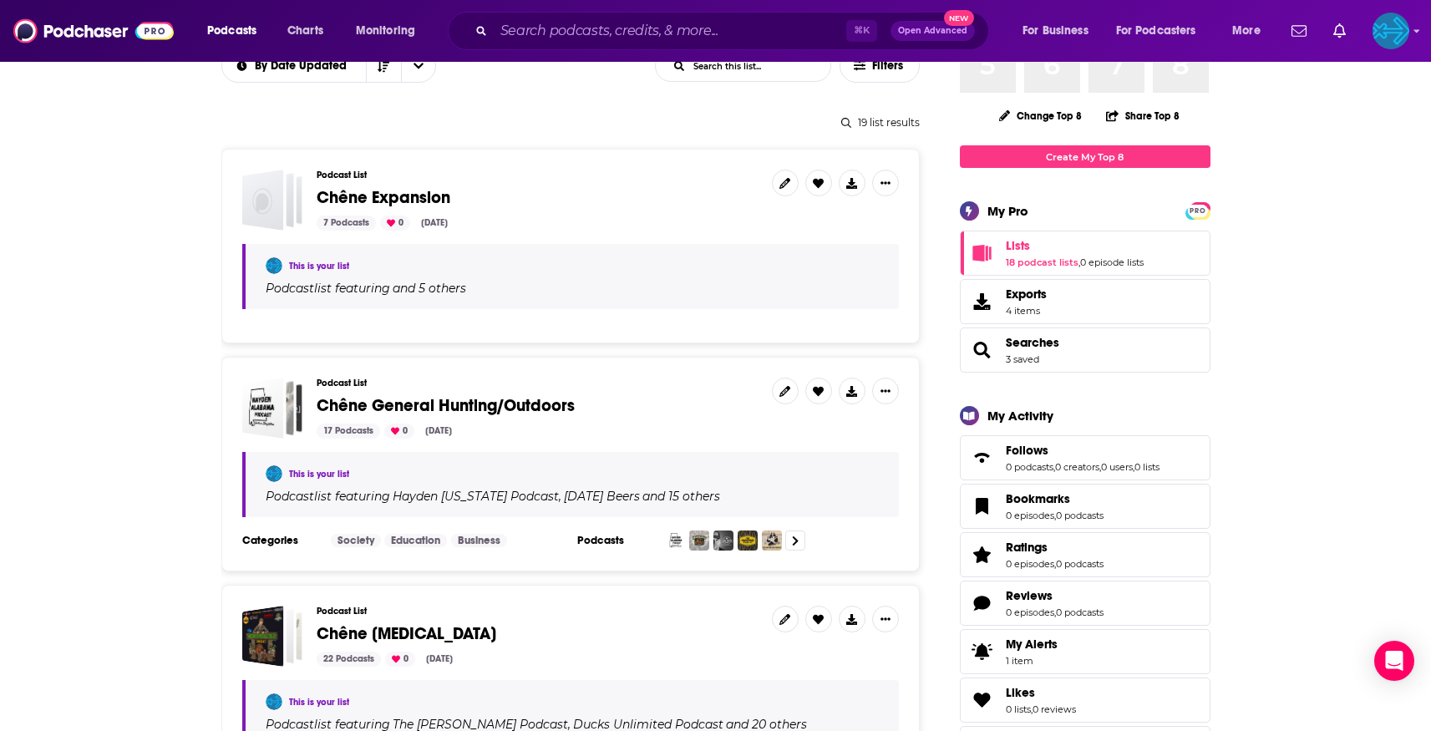
scroll to position [176, 0]
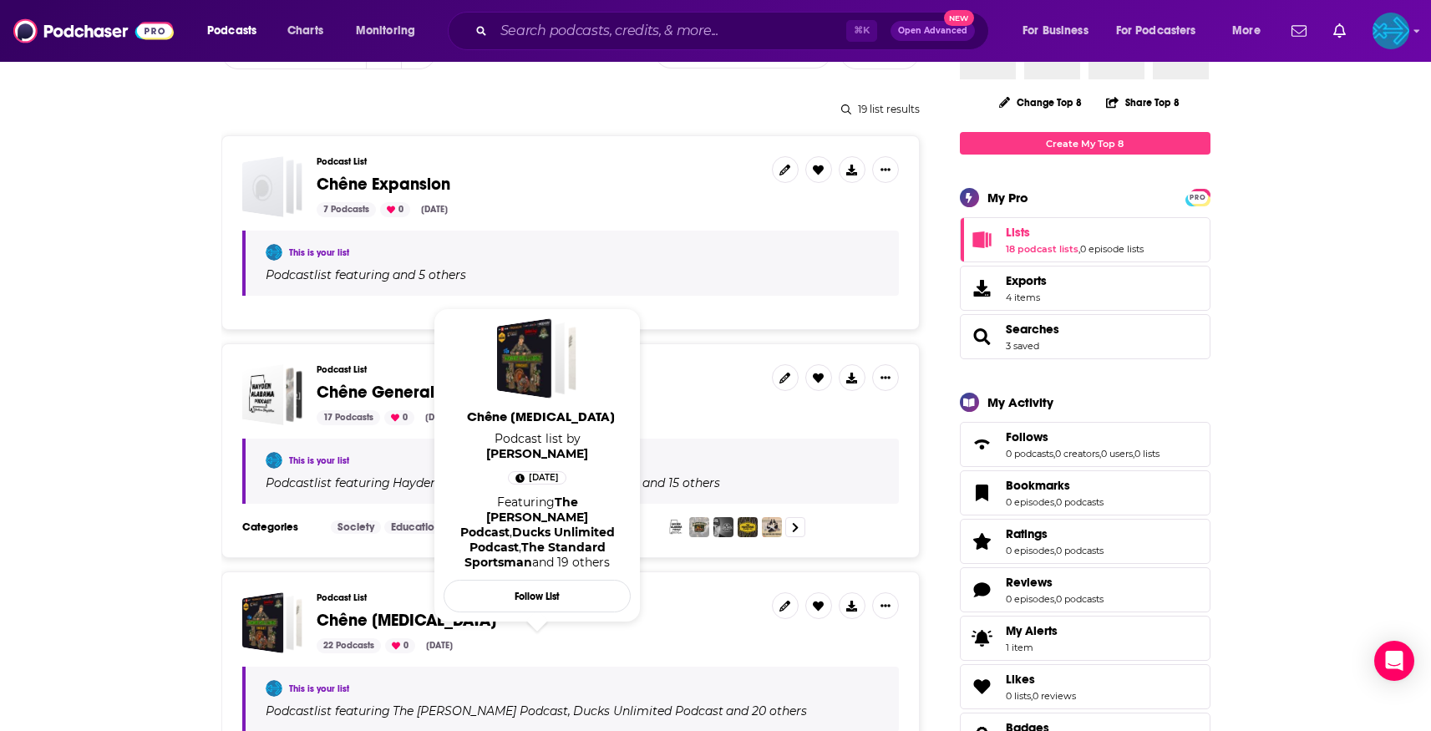
click at [402, 614] on span "Chêne [MEDICAL_DATA]" at bounding box center [407, 620] width 180 height 21
